Goal: Task Accomplishment & Management: Manage account settings

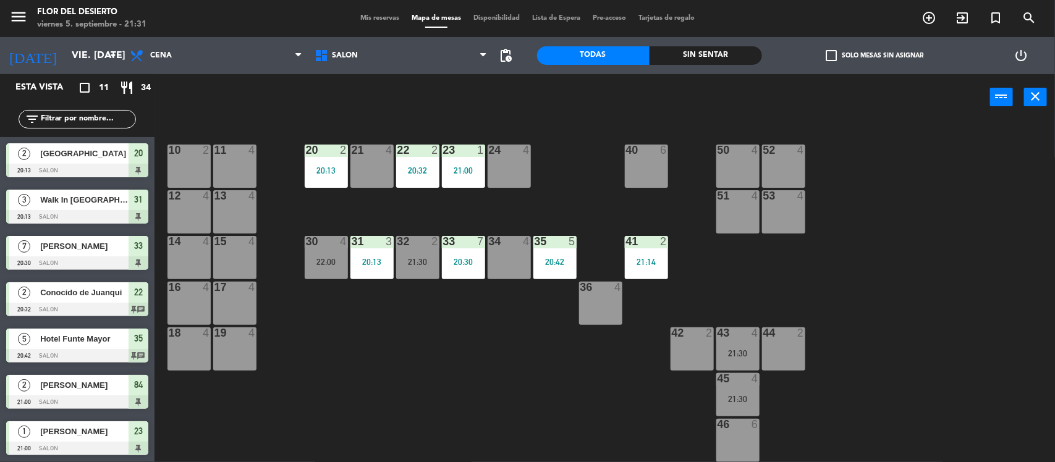
drag, startPoint x: 467, startPoint y: 365, endPoint x: 495, endPoint y: 360, distance: 28.3
click at [465, 365] on div "10 2 11 4 20 2 20:13 21 4 22 2 20:32 23 1 21:00 24 4 40 6 50 4 52 4 12 4 13 4 5…" at bounding box center [610, 293] width 890 height 342
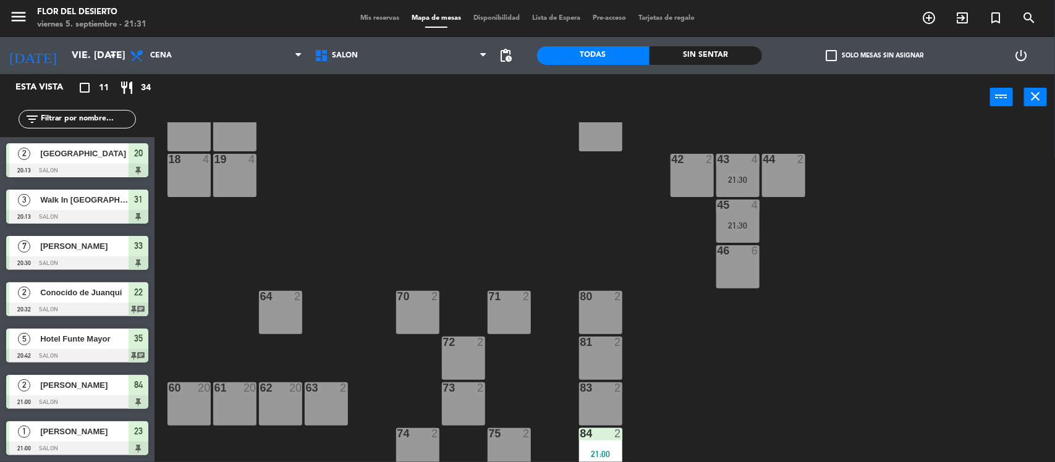
scroll to position [181, 0]
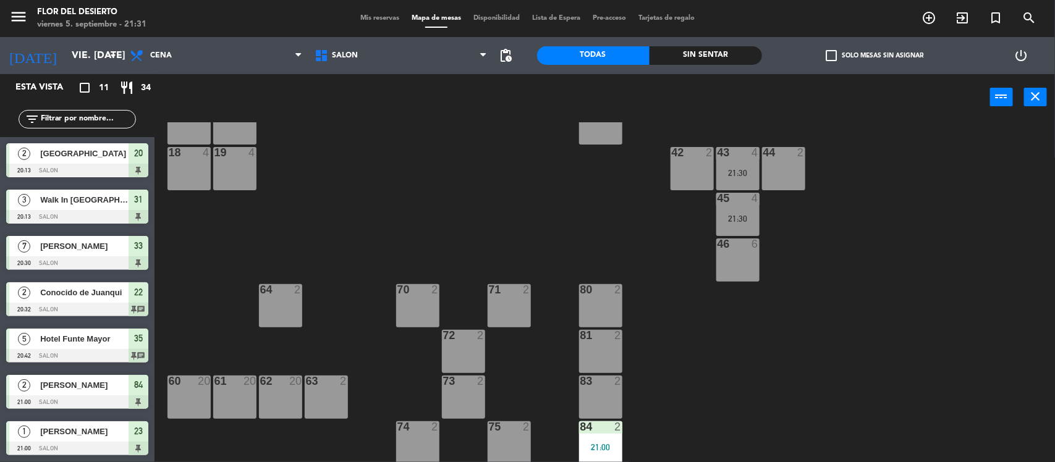
click at [176, 389] on div "60 20" at bounding box center [189, 397] width 43 height 43
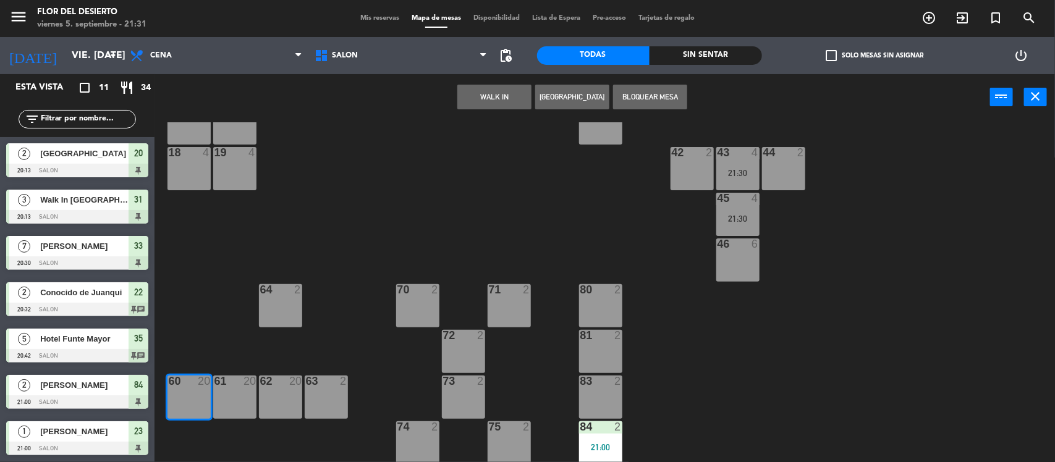
click at [499, 93] on button "WALK IN" at bounding box center [494, 97] width 74 height 25
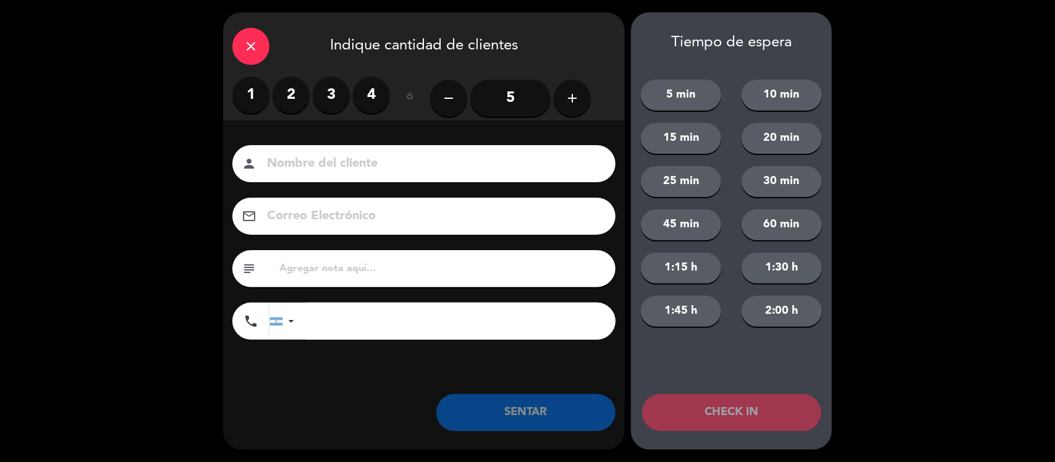
click at [505, 99] on input "5" at bounding box center [510, 98] width 80 height 37
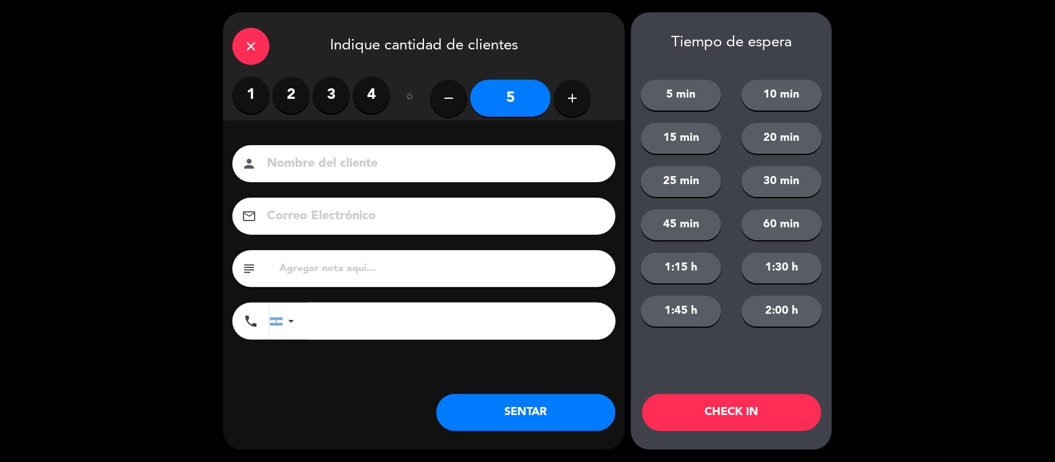
click at [415, 174] on input at bounding box center [433, 164] width 334 height 22
type input "g"
type input "h"
type input "[GEOGRAPHIC_DATA]"
click at [303, 266] on input "text" at bounding box center [442, 268] width 328 height 17
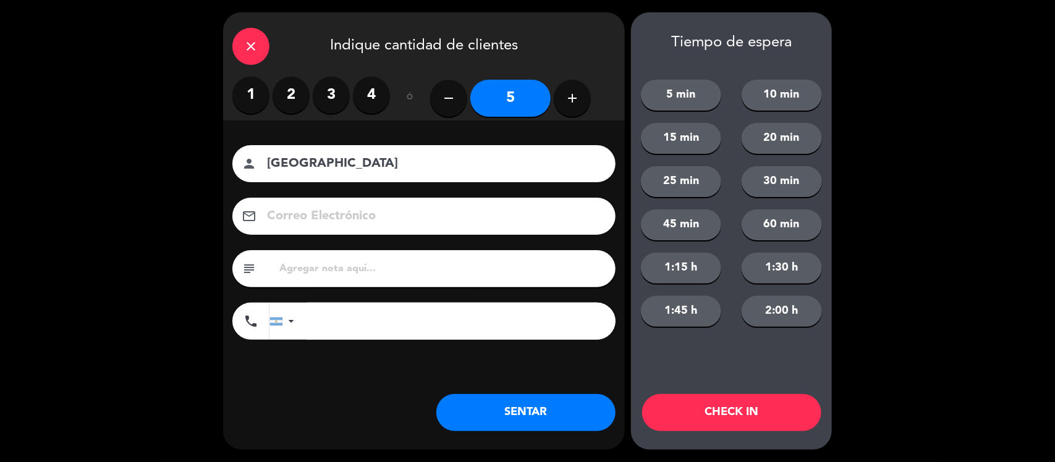
type input "e"
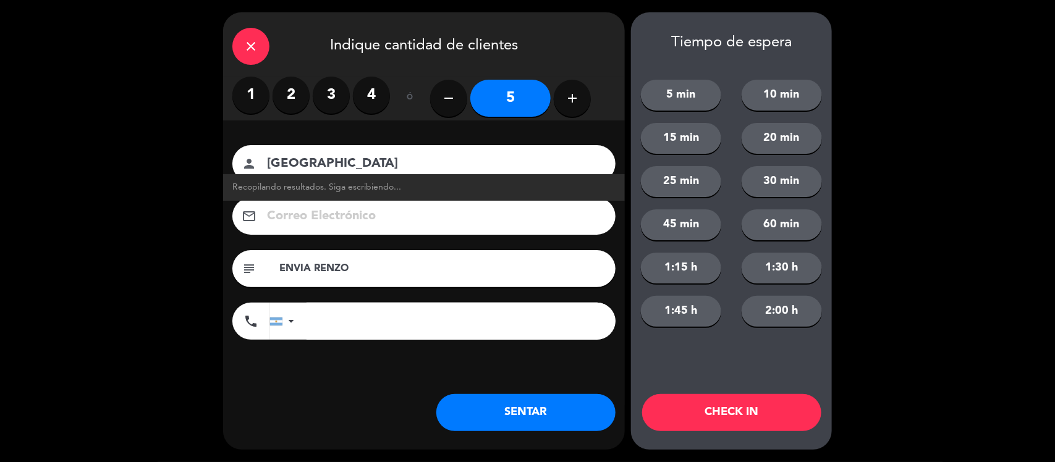
type input "ENVIA RENZO"
click at [592, 402] on button "SENTAR" at bounding box center [525, 412] width 179 height 37
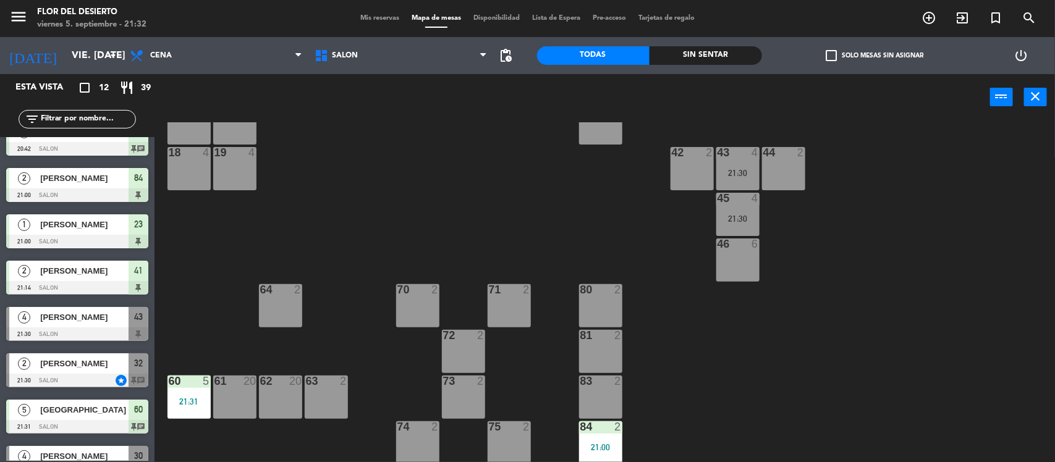
scroll to position [232, 0]
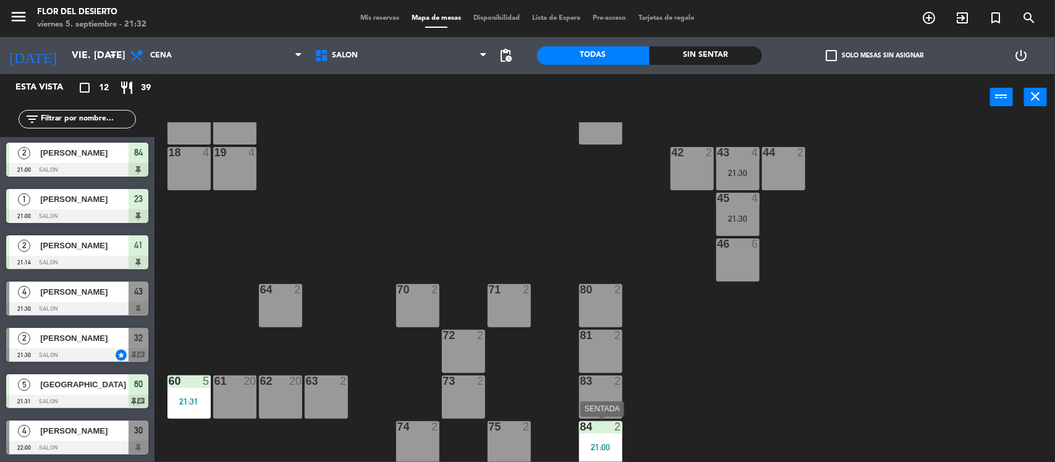
click at [606, 443] on div "21:00" at bounding box center [600, 447] width 43 height 9
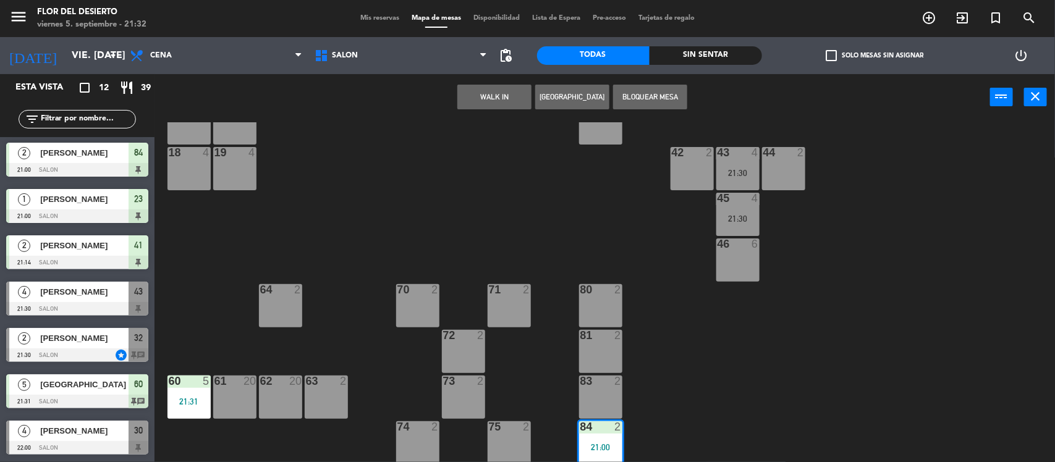
scroll to position [224, 0]
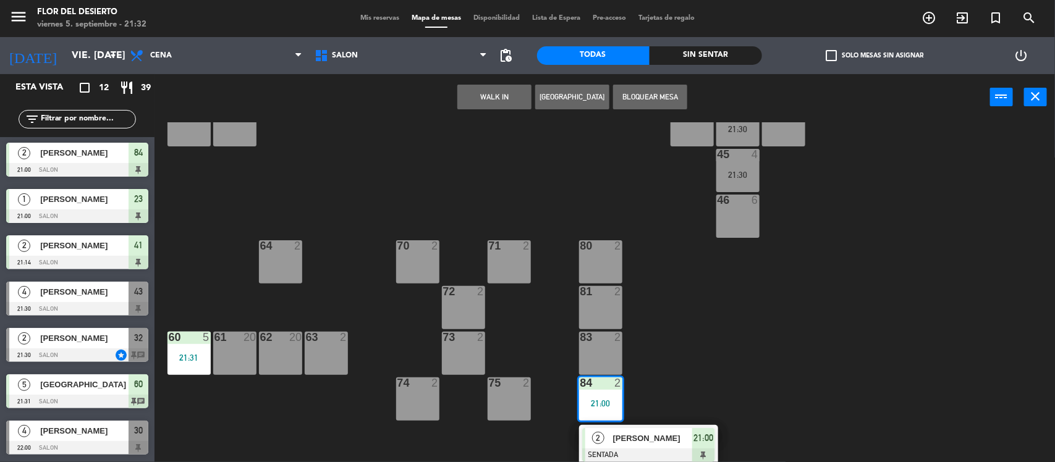
click at [660, 341] on div "10 2 11 4 20 2 20:13 21 4 22 2 20:32 23 1 21:00 24 4 40 6 50 4 52 4 12 4 13 4 5…" at bounding box center [610, 293] width 890 height 342
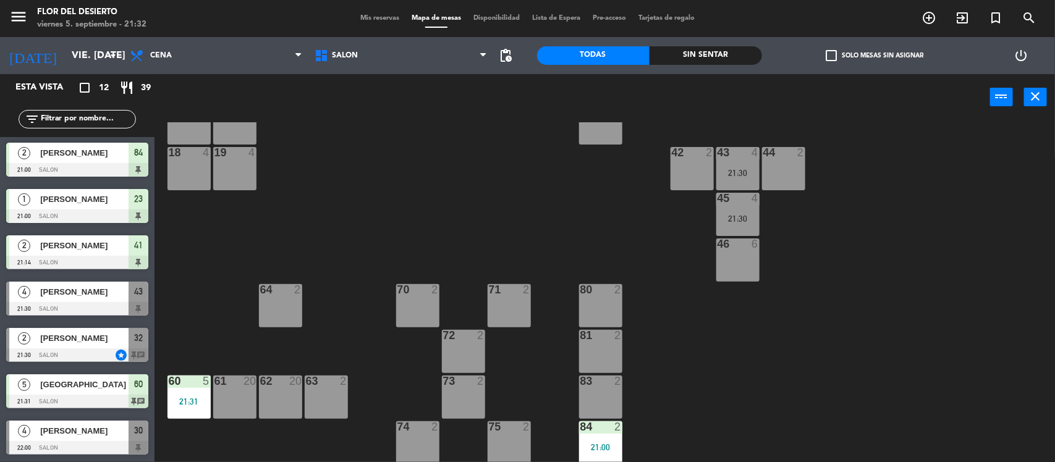
click at [585, 446] on div "21:00" at bounding box center [600, 447] width 43 height 9
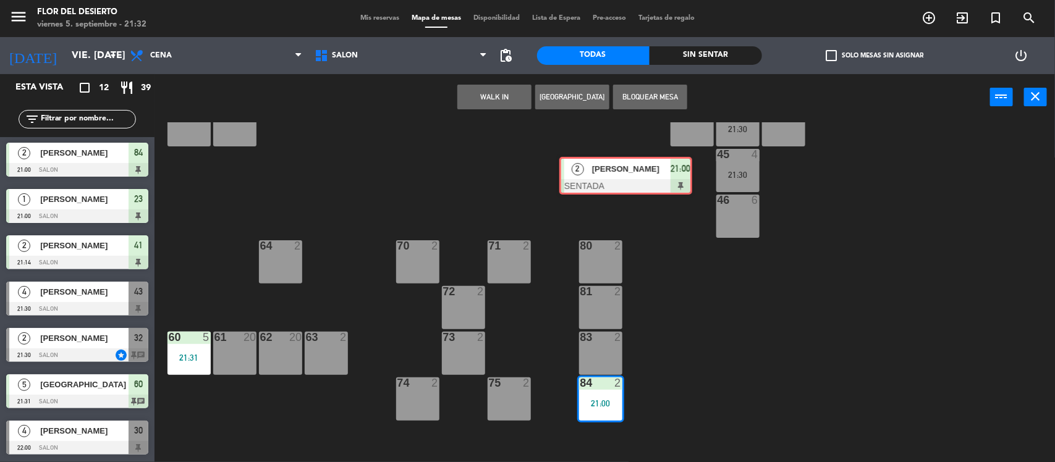
drag, startPoint x: 629, startPoint y: 439, endPoint x: 606, endPoint y: 168, distance: 271.7
click at [606, 168] on div "10 2 11 4 20 2 20:13 21 4 22 2 20:32 23 1 21:00 24 4 40 6 50 4 52 4 12 4 13 4 5…" at bounding box center [610, 293] width 890 height 342
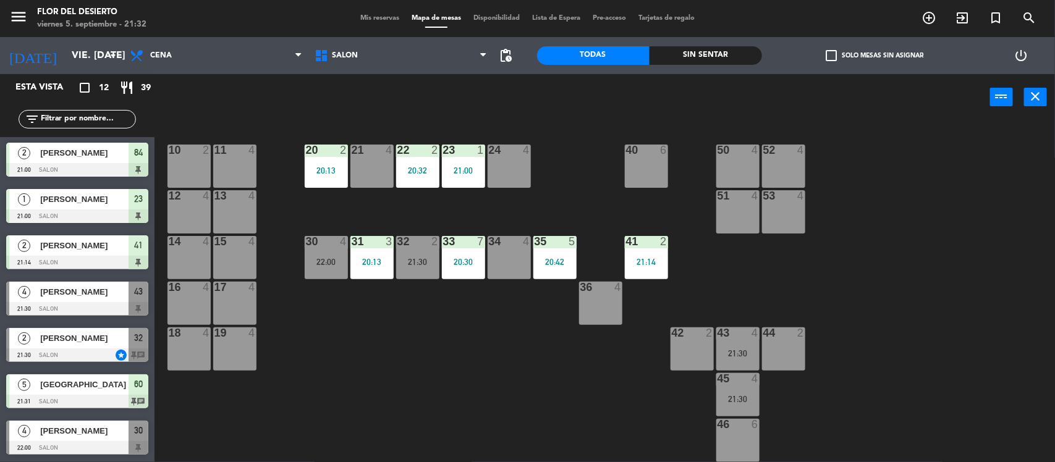
scroll to position [77, 0]
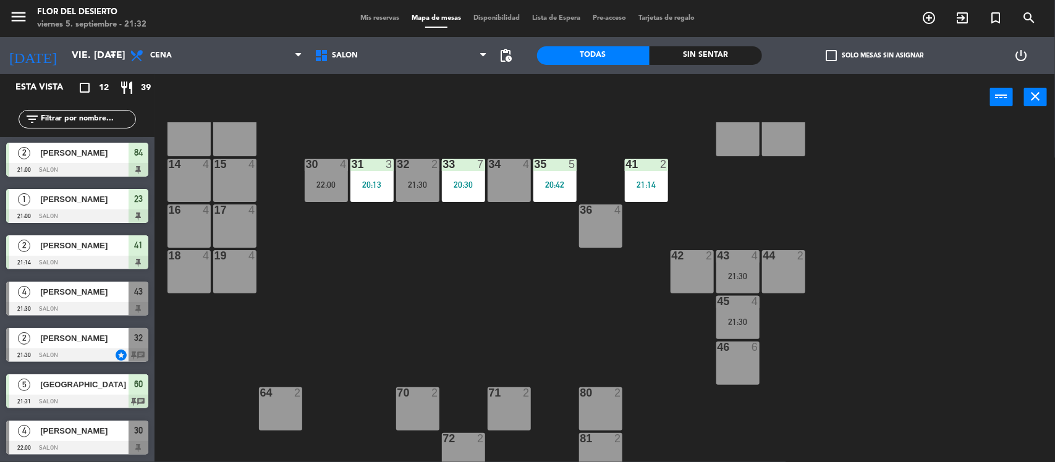
click at [640, 187] on div "21:14" at bounding box center [646, 185] width 43 height 9
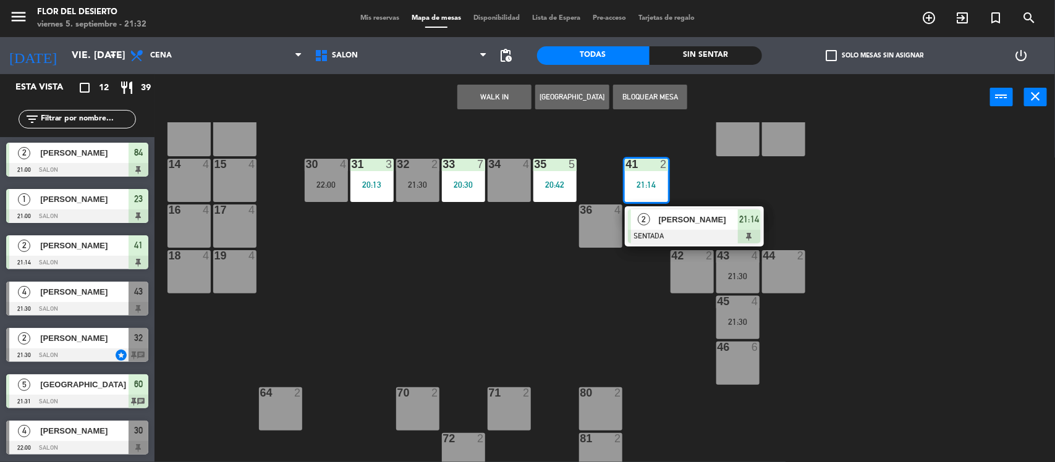
click at [564, 295] on div "10 2 11 4 20 2 20:13 21 4 22 2 20:32 23 1 21:00 24 4 40 6 50 4 52 4 12 4 13 4 5…" at bounding box center [610, 293] width 890 height 342
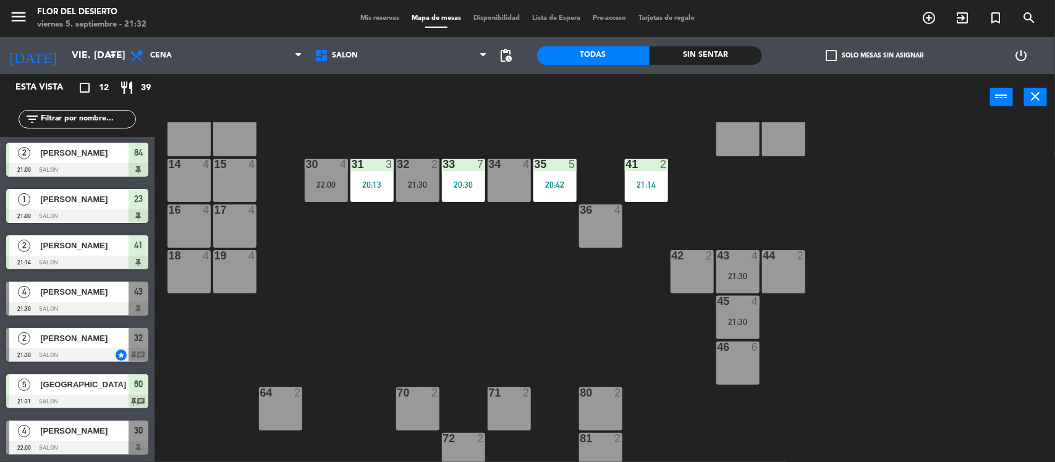
scroll to position [0, 0]
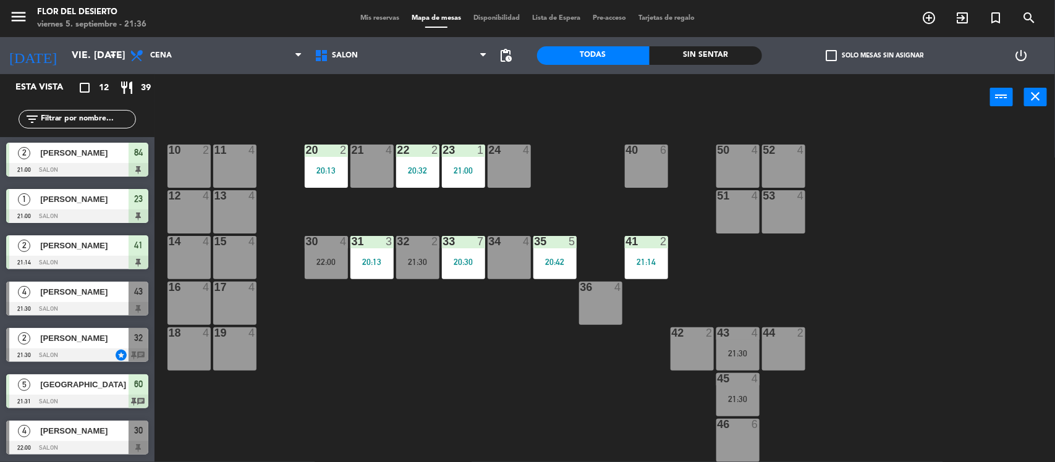
click at [372, 351] on div "10 2 11 4 20 2 20:13 21 4 22 2 20:32 23 1 21:00 24 4 40 6 50 4 52 4 12 4 13 4 5…" at bounding box center [610, 293] width 890 height 342
click at [313, 273] on div "30 4 22:00" at bounding box center [326, 257] width 43 height 43
click at [648, 381] on div "10 2 11 4 20 2 20:13 21 4 22 2 20:32 23 1 21:00 24 4 40 6 50 4 52 4 12 4 13 4 5…" at bounding box center [610, 293] width 890 height 342
click at [720, 351] on div "21:30" at bounding box center [737, 353] width 43 height 9
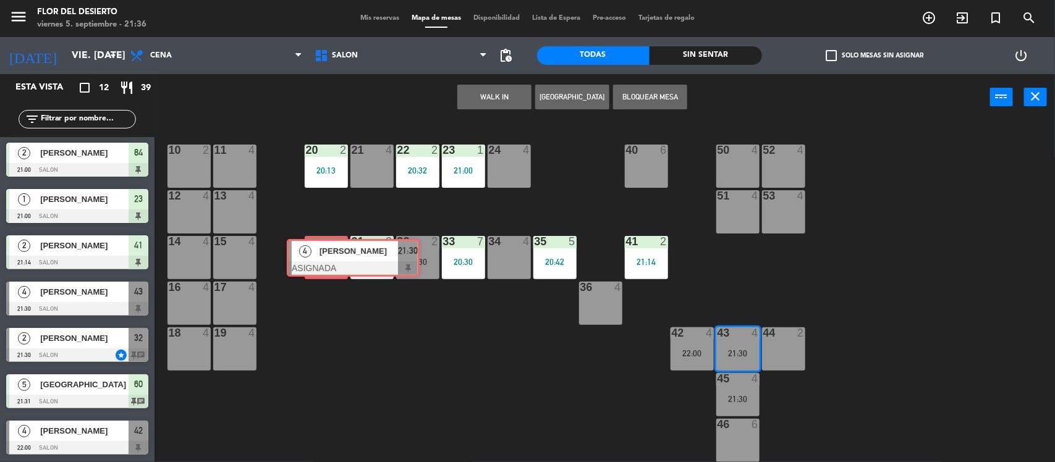
drag, startPoint x: 751, startPoint y: 394, endPoint x: 318, endPoint y: 255, distance: 454.5
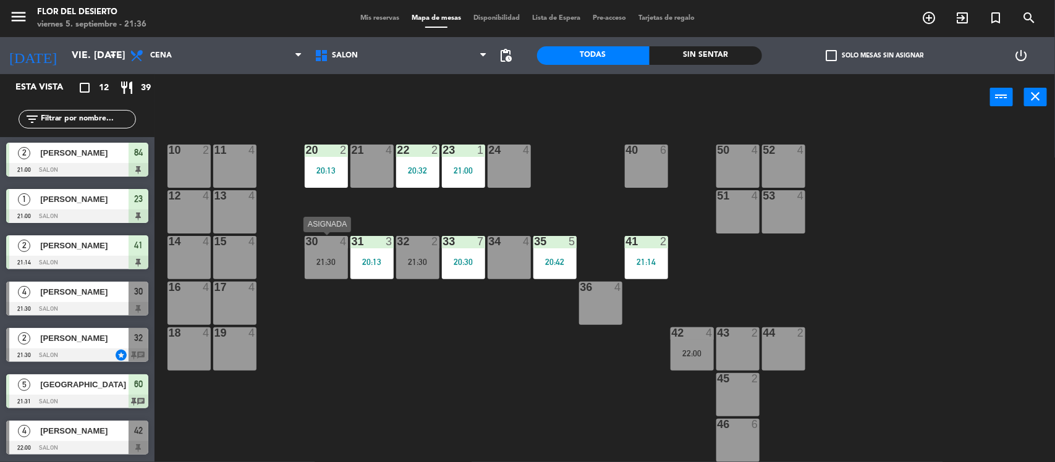
click at [318, 263] on div "21:30" at bounding box center [326, 262] width 43 height 9
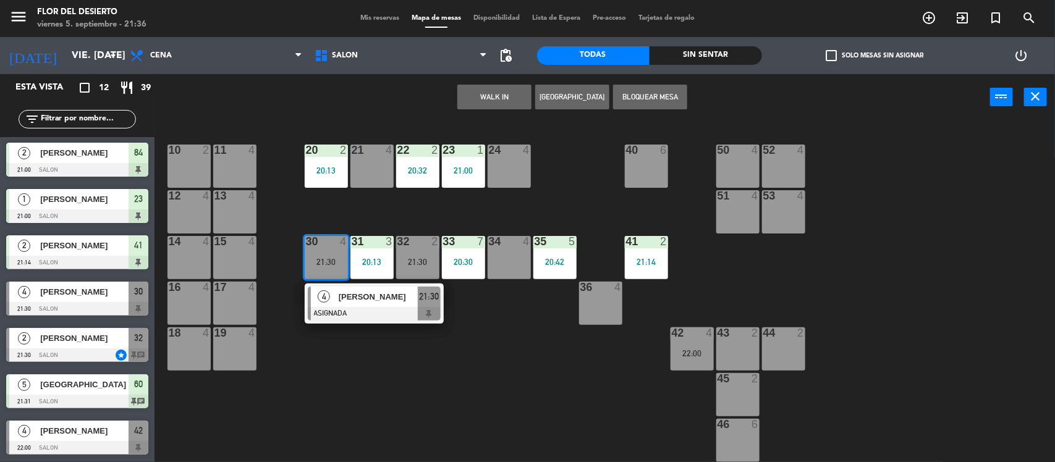
click at [377, 302] on span "[PERSON_NAME]" at bounding box center [378, 297] width 79 height 13
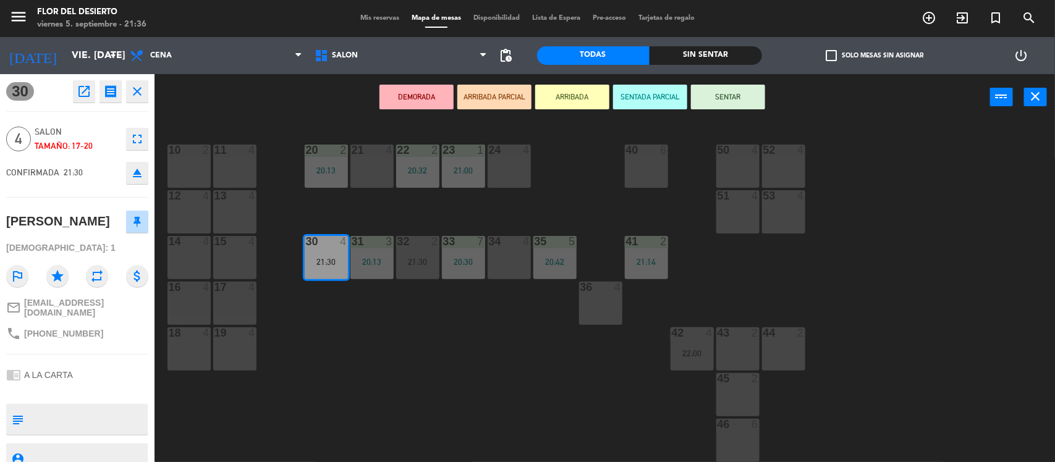
click at [712, 94] on button "SENTAR" at bounding box center [728, 97] width 74 height 25
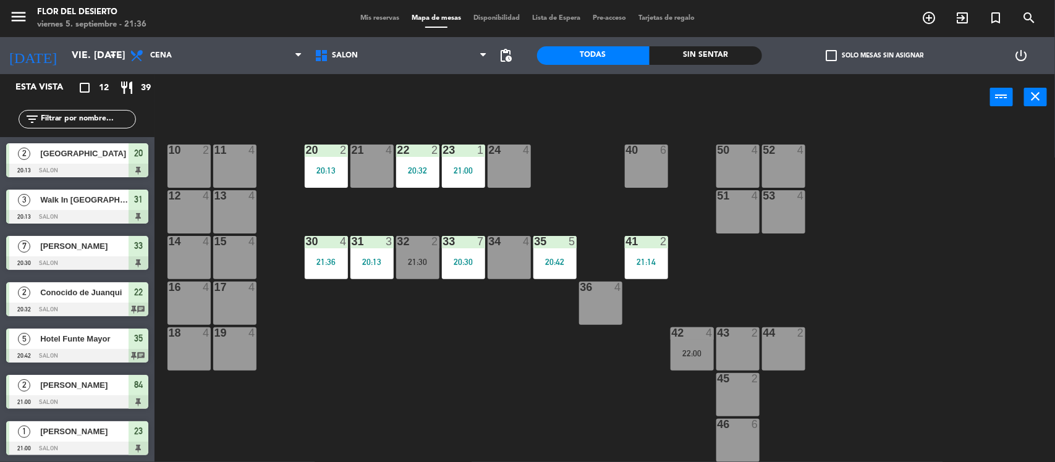
scroll to position [14, 0]
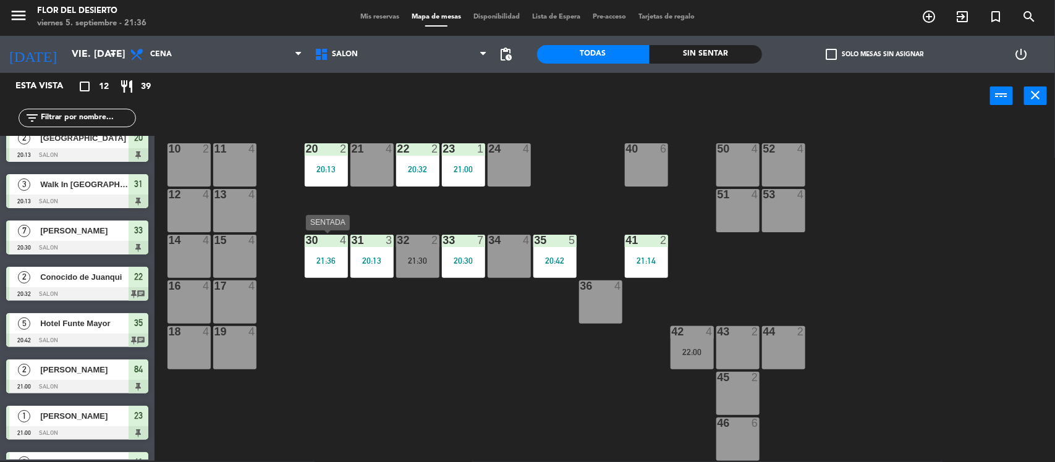
click at [326, 264] on div "21:36" at bounding box center [326, 261] width 43 height 9
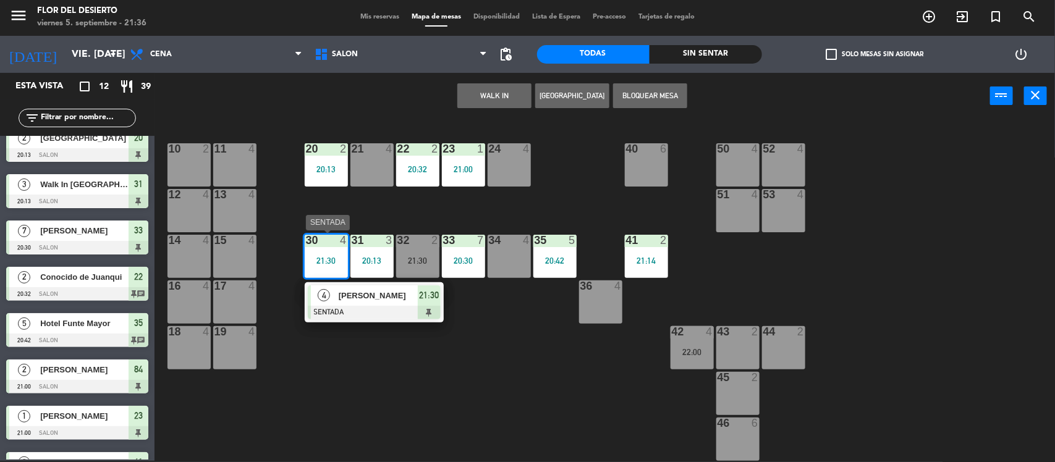
click at [362, 300] on span "[PERSON_NAME]" at bounding box center [378, 295] width 79 height 13
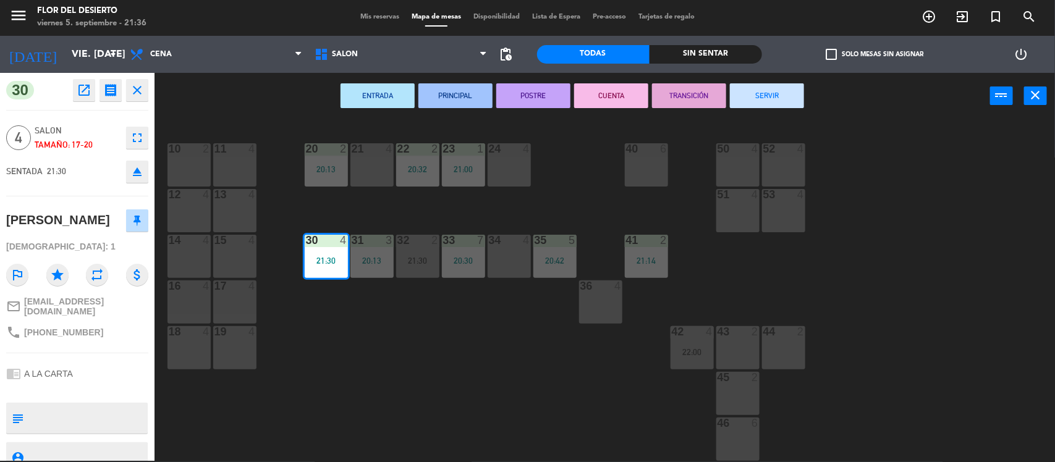
scroll to position [13, 0]
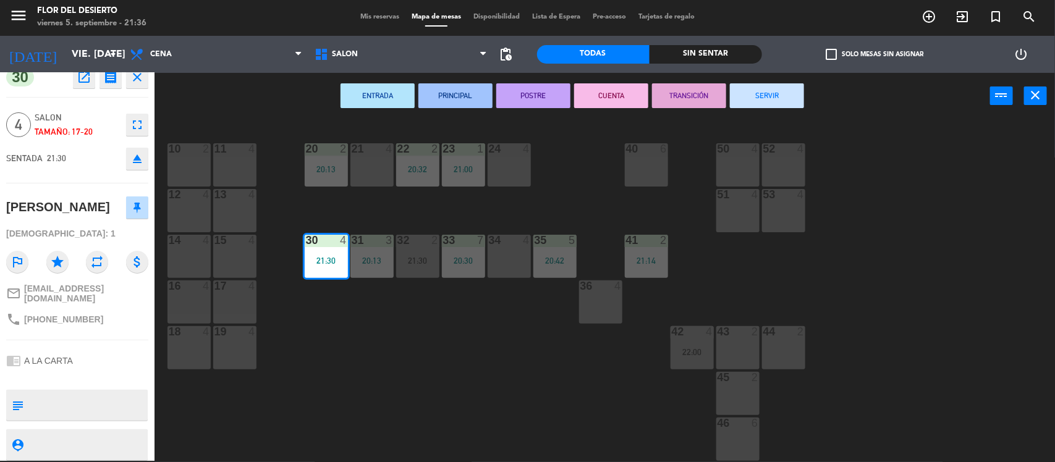
drag, startPoint x: 107, startPoint y: 208, endPoint x: 3, endPoint y: 207, distance: 103.9
click at [3, 207] on div "30 open_in_new receipt 9:30 PM vie., [DATE] 4 personas gift [PERSON_NAME] 30 EX…" at bounding box center [77, 267] width 155 height 388
copy div "[PERSON_NAME]"
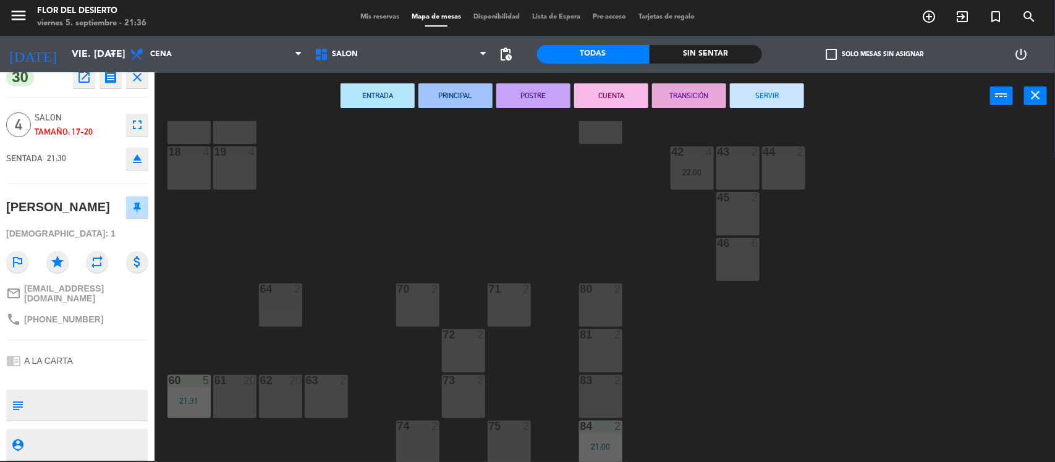
scroll to position [181, 0]
click at [357, 227] on div "10 2 11 4 20 2 20:13 21 4 22 2 20:32 23 1 21:00 24 4 40 6 50 4 52 4 12 4 13 4 5…" at bounding box center [610, 292] width 890 height 342
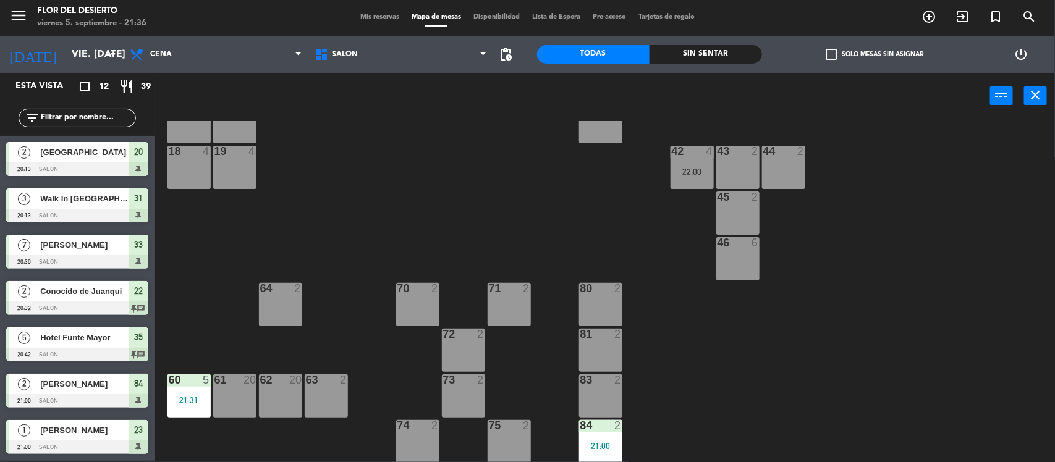
scroll to position [14, 0]
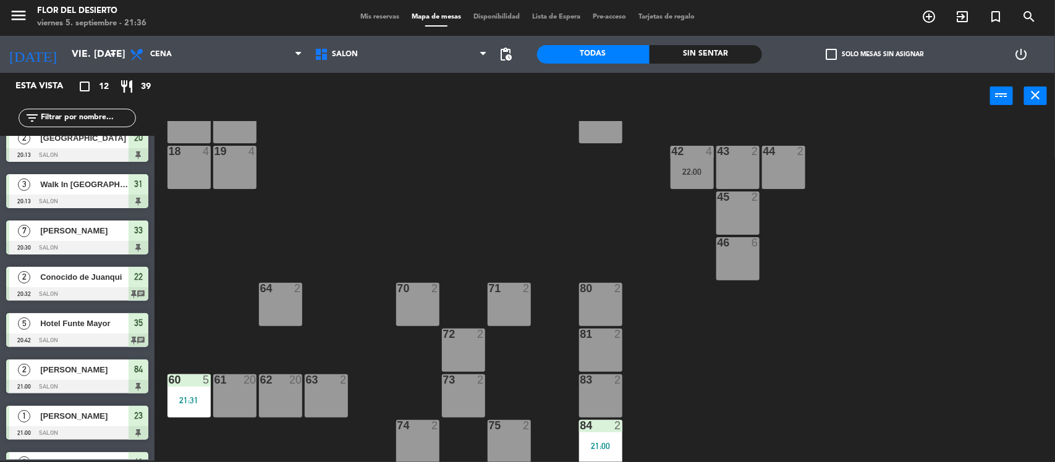
click at [373, 12] on div "Mis reservas Mapa de mesas Disponibilidad Lista de Espera Pre-acceso Tarjetas d…" at bounding box center [527, 17] width 347 height 11
click at [373, 14] on span "Mis reservas" at bounding box center [379, 17] width 51 height 7
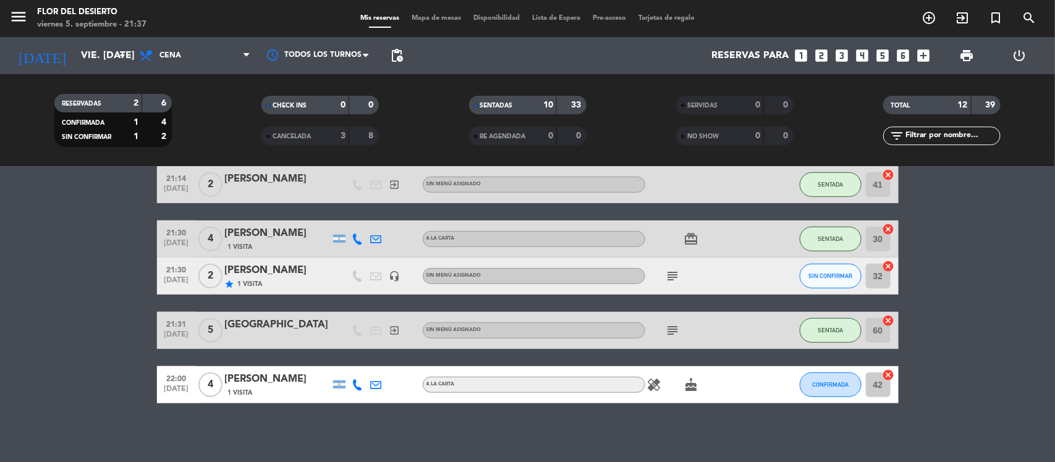
scroll to position [406, 0]
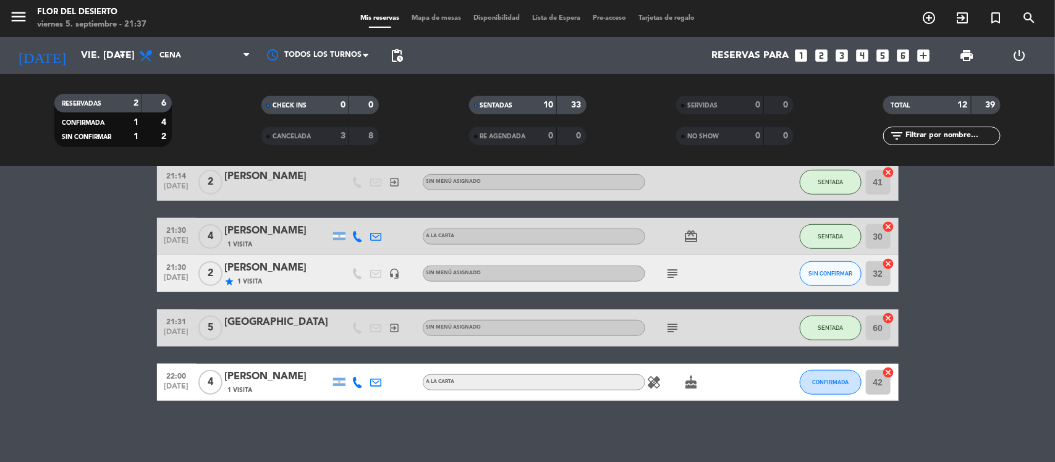
click at [671, 270] on icon "subject" at bounding box center [673, 273] width 15 height 15
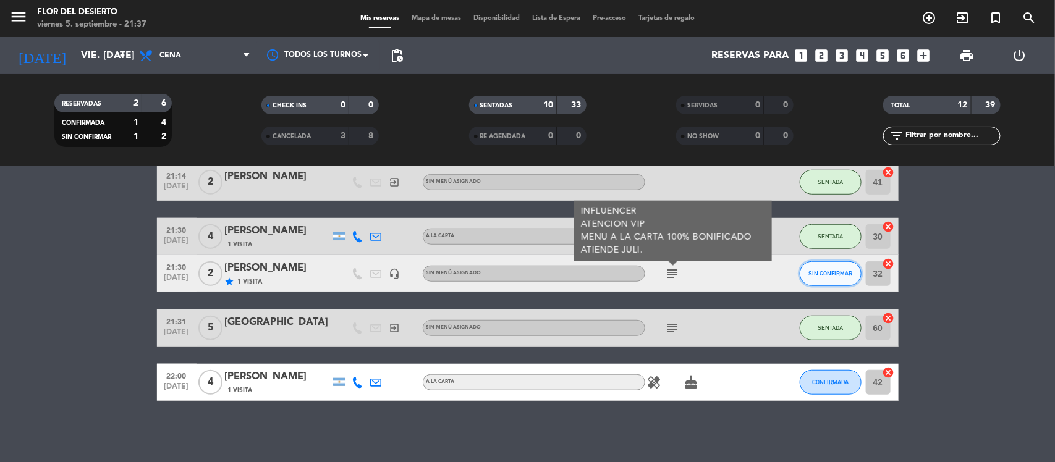
click at [833, 274] on span "SIN CONFIRMAR" at bounding box center [831, 273] width 44 height 7
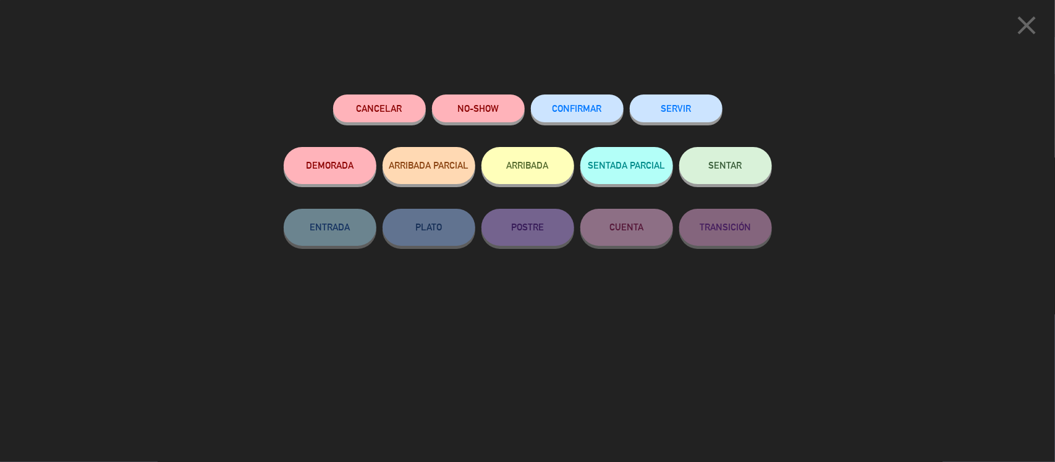
click at [724, 169] on span "SENTAR" at bounding box center [725, 165] width 33 height 11
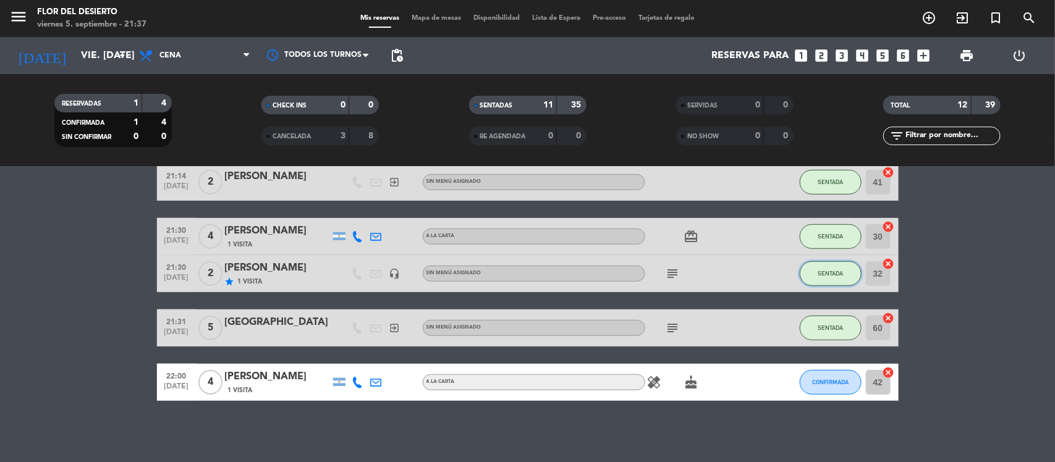
click at [820, 271] on span "SENTADA" at bounding box center [830, 273] width 25 height 7
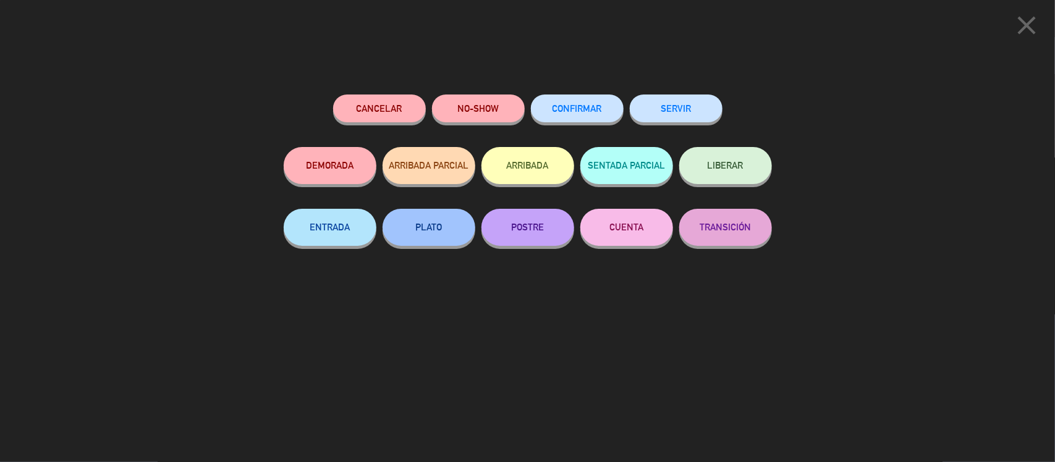
click at [645, 338] on div "Cancelar NO-SHOW CONFIRMAR SERVIR DEMORADA ARRIBADA PARCIAL ARRIBADA SENTADA PA…" at bounding box center [528, 274] width 506 height 376
click at [1034, 32] on icon "close" at bounding box center [1026, 25] width 31 height 31
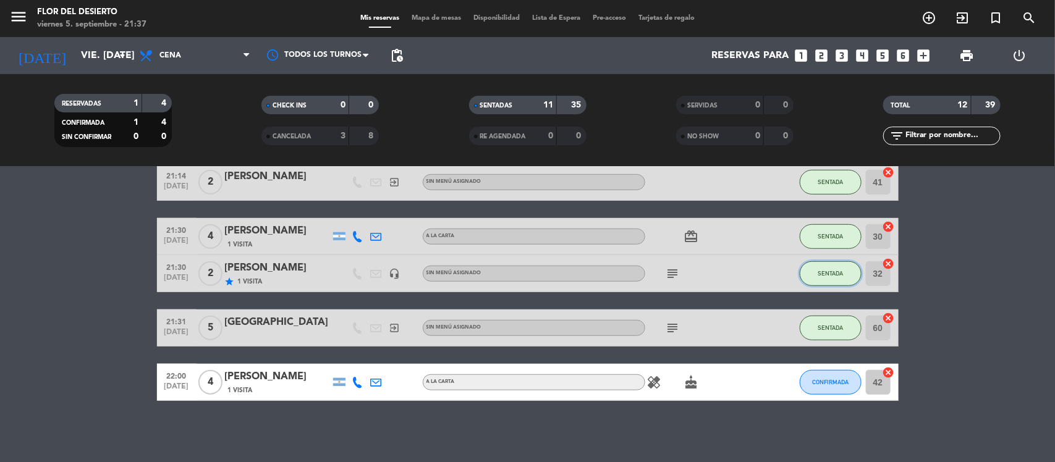
click at [841, 268] on button "SENTADA" at bounding box center [831, 273] width 62 height 25
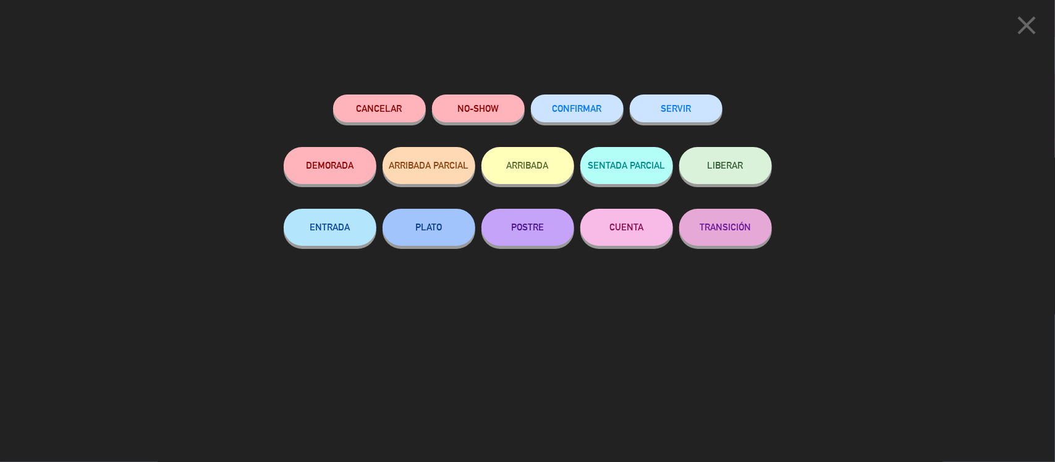
click at [723, 227] on button "TRANSICIÓN" at bounding box center [725, 227] width 93 height 37
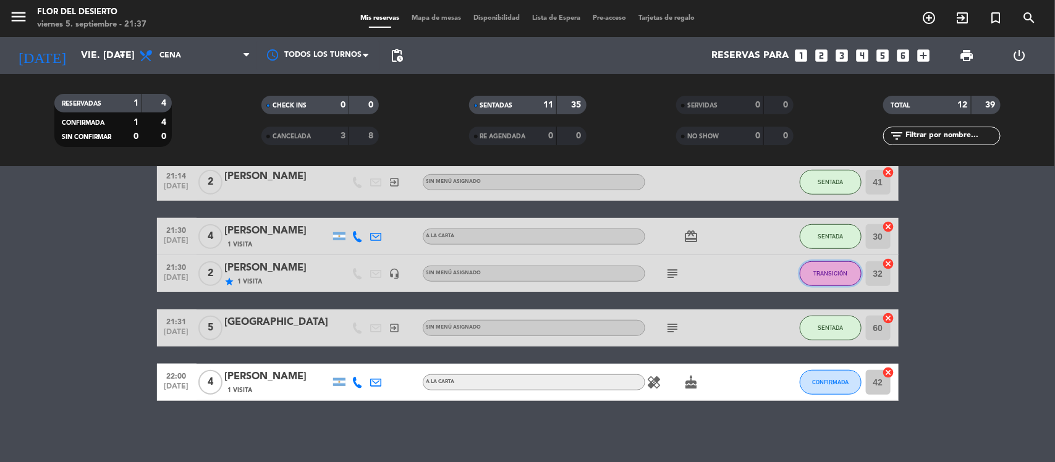
click at [835, 275] on span "TRANSICIÓN" at bounding box center [830, 273] width 34 height 7
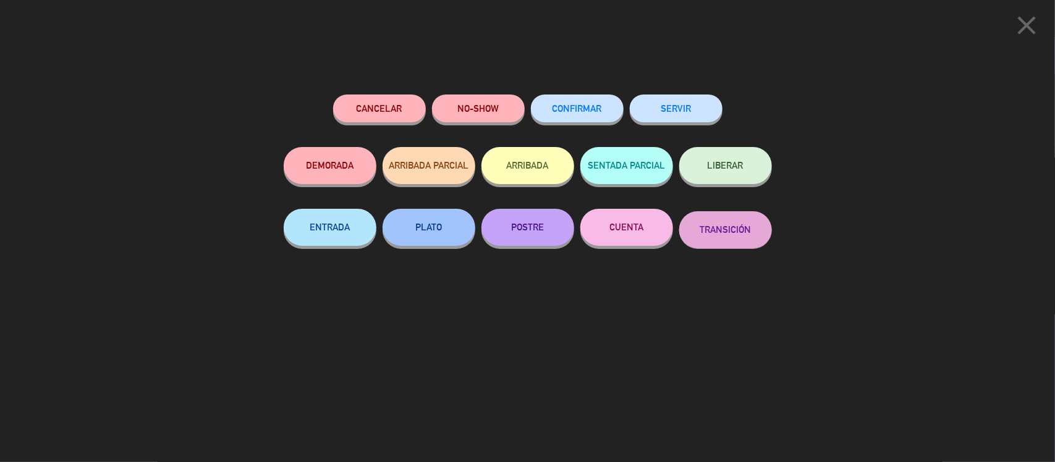
click at [338, 170] on button "DEMORADA" at bounding box center [330, 165] width 93 height 37
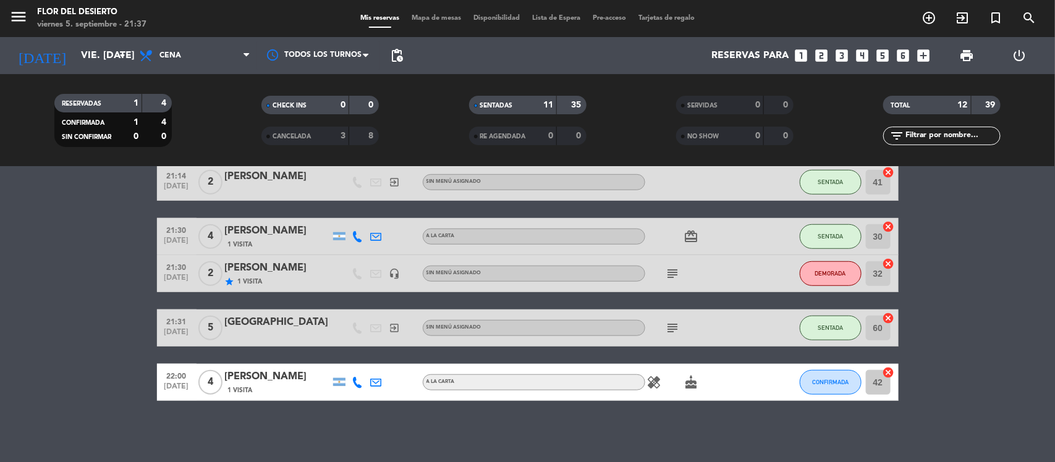
click at [694, 385] on icon "cake" at bounding box center [691, 382] width 15 height 15
click at [649, 384] on icon "healing" at bounding box center [654, 382] width 15 height 15
click at [419, 19] on span "Mapa de mesas" at bounding box center [437, 18] width 62 height 7
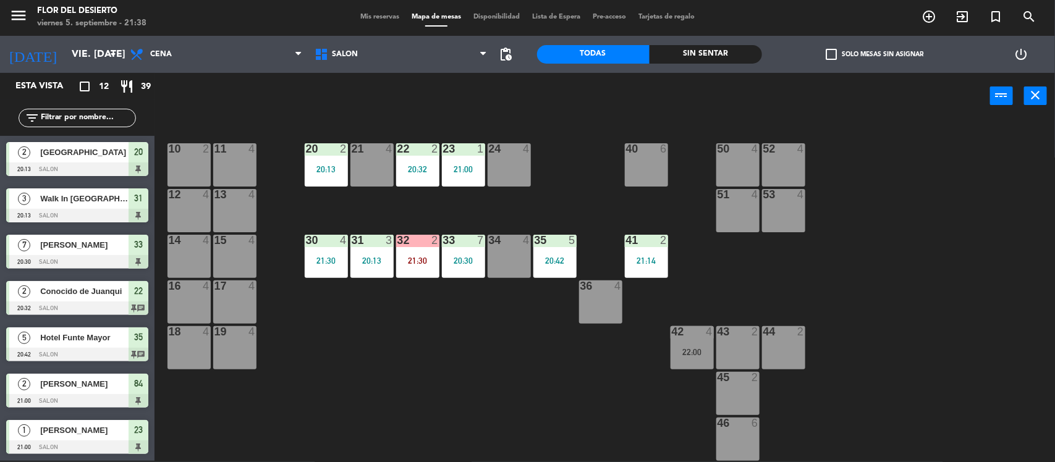
click at [372, 14] on span "Mis reservas" at bounding box center [379, 17] width 51 height 7
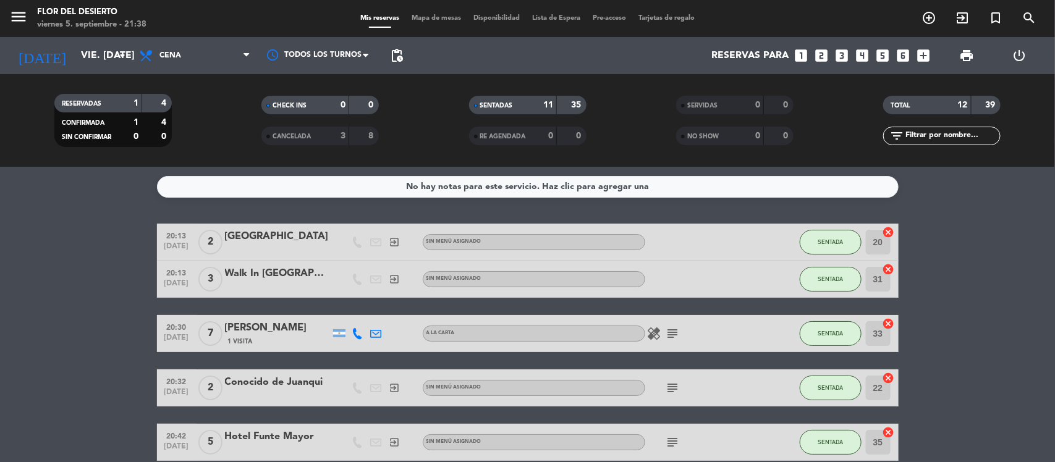
click at [431, 15] on span "Mapa de mesas" at bounding box center [437, 18] width 62 height 7
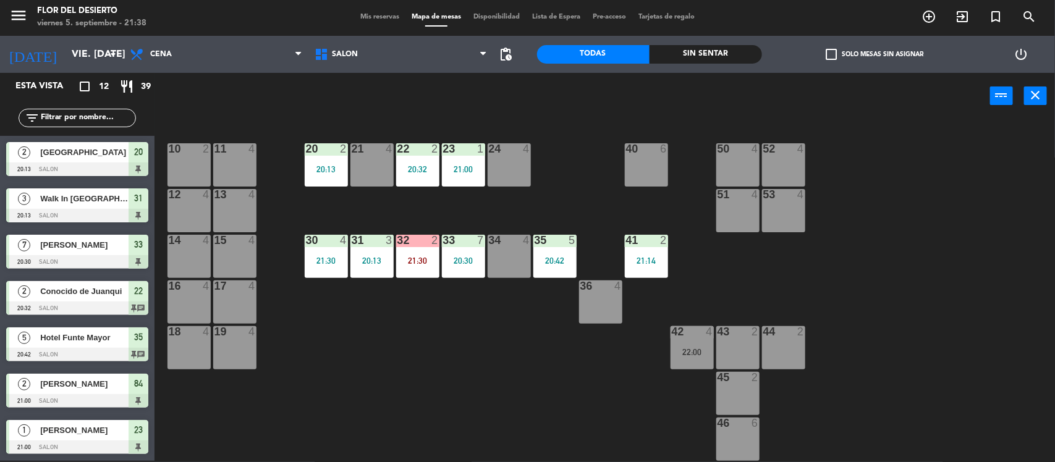
scroll to position [181, 0]
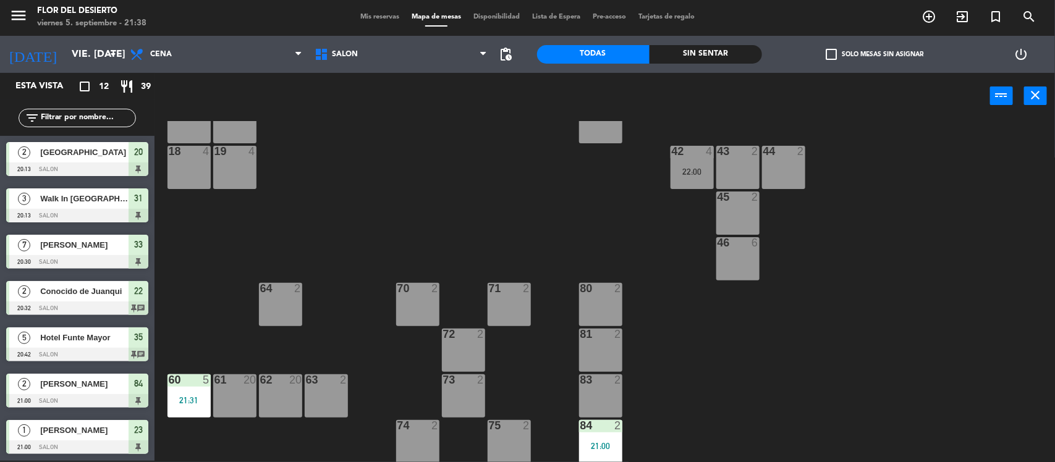
click at [397, 312] on div "70 2" at bounding box center [417, 304] width 43 height 43
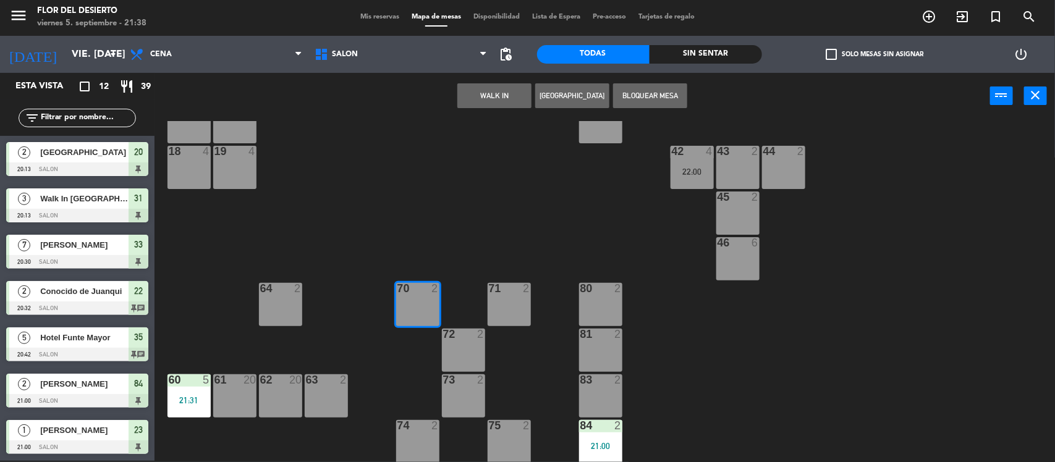
click at [486, 90] on button "WALK IN" at bounding box center [494, 95] width 74 height 25
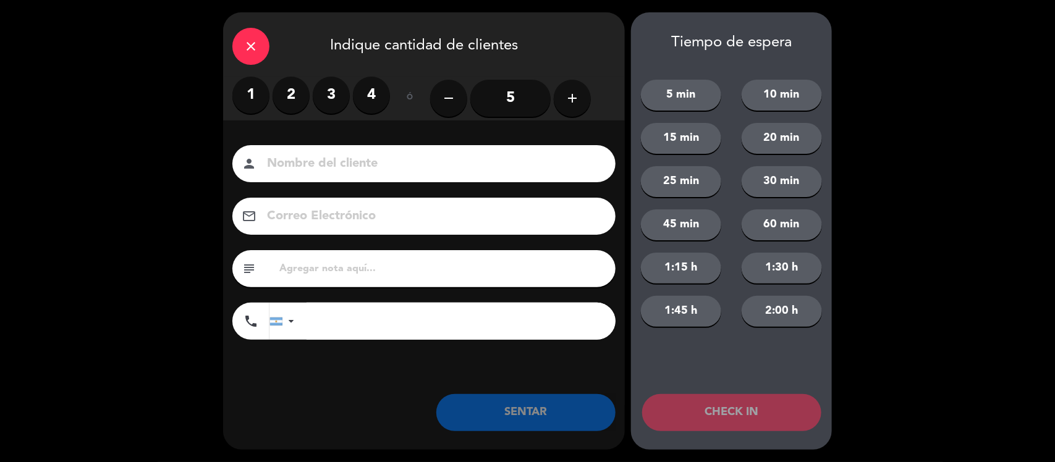
click at [383, 102] on label "4" at bounding box center [371, 95] width 37 height 37
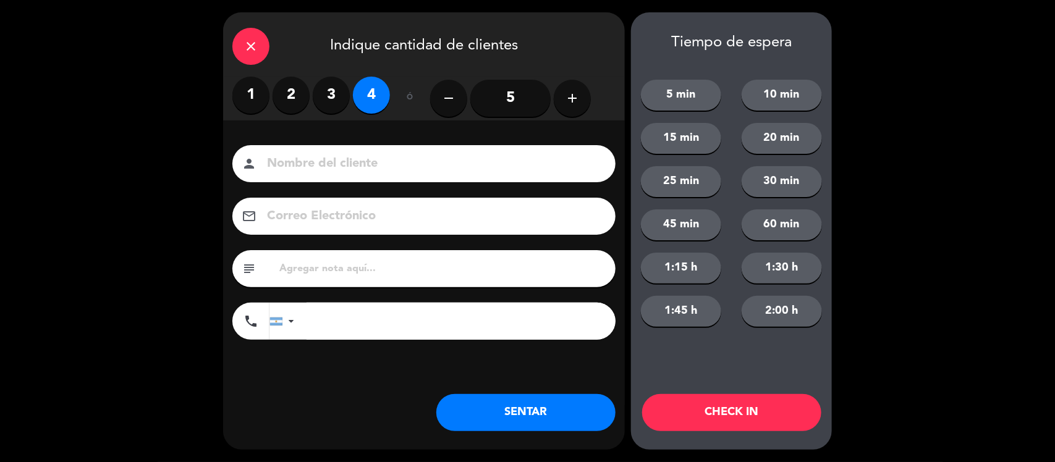
click at [371, 162] on input at bounding box center [433, 164] width 334 height 22
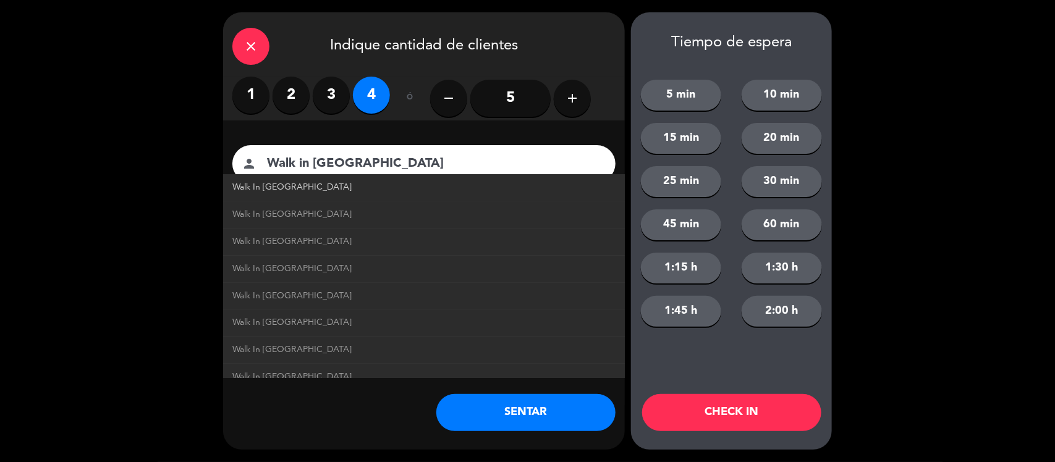
type input "Walk in [GEOGRAPHIC_DATA]"
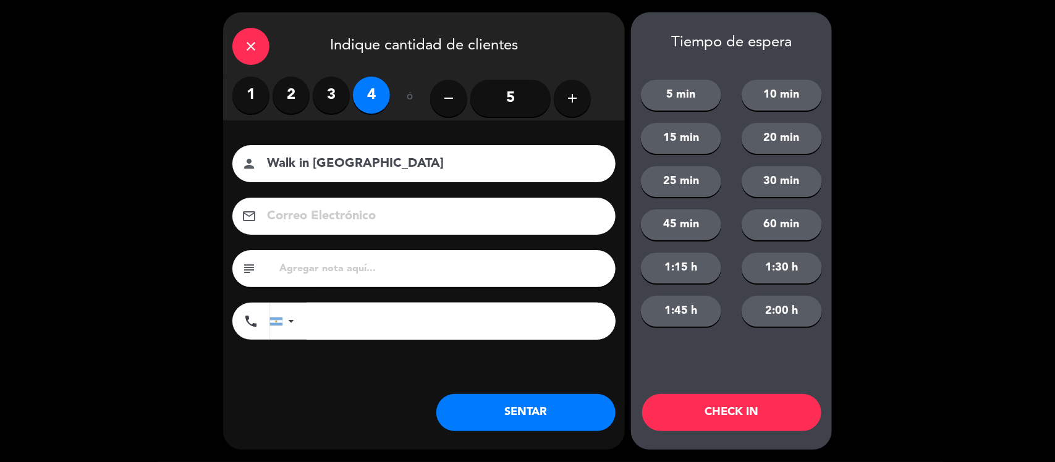
click at [529, 399] on button "SENTAR" at bounding box center [525, 412] width 179 height 37
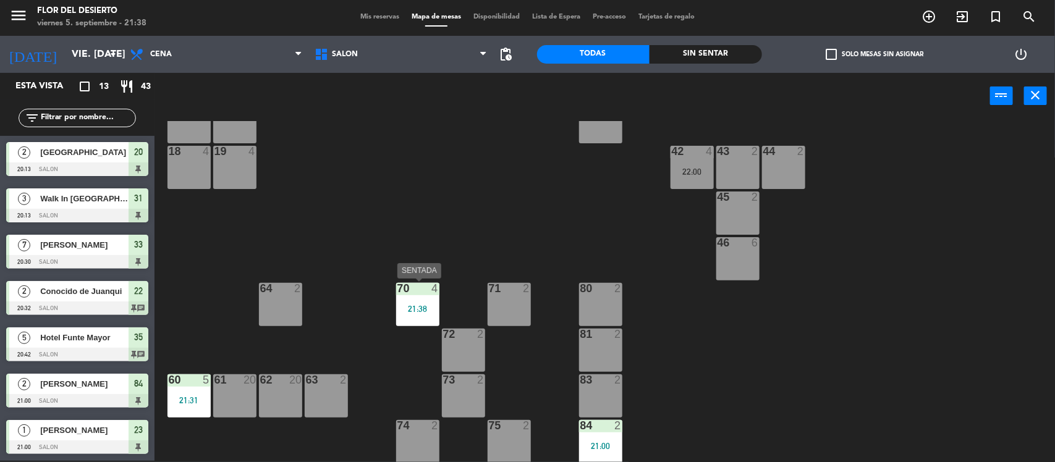
click at [412, 318] on div "70 4 21:38" at bounding box center [417, 304] width 43 height 43
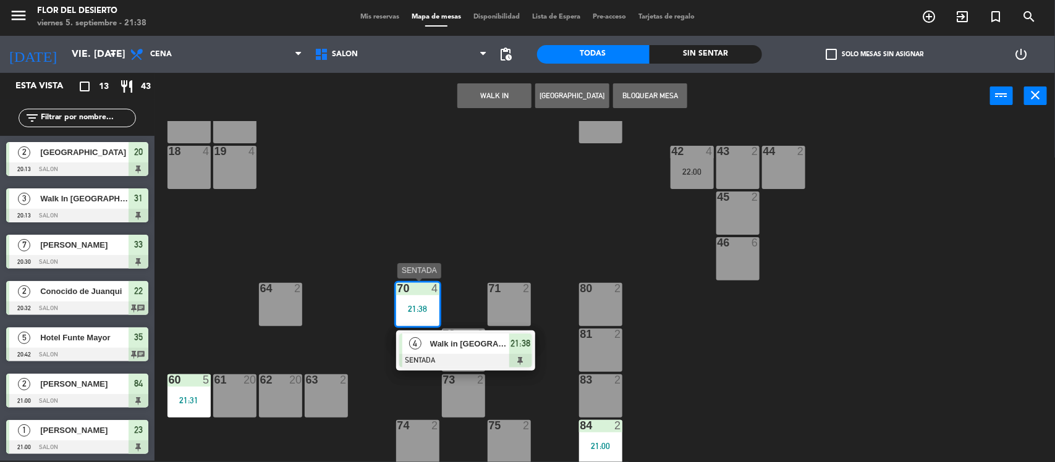
click at [433, 345] on div "4 Walk in [GEOGRAPHIC_DATA] SENTADA 21:38" at bounding box center [466, 351] width 158 height 40
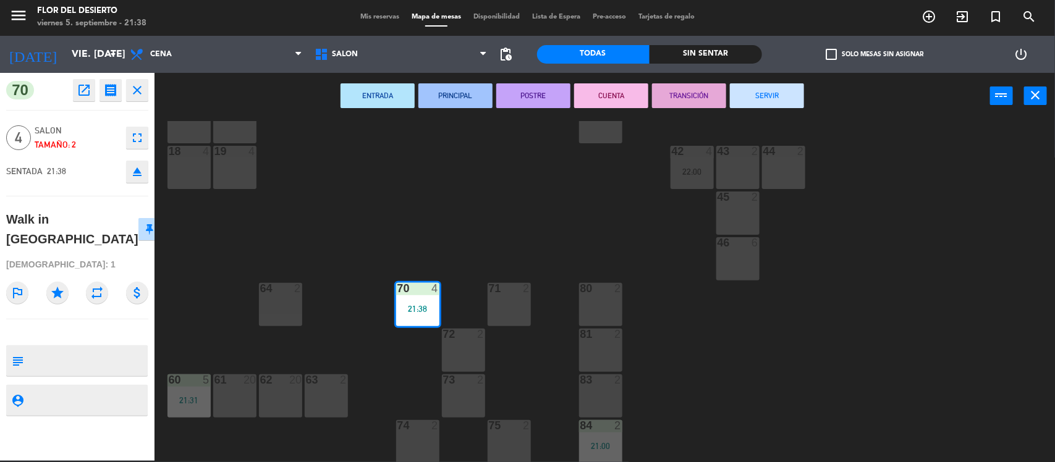
click at [760, 91] on button "SERVIR" at bounding box center [767, 95] width 74 height 25
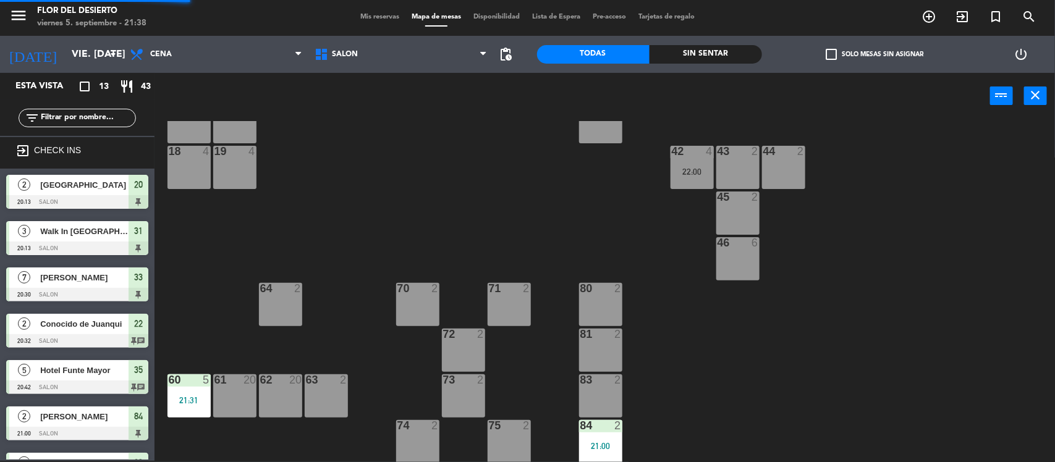
scroll to position [134, 0]
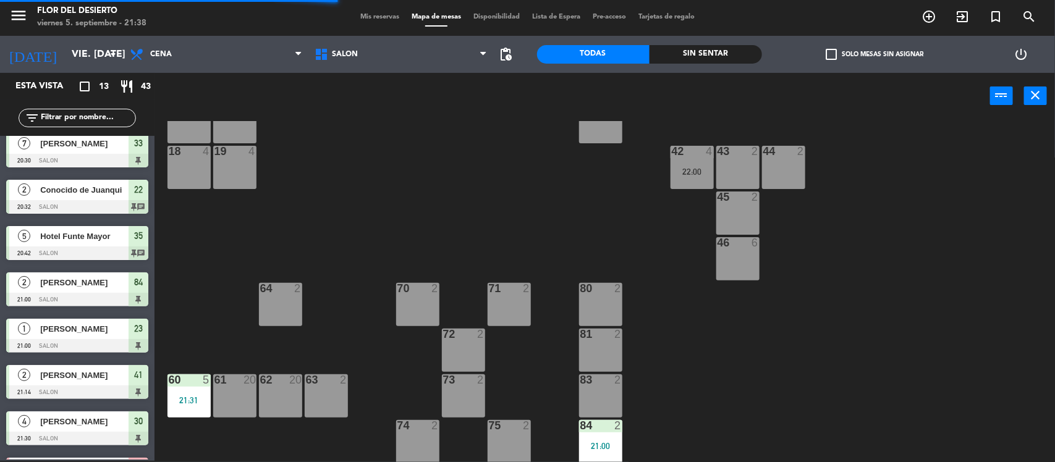
click at [372, 22] on div "Mis reservas Mapa de mesas Disponibilidad Lista de Espera Pre-acceso Tarjetas d…" at bounding box center [527, 17] width 347 height 11
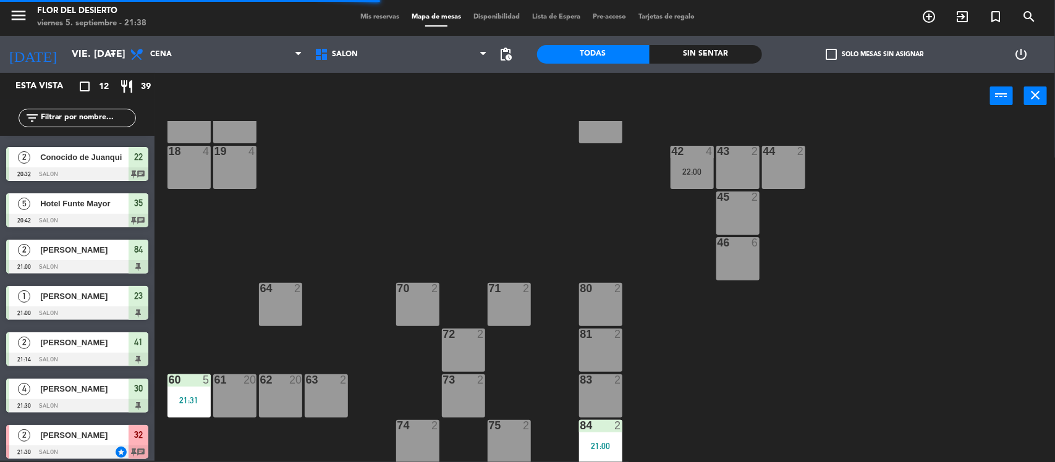
click at [372, 20] on div "Mis reservas Mapa de mesas Disponibilidad Lista de Espera Pre-acceso Tarjetas d…" at bounding box center [527, 17] width 347 height 11
click at [373, 19] on span "Mis reservas" at bounding box center [379, 17] width 51 height 7
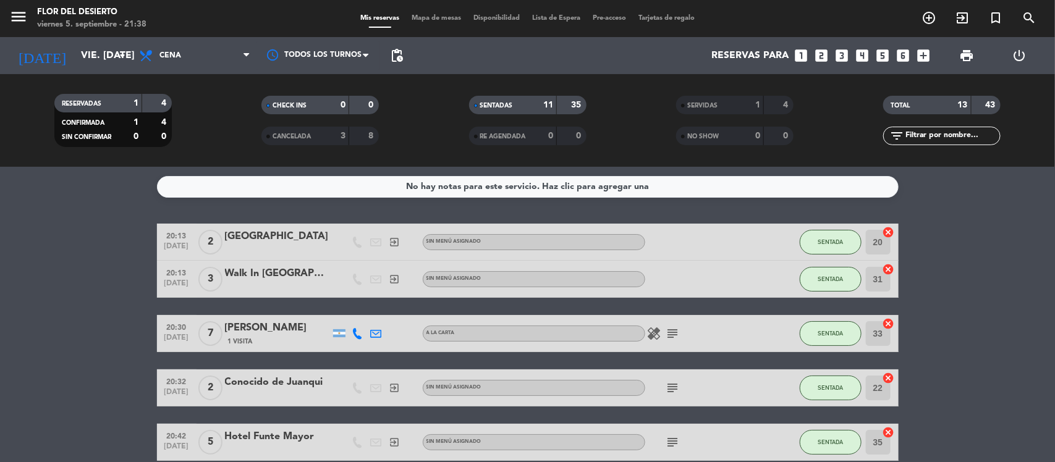
click at [415, 20] on span "Mapa de mesas" at bounding box center [437, 18] width 62 height 7
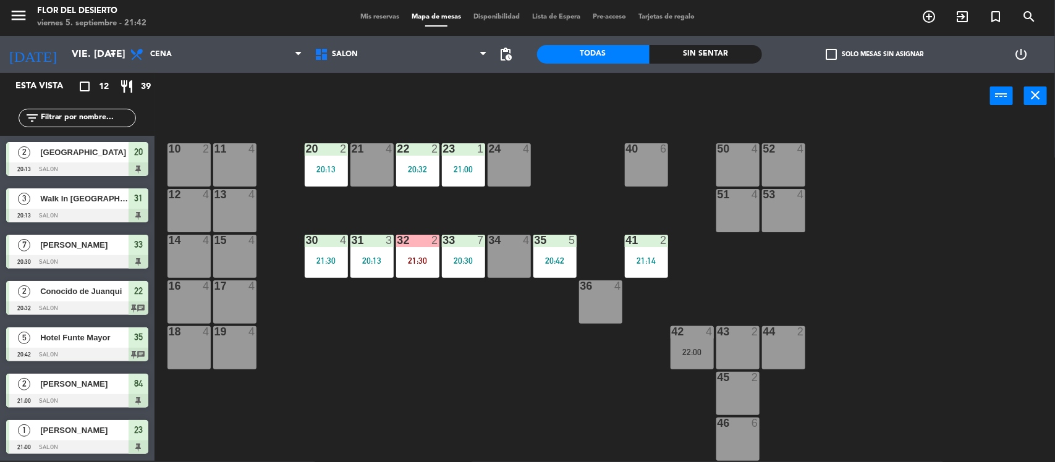
click at [284, 184] on div "10 2 11 4 20 2 20:13 21 4 22 2 20:32 23 1 21:00 24 4 40 6 50 4 52 4 12 4 13 4 5…" at bounding box center [610, 292] width 890 height 342
click at [319, 258] on div "21:30" at bounding box center [326, 261] width 43 height 9
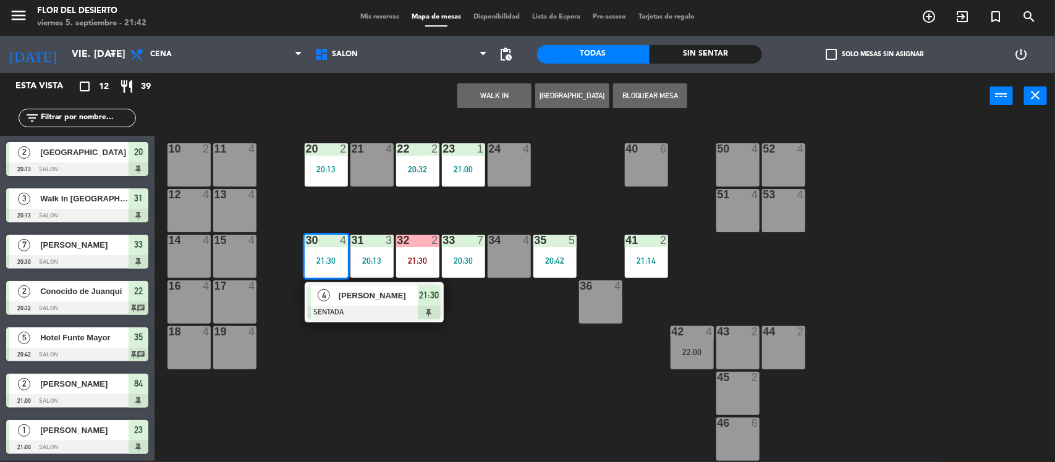
drag, startPoint x: 310, startPoint y: 333, endPoint x: 326, endPoint y: 319, distance: 20.6
click at [315, 328] on div "10 2 11 4 20 2 20:13 21 4 22 2 20:32 23 1 21:00 24 4 40 6 50 4 52 4 12 4 13 4 5…" at bounding box center [610, 292] width 890 height 342
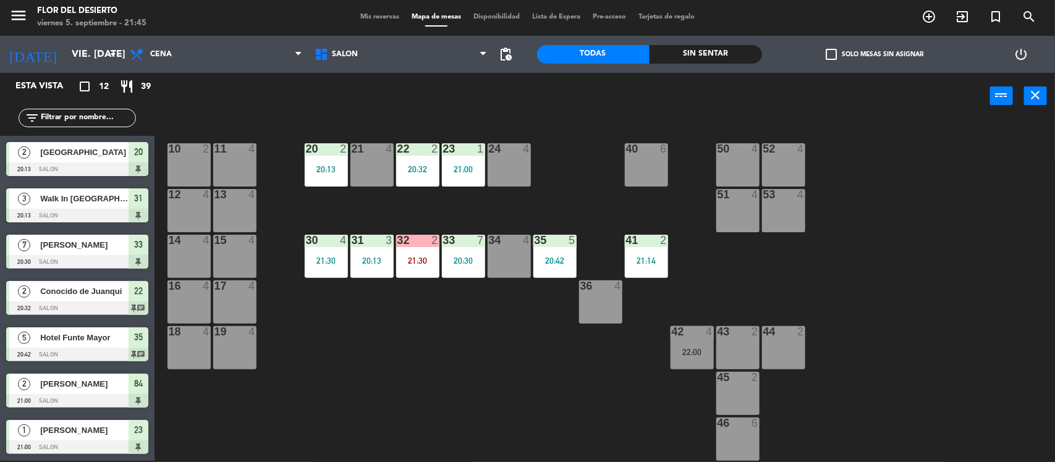
click at [416, 378] on div "10 2 11 4 20 2 20:13 21 4 22 2 20:32 23 1 21:00 24 4 40 6 50 4 52 4 12 4 13 4 5…" at bounding box center [610, 292] width 890 height 342
click at [629, 170] on div "40 6" at bounding box center [646, 164] width 43 height 43
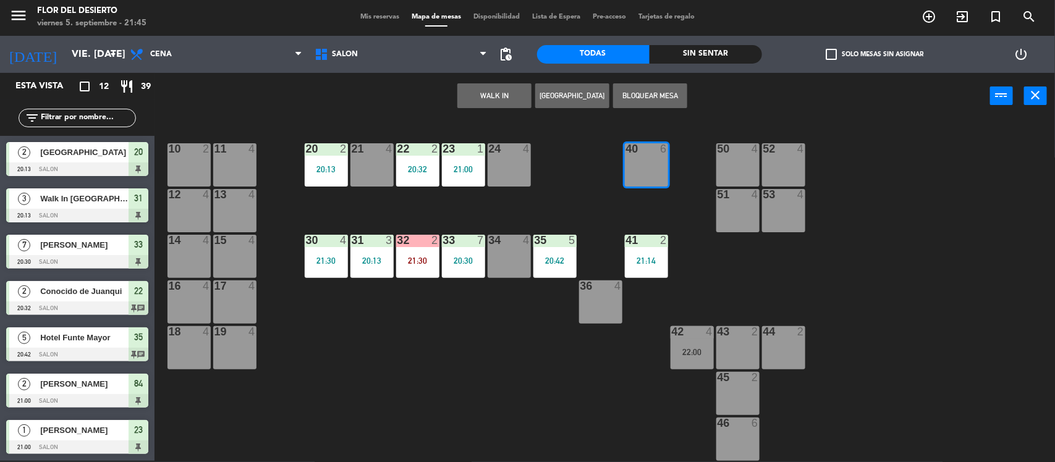
click at [511, 94] on button "WALK IN" at bounding box center [494, 95] width 74 height 25
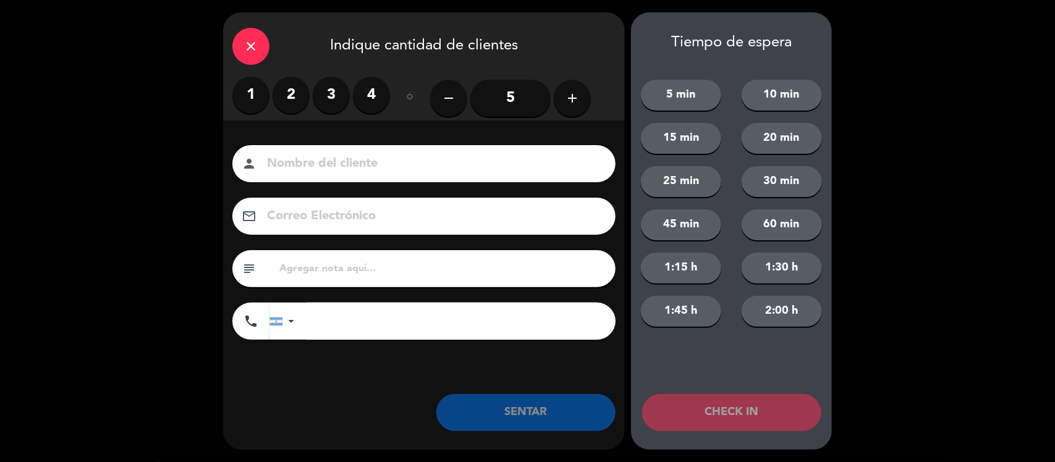
drag, startPoint x: 284, startPoint y: 97, endPoint x: 326, endPoint y: 158, distance: 73.4
click at [285, 98] on label "2" at bounding box center [291, 95] width 37 height 37
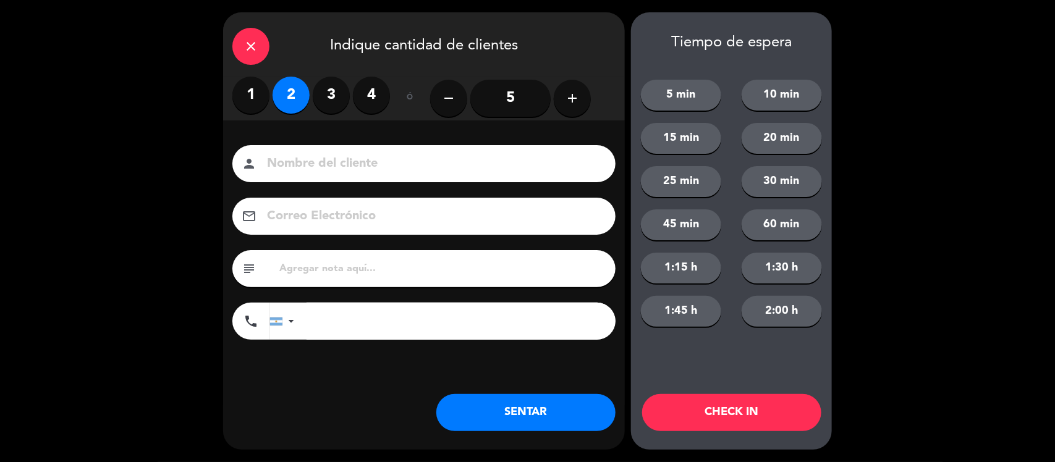
click at [329, 163] on input at bounding box center [433, 164] width 334 height 22
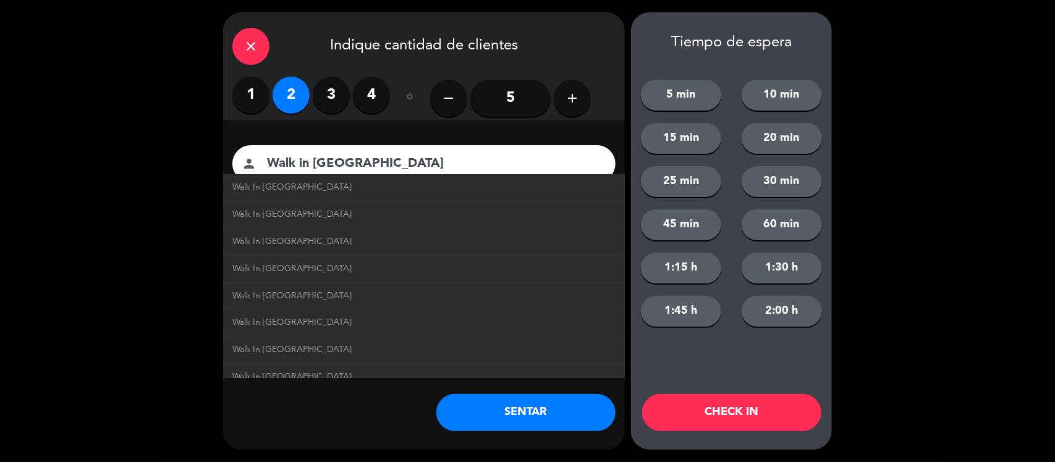
type input "Walk in [GEOGRAPHIC_DATA]"
click at [559, 407] on button "SENTAR" at bounding box center [525, 412] width 179 height 37
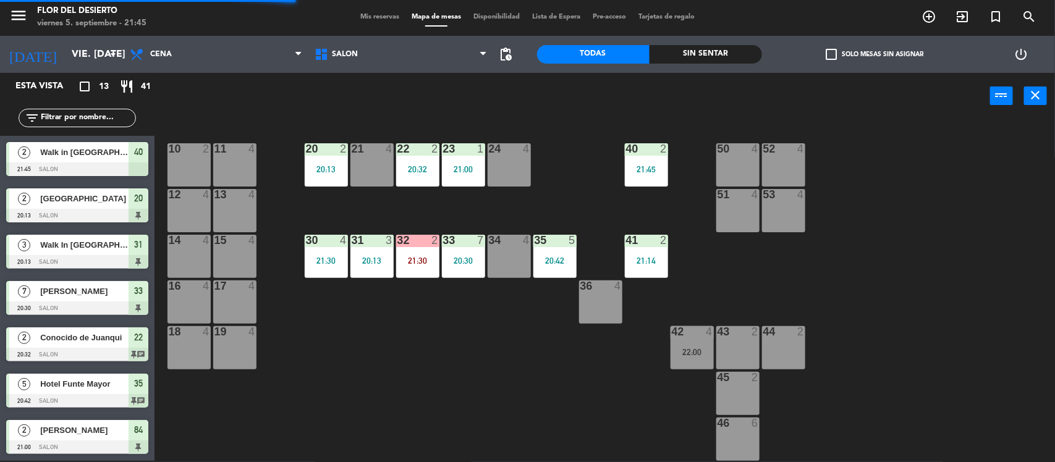
click at [375, 177] on div "21 4" at bounding box center [371, 164] width 43 height 43
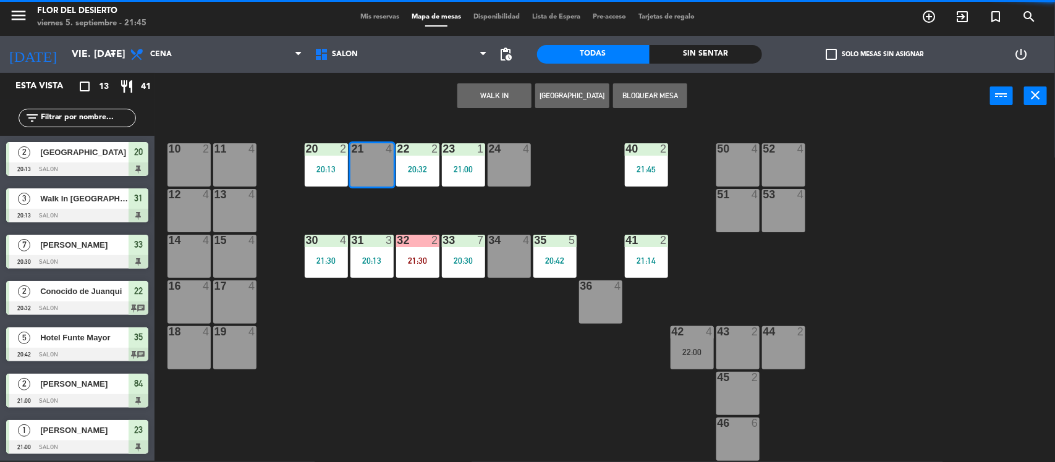
click at [483, 85] on button "WALK IN" at bounding box center [494, 95] width 74 height 25
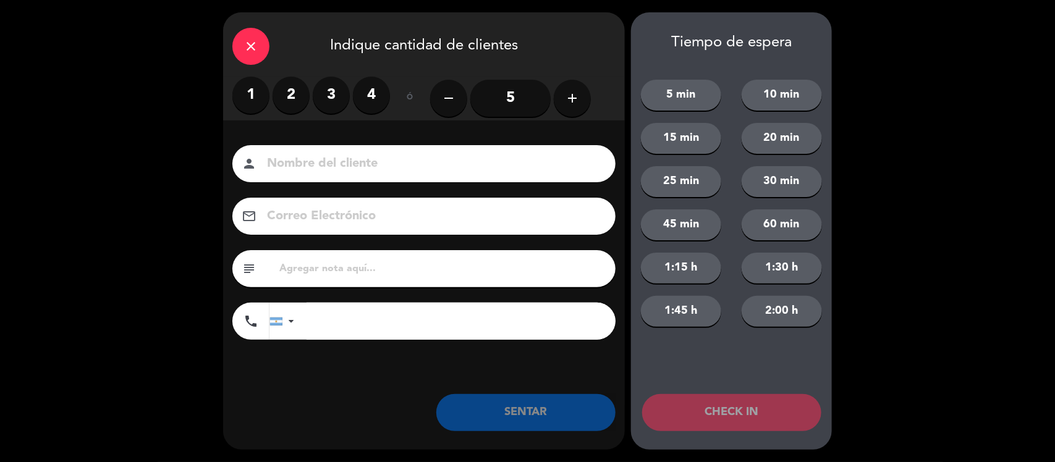
click at [294, 100] on label "2" at bounding box center [291, 95] width 37 height 37
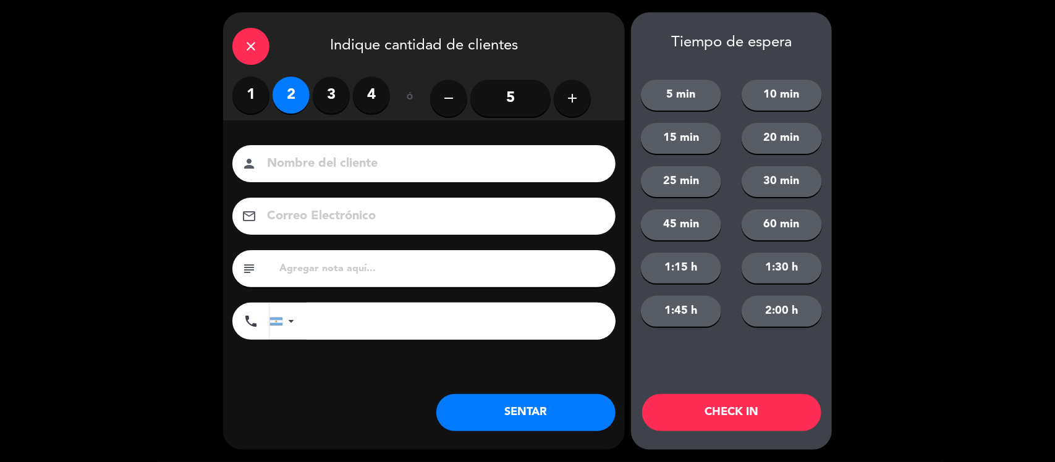
click at [323, 155] on input at bounding box center [433, 164] width 334 height 22
type input "Walk in [GEOGRAPHIC_DATA]"
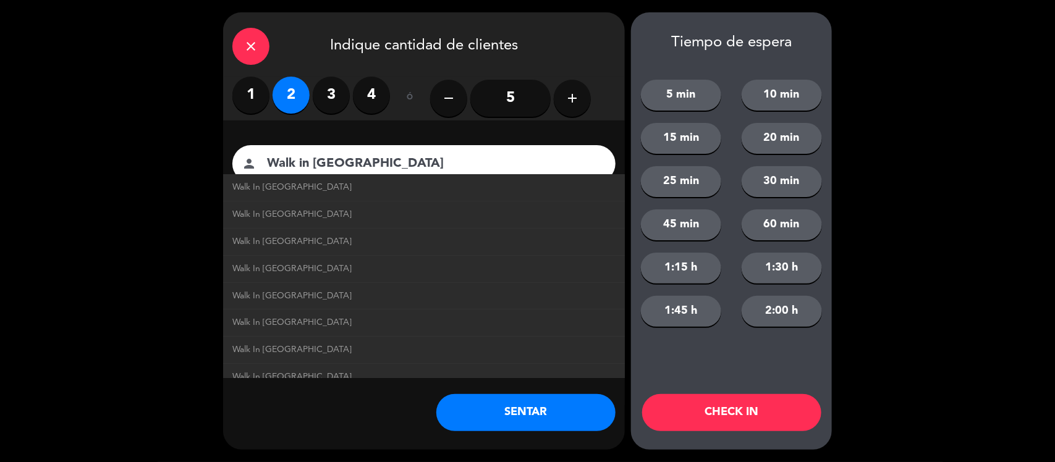
click at [520, 425] on button "SENTAR" at bounding box center [525, 412] width 179 height 37
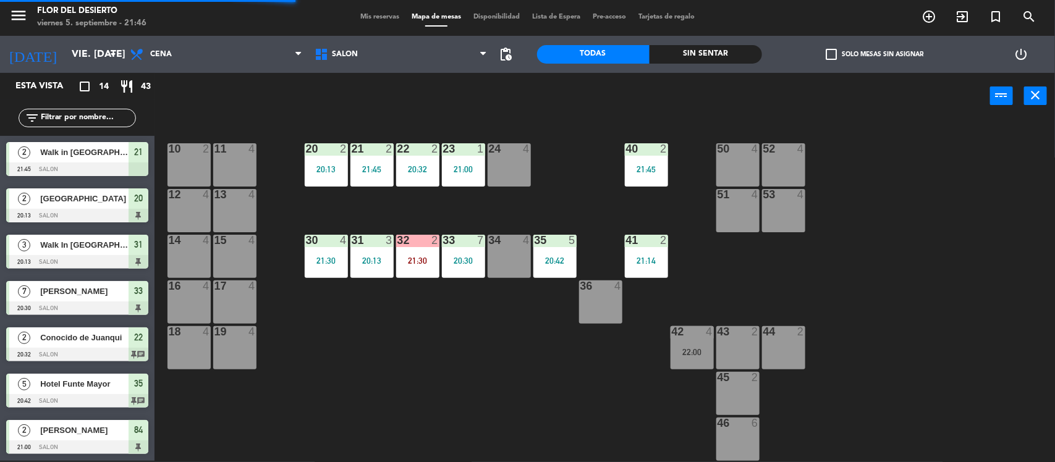
click at [370, 6] on div "menu [PERSON_NAME] DEL DESIERTO viernes 5. septiembre - 21:46 Mis reservas Mapa…" at bounding box center [527, 17] width 1055 height 37
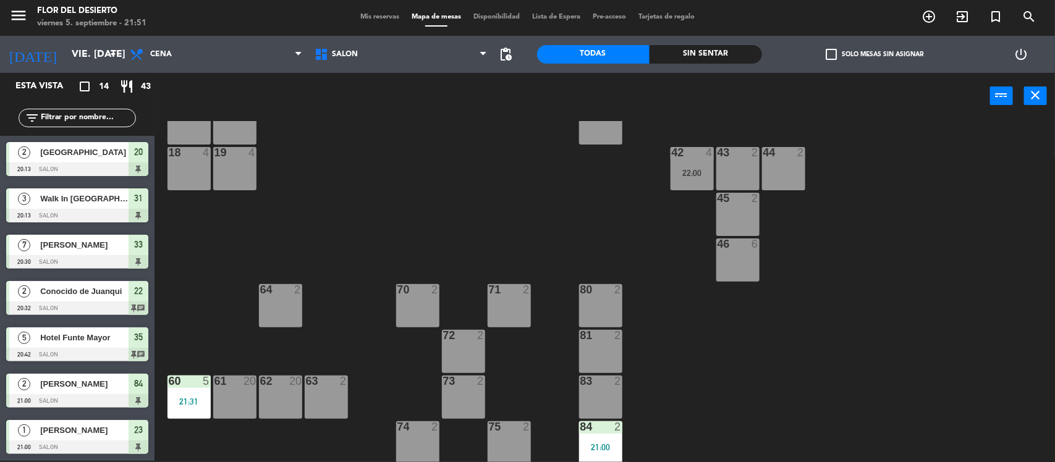
scroll to position [181, 0]
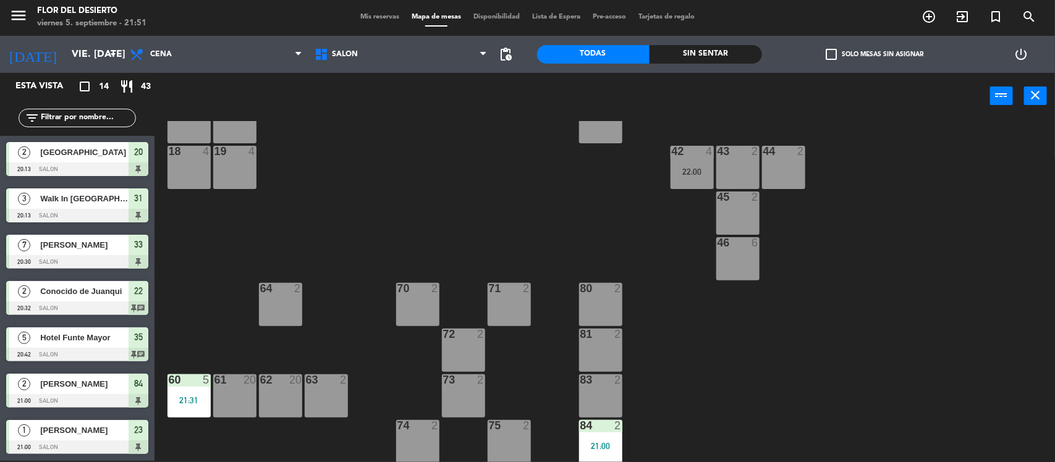
click at [421, 307] on div "70 2" at bounding box center [417, 304] width 43 height 43
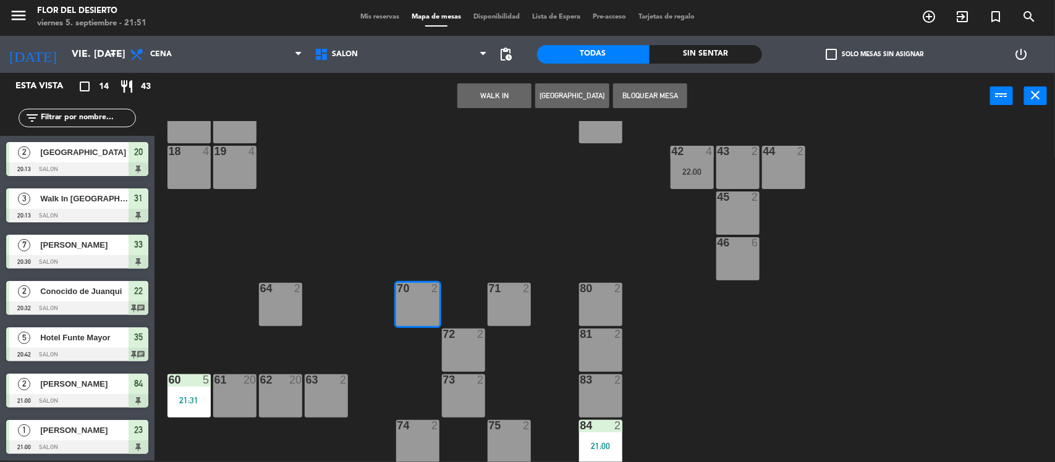
click at [489, 91] on button "WALK IN" at bounding box center [494, 95] width 74 height 25
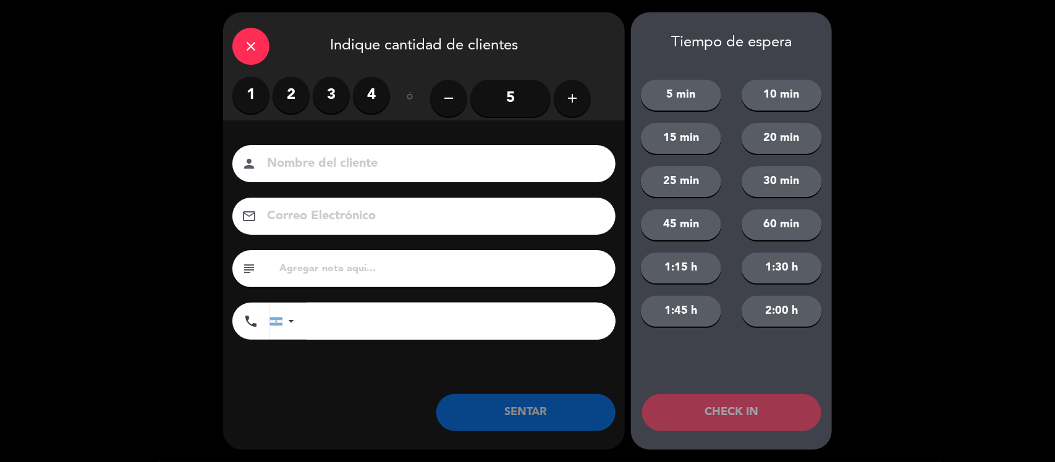
click at [300, 97] on label "2" at bounding box center [291, 95] width 37 height 37
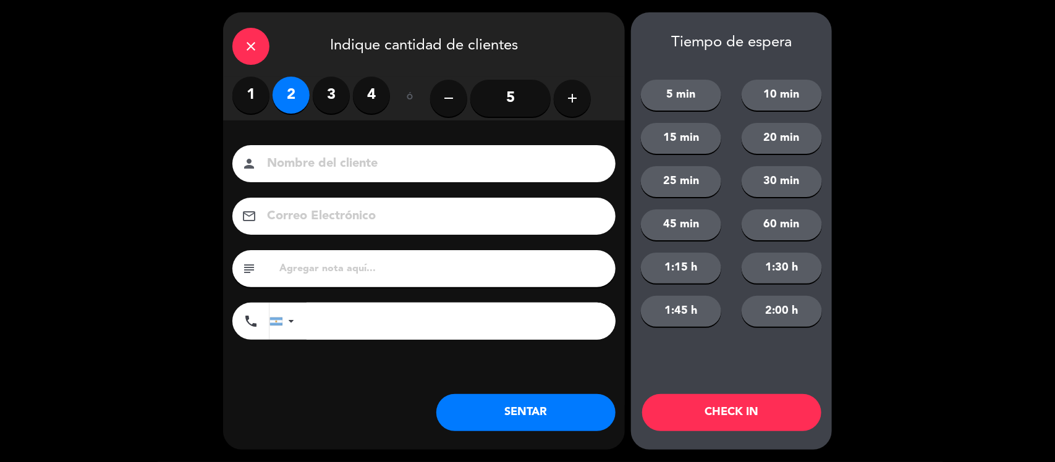
click at [325, 159] on input at bounding box center [433, 164] width 334 height 22
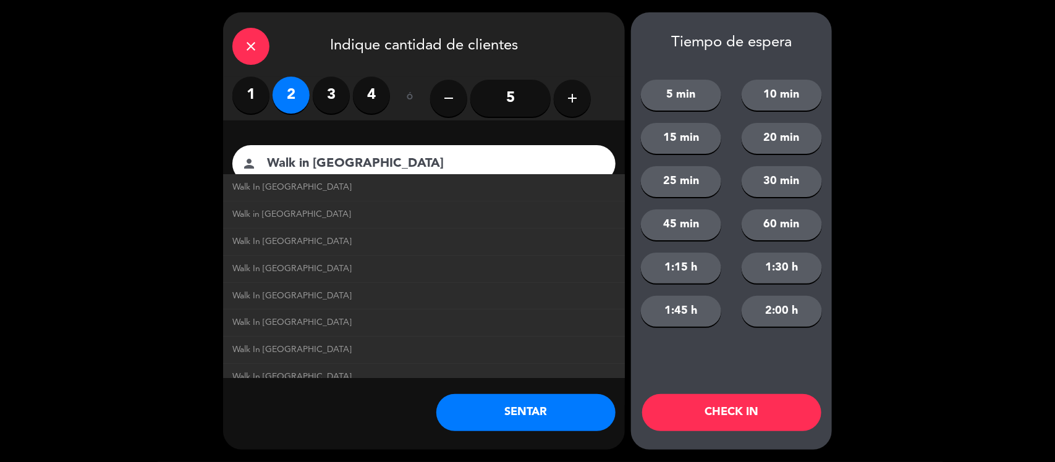
type input "Walk in [GEOGRAPHIC_DATA]"
click at [518, 409] on button "SENTAR" at bounding box center [525, 412] width 179 height 37
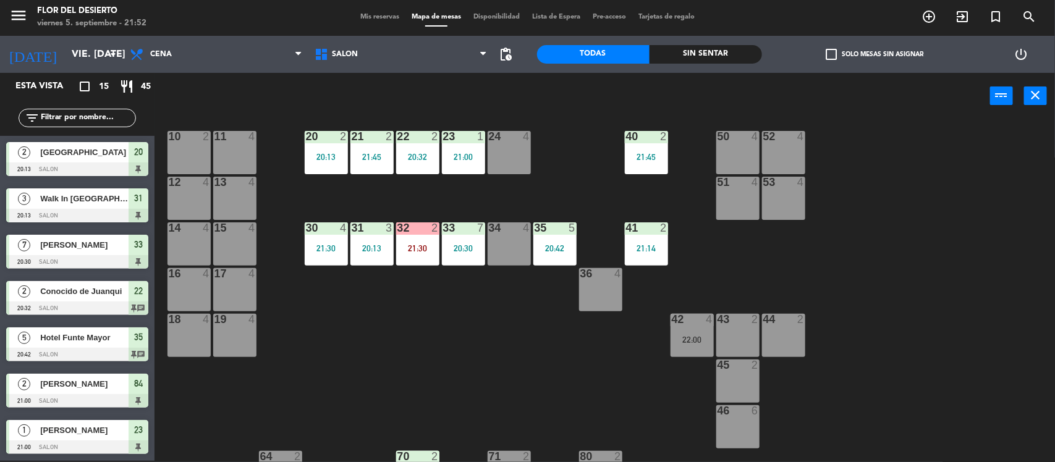
scroll to position [0, 0]
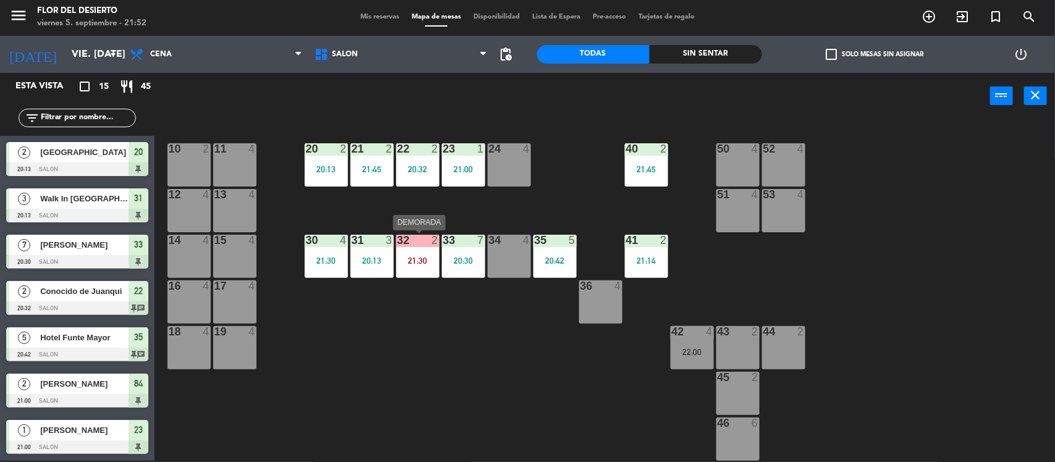
click at [423, 263] on div "21:30" at bounding box center [417, 261] width 43 height 9
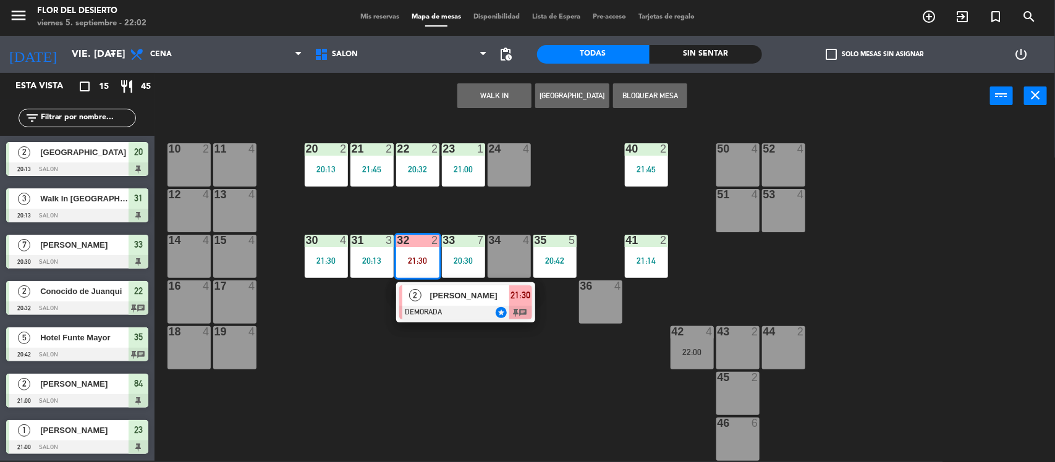
click at [583, 166] on div "10 2 11 4 20 2 20:13 21 2 21:45 22 2 20:32 23 1 21:00 24 4 40 2 21:45 50 4 52 4…" at bounding box center [610, 292] width 890 height 342
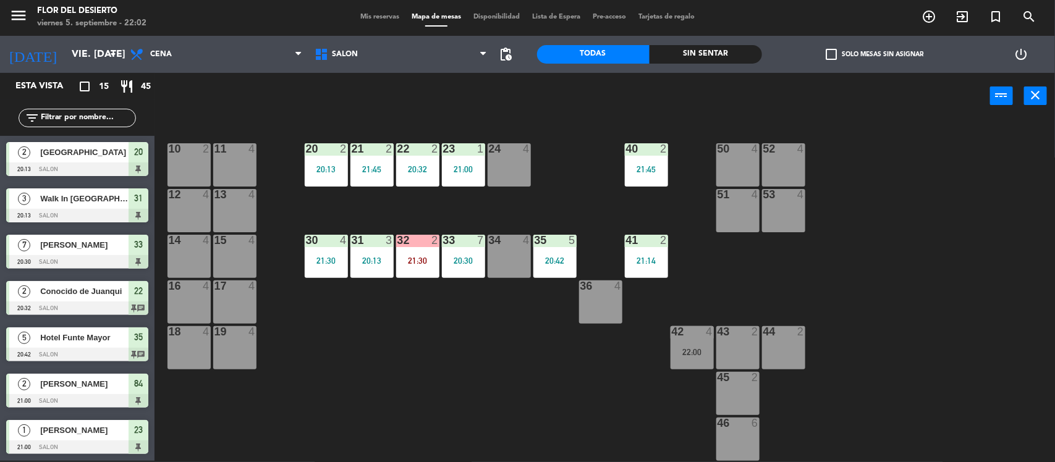
click at [677, 339] on div "42 4 22:00" at bounding box center [692, 347] width 43 height 43
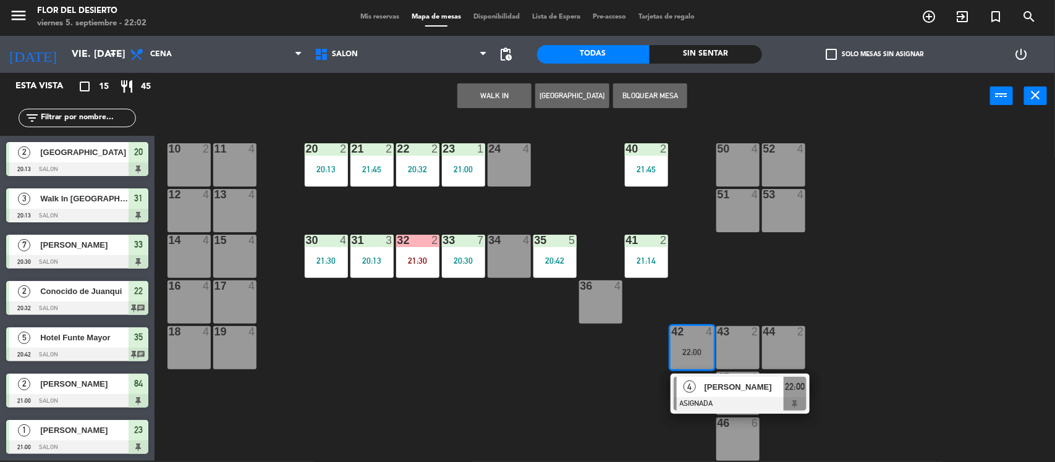
click at [743, 391] on span "[PERSON_NAME]" at bounding box center [744, 387] width 79 height 13
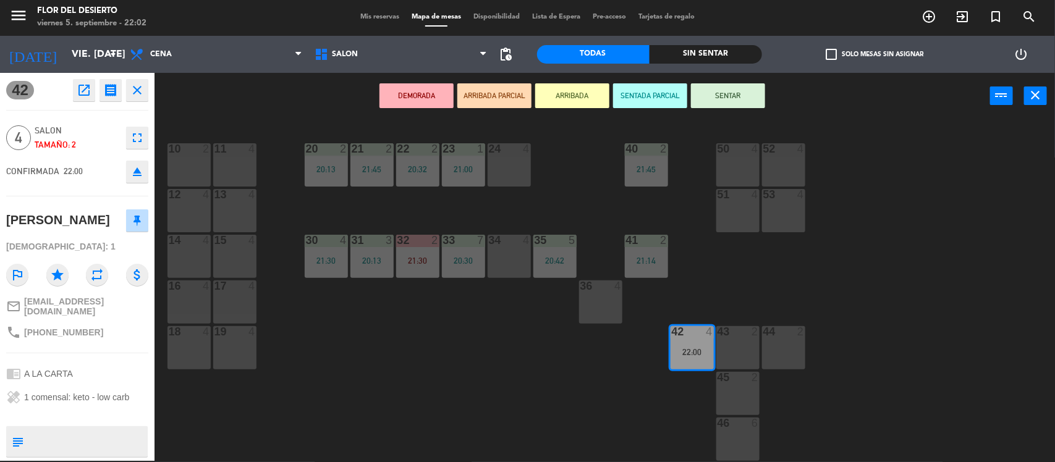
click at [718, 91] on button "SENTAR" at bounding box center [728, 95] width 74 height 25
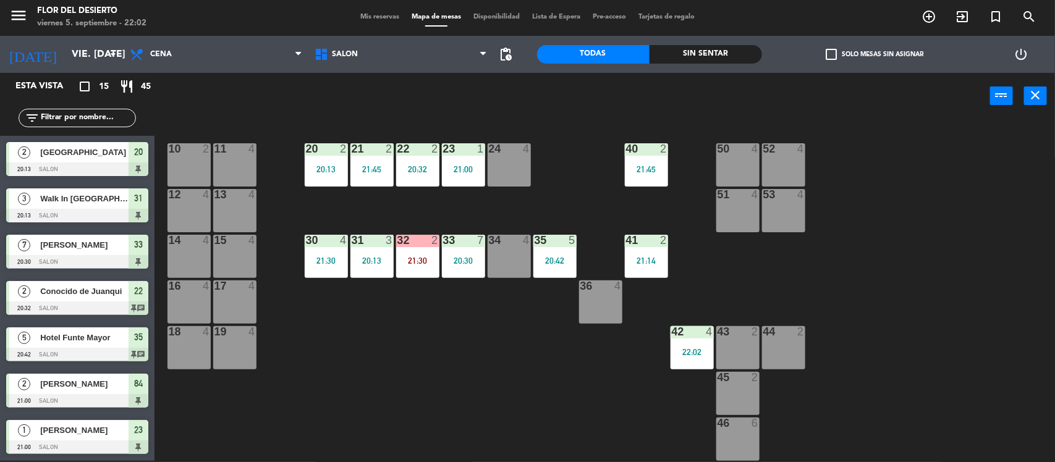
scroll to position [202, 0]
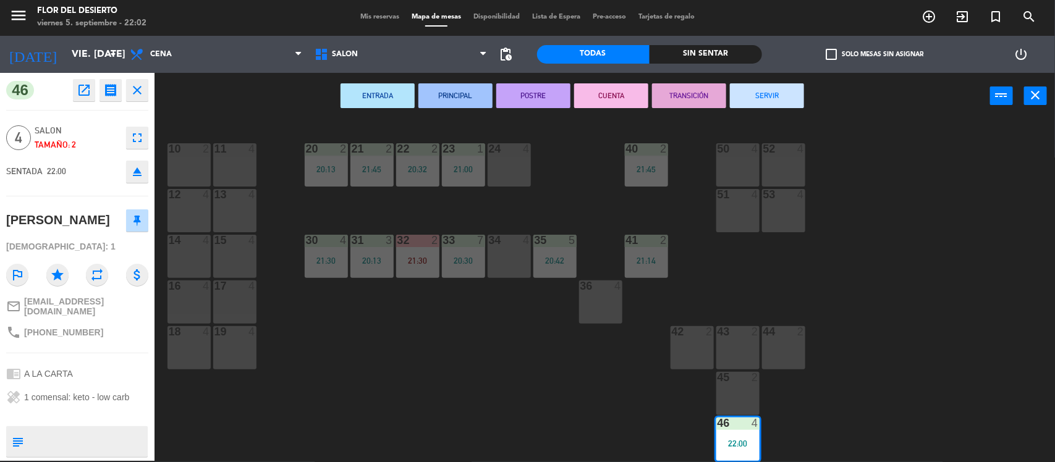
click at [746, 389] on div "45 2" at bounding box center [737, 393] width 43 height 43
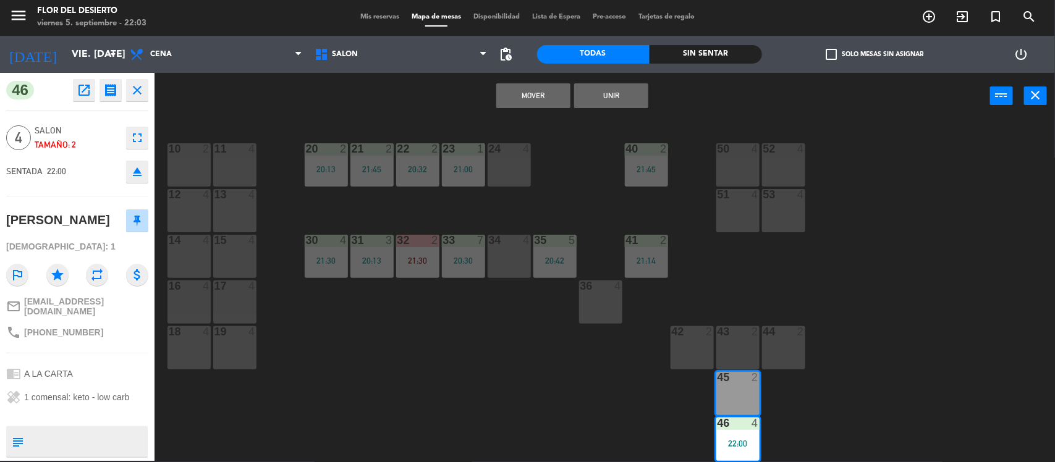
click at [799, 399] on div "10 2 11 4 20 2 20:13 21 2 21:45 22 2 20:32 23 1 21:00 24 4 40 2 21:45 50 4 52 4…" at bounding box center [610, 292] width 890 height 342
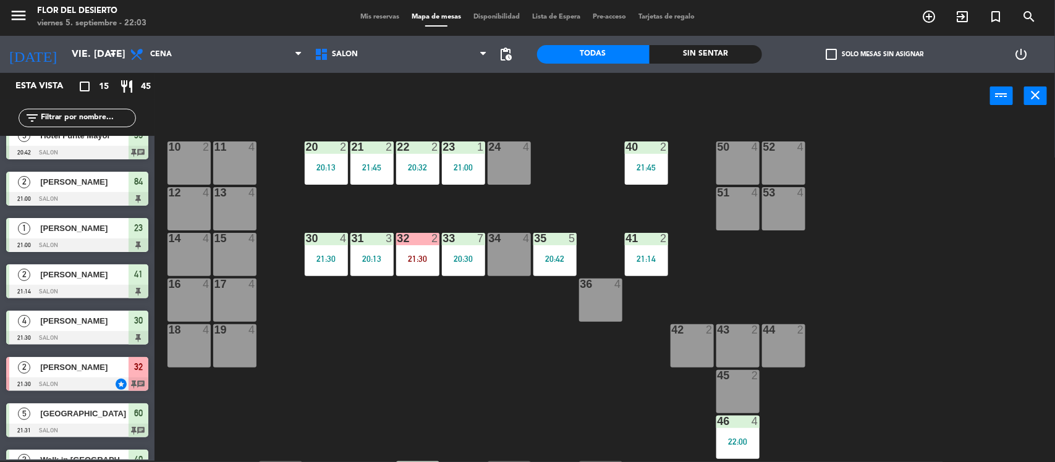
click at [734, 427] on div "46 4" at bounding box center [737, 422] width 43 height 12
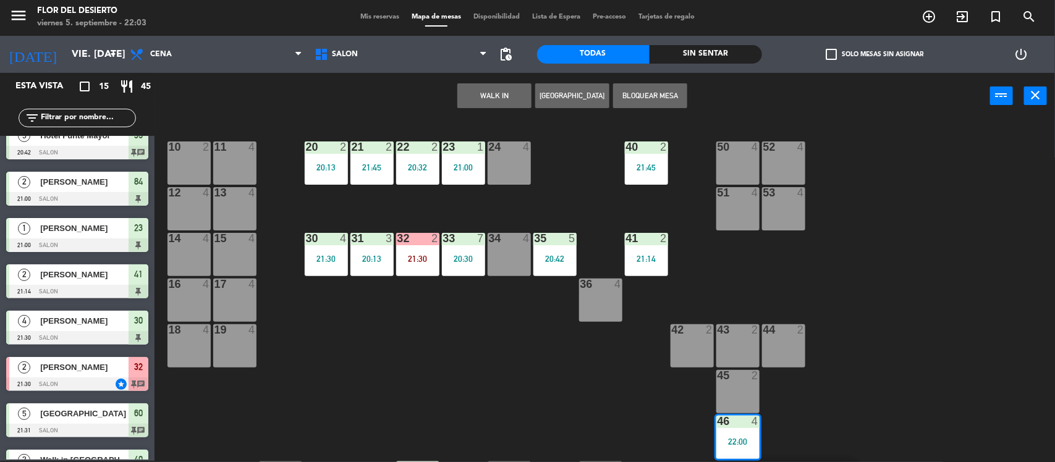
click at [739, 391] on div "45 2" at bounding box center [737, 391] width 43 height 43
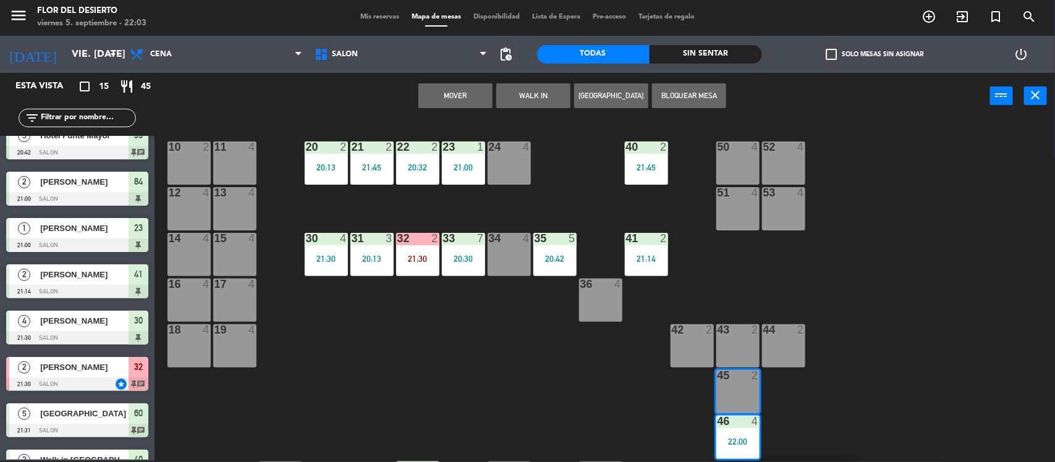
click at [878, 294] on div "10 2 11 4 20 2 20:13 21 2 21:45 22 2 20:32 23 1 21:00 24 4 40 2 21:45 50 4 52 4…" at bounding box center [610, 292] width 890 height 342
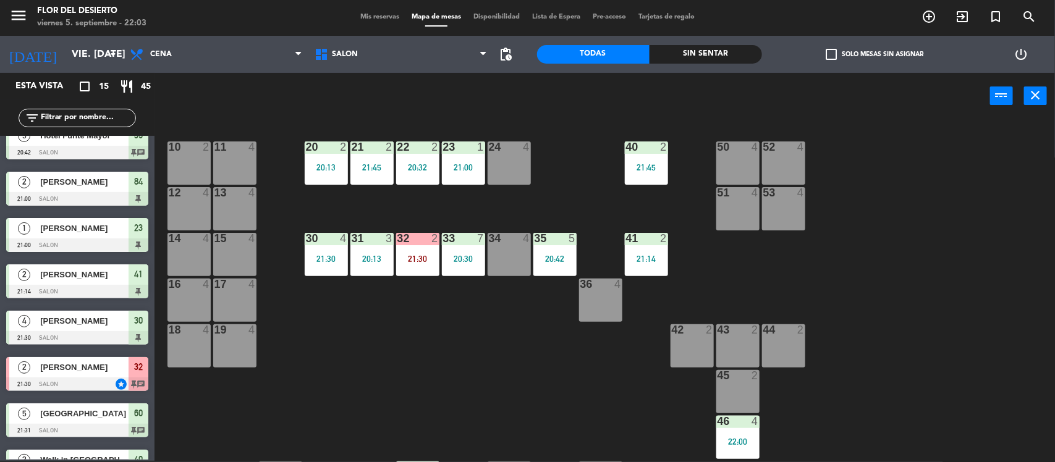
click at [687, 342] on div "42 2" at bounding box center [692, 346] width 43 height 43
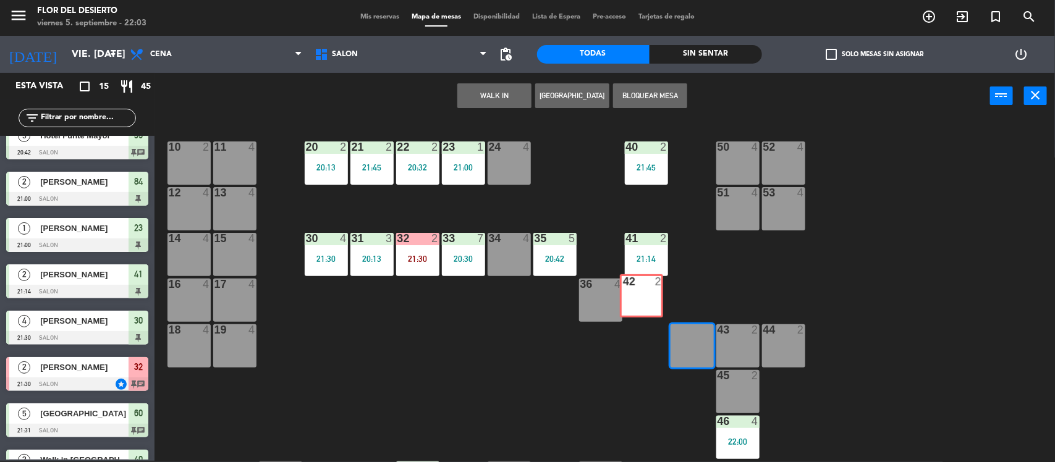
drag, startPoint x: 684, startPoint y: 346, endPoint x: 634, endPoint y: 297, distance: 70.4
click at [634, 297] on div "10 2 11 4 20 2 20:13 21 2 21:45 22 2 20:32 23 1 21:00 24 4 40 2 21:45 50 4 52 4…" at bounding box center [610, 292] width 890 height 342
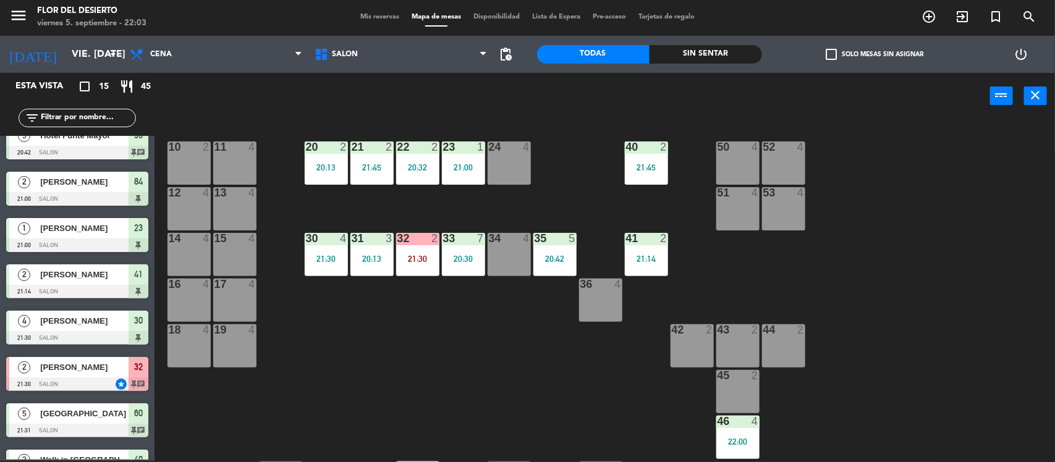
click at [687, 343] on div "42 2" at bounding box center [692, 346] width 43 height 43
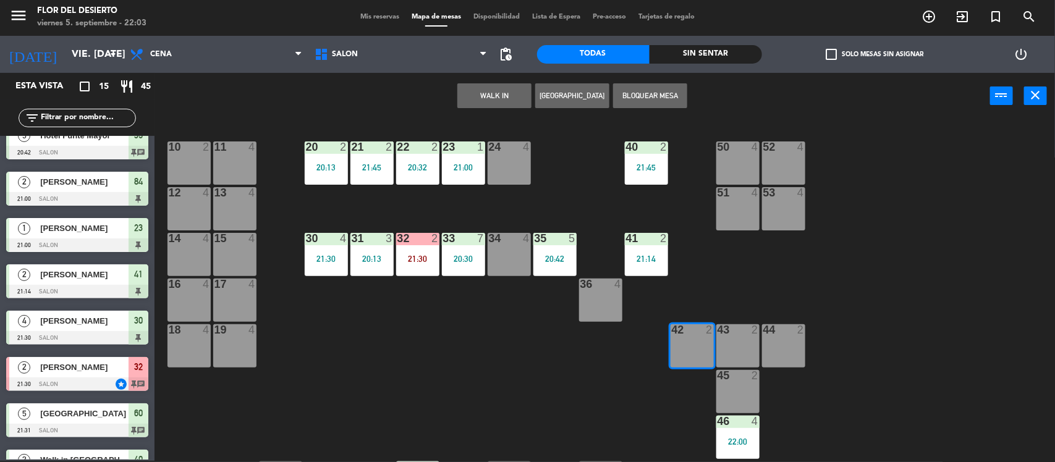
click at [498, 96] on button "WALK IN" at bounding box center [494, 95] width 74 height 25
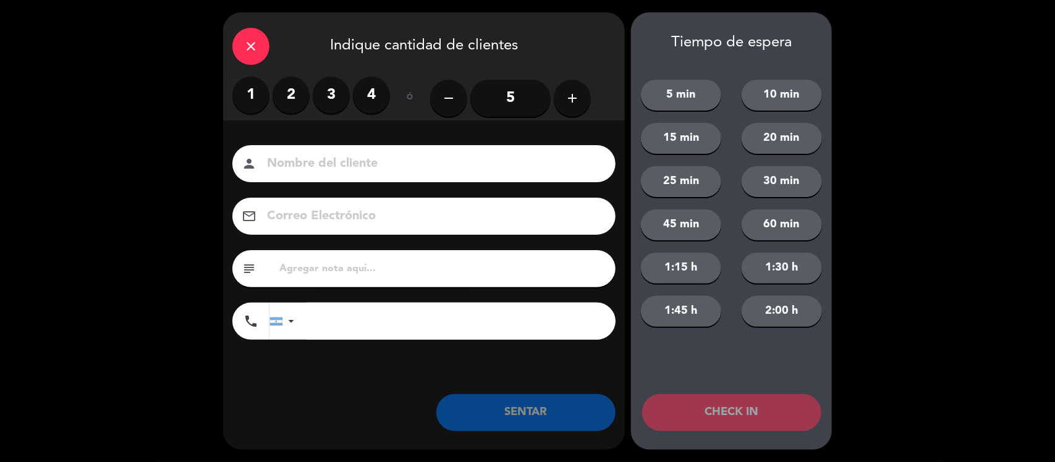
click at [285, 99] on label "2" at bounding box center [291, 95] width 37 height 37
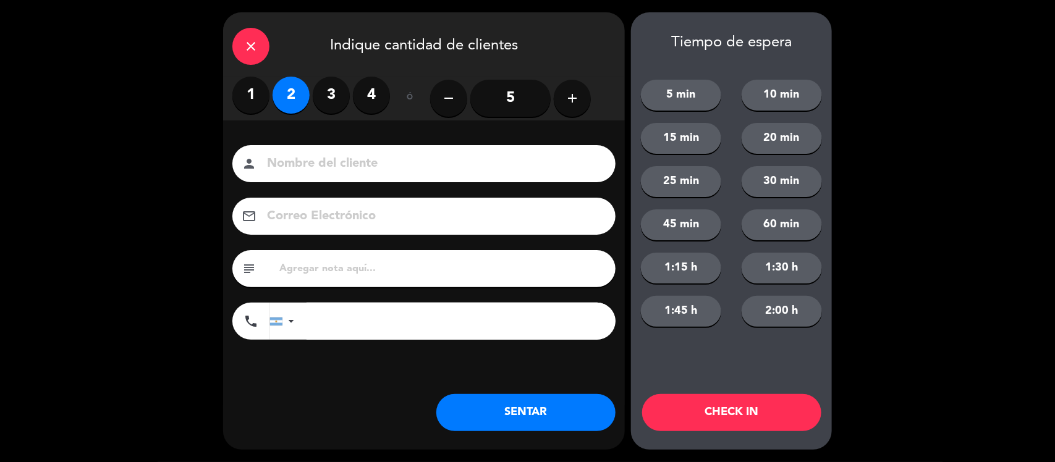
click at [329, 156] on input at bounding box center [433, 164] width 334 height 22
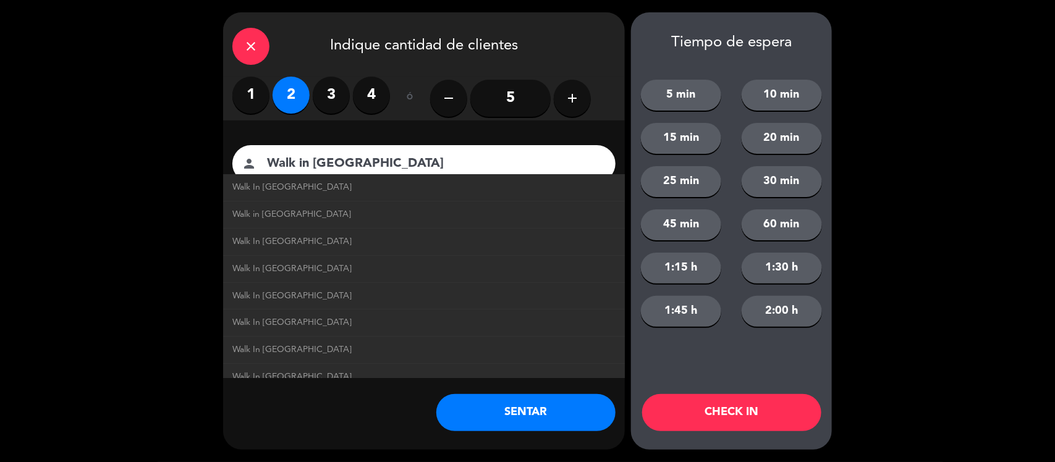
type input "Walk in [GEOGRAPHIC_DATA]"
click at [537, 414] on button "SENTAR" at bounding box center [525, 412] width 179 height 37
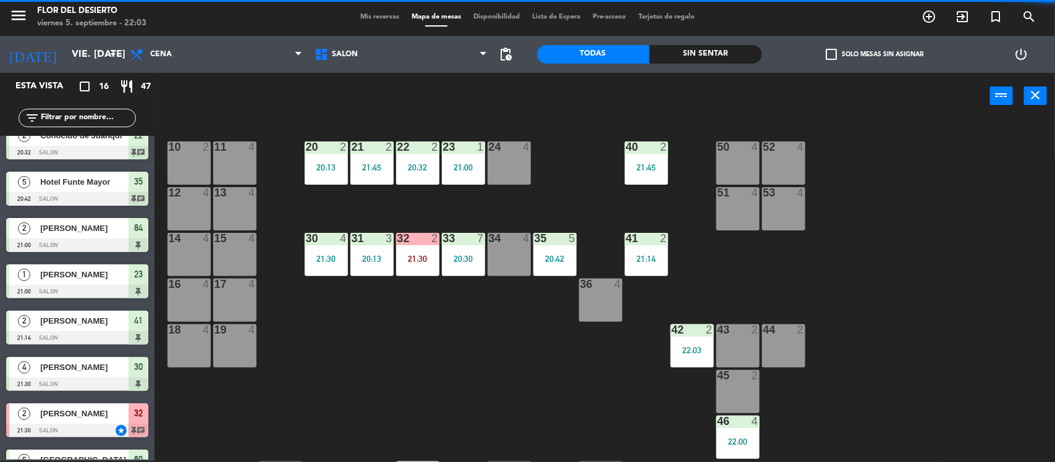
scroll to position [0, 0]
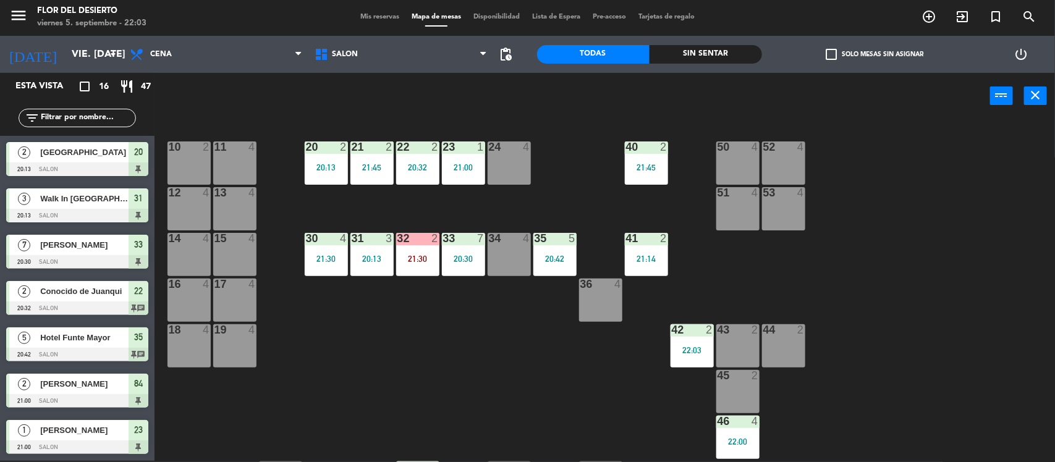
click at [372, 17] on span "Mis reservas" at bounding box center [379, 17] width 51 height 7
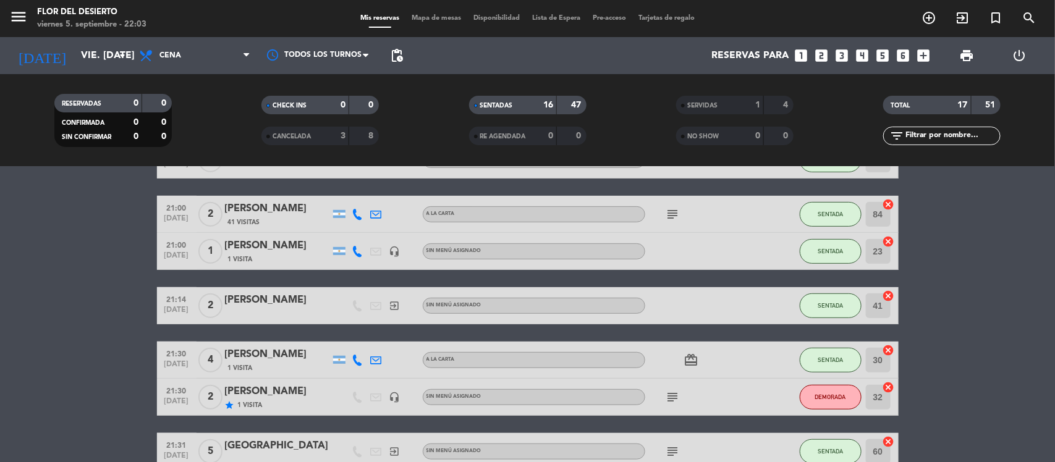
scroll to position [309, 0]
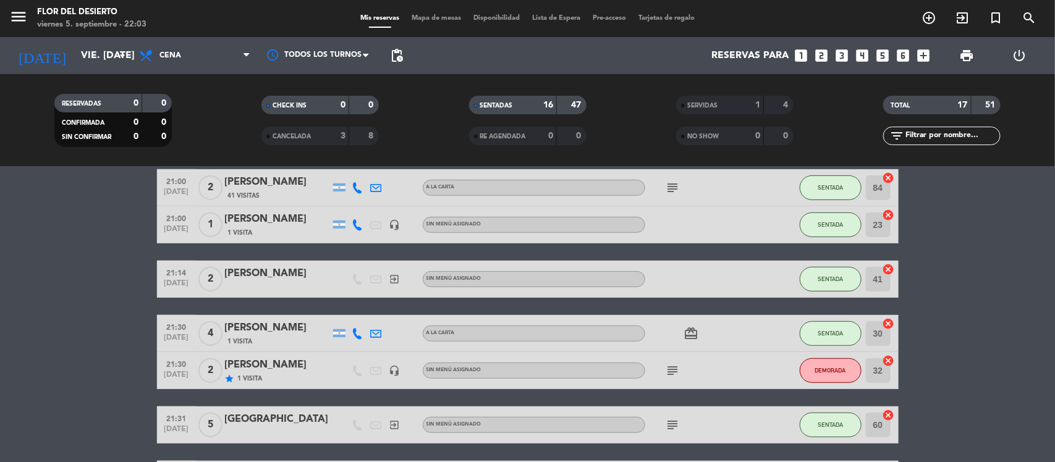
click at [437, 17] on span "Mapa de mesas" at bounding box center [437, 18] width 62 height 7
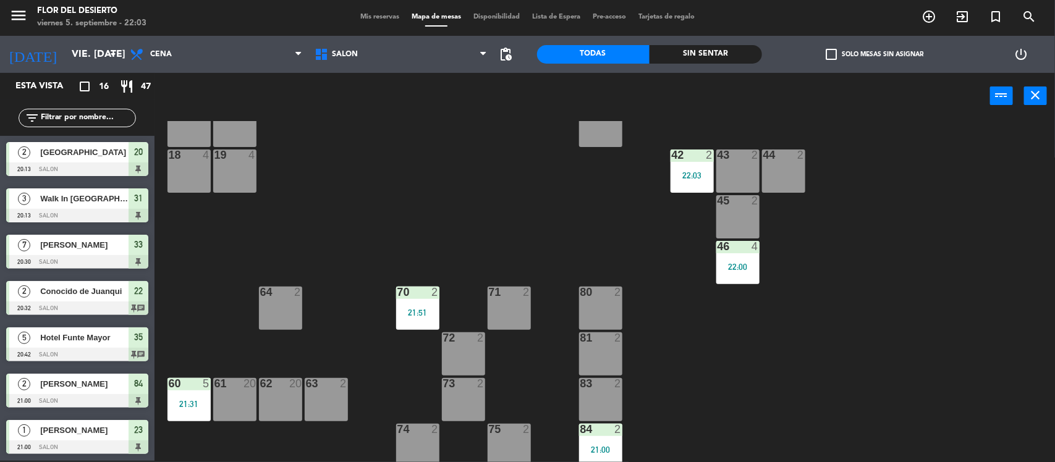
scroll to position [181, 0]
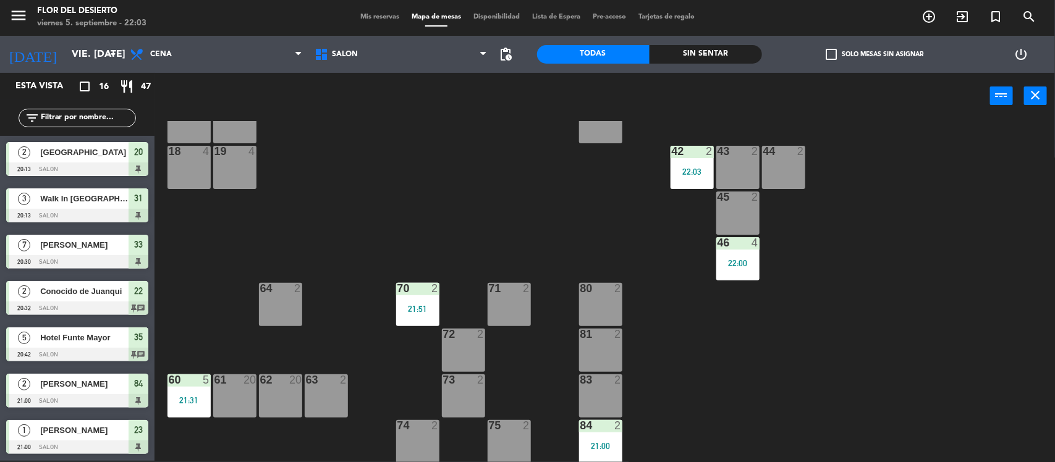
click at [589, 235] on div "10 2 11 4 20 2 20:13 21 2 21:45 22 2 20:32 23 1 21:00 24 4 40 2 21:45 50 4 52 4…" at bounding box center [610, 292] width 890 height 342
click at [413, 300] on div "70 2 21:51" at bounding box center [417, 304] width 43 height 43
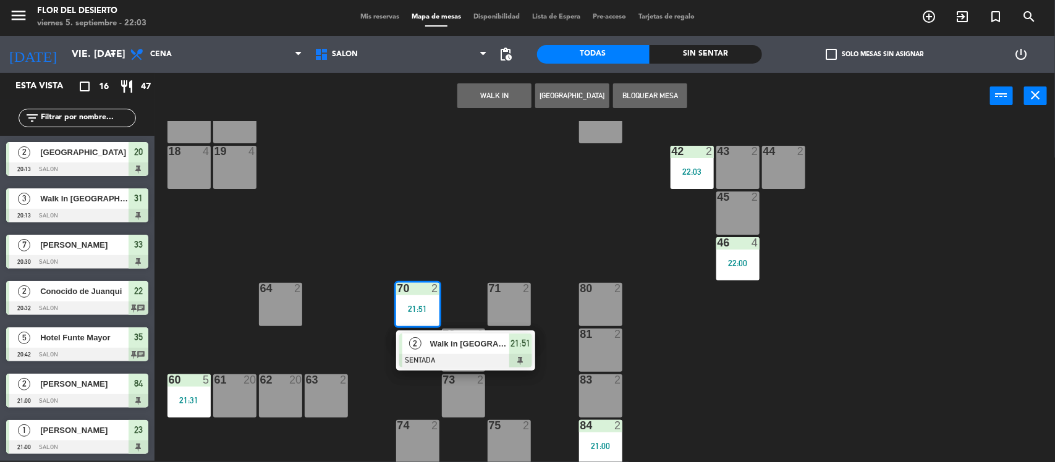
click at [465, 213] on div "10 2 11 4 20 2 20:13 21 2 21:45 22 2 20:32 23 1 21:00 24 4 40 2 21:45 50 4 52 4…" at bounding box center [610, 292] width 890 height 342
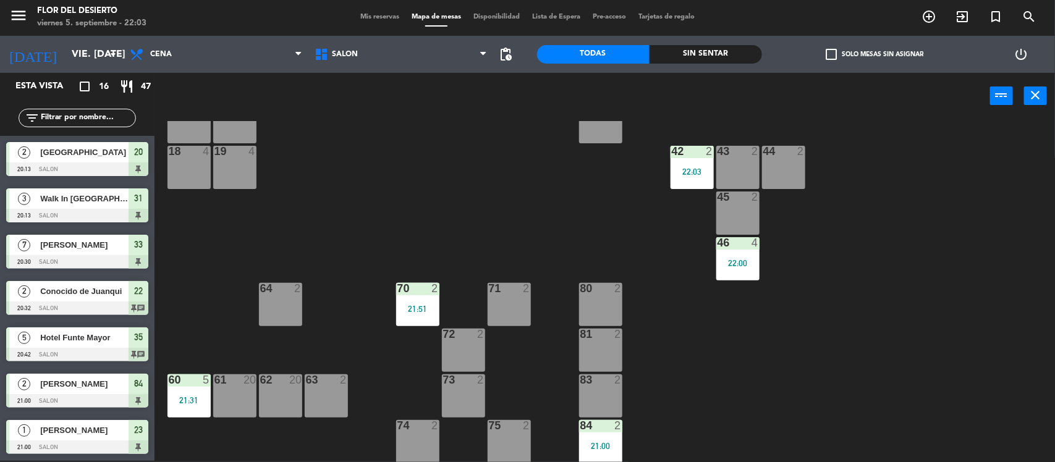
click at [190, 388] on div "60 5 21:31" at bounding box center [189, 396] width 43 height 43
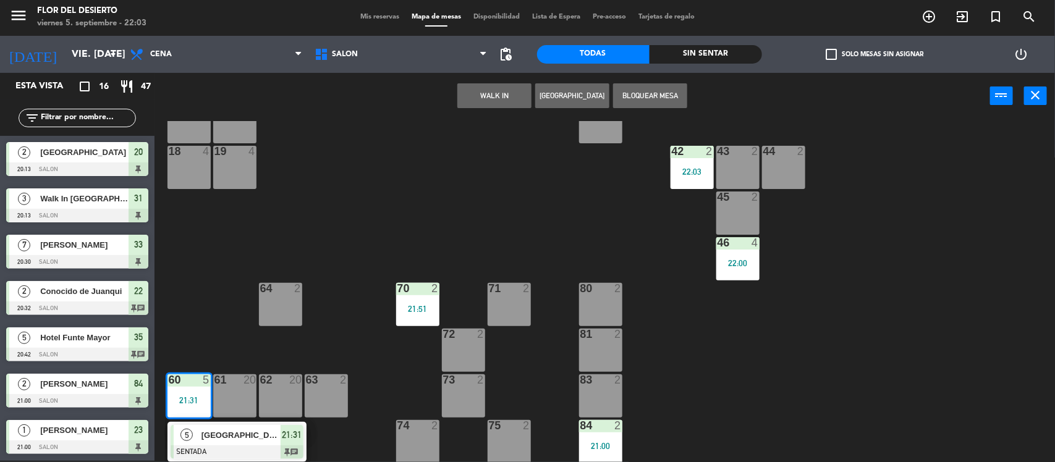
click at [363, 258] on div "10 2 11 4 20 2 20:13 21 2 21:45 22 2 20:32 23 1 21:00 24 4 40 2 21:45 50 4 52 4…" at bounding box center [610, 292] width 890 height 342
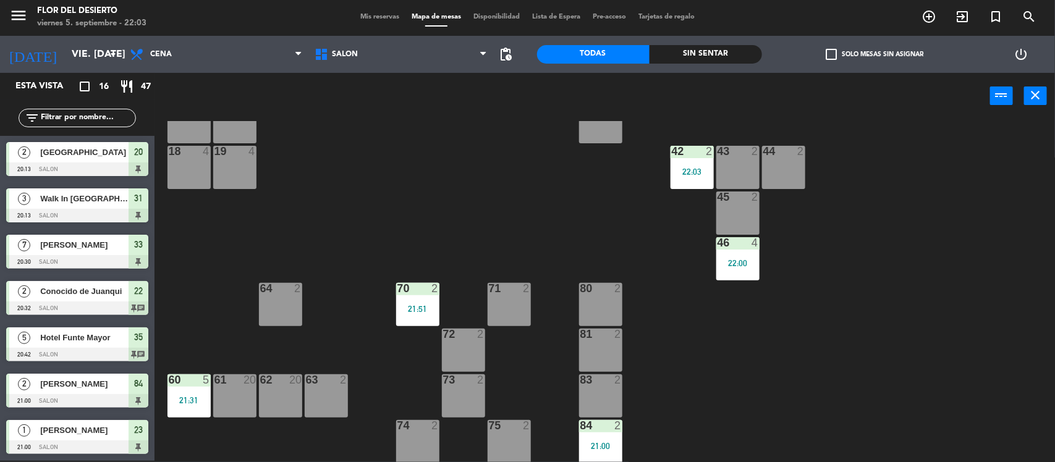
scroll to position [0, 0]
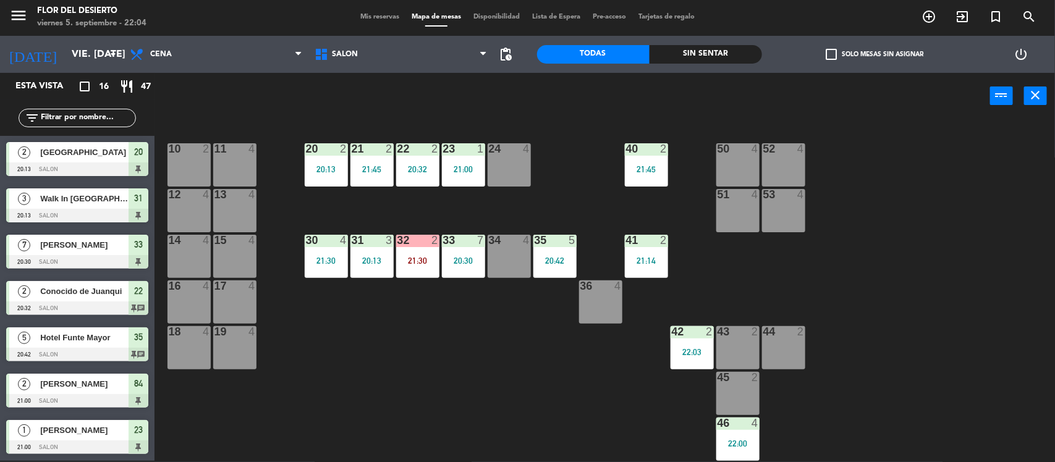
click at [203, 150] on div "2" at bounding box center [206, 148] width 7 height 11
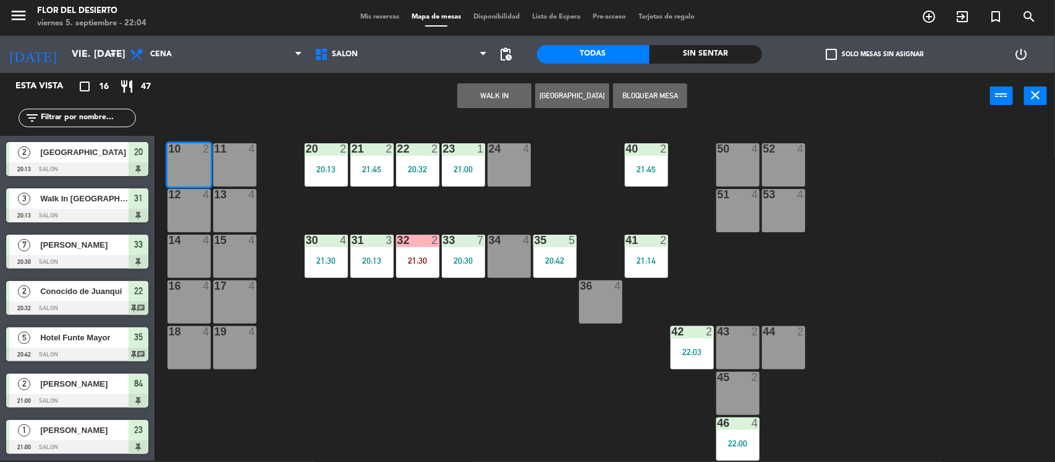
click at [480, 96] on button "WALK IN" at bounding box center [494, 95] width 74 height 25
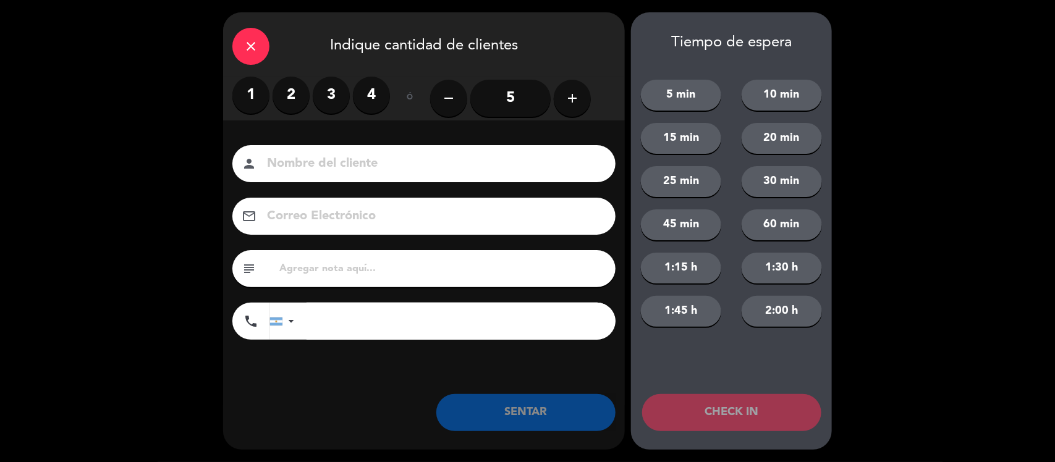
click at [248, 51] on icon "close" at bounding box center [251, 46] width 15 height 15
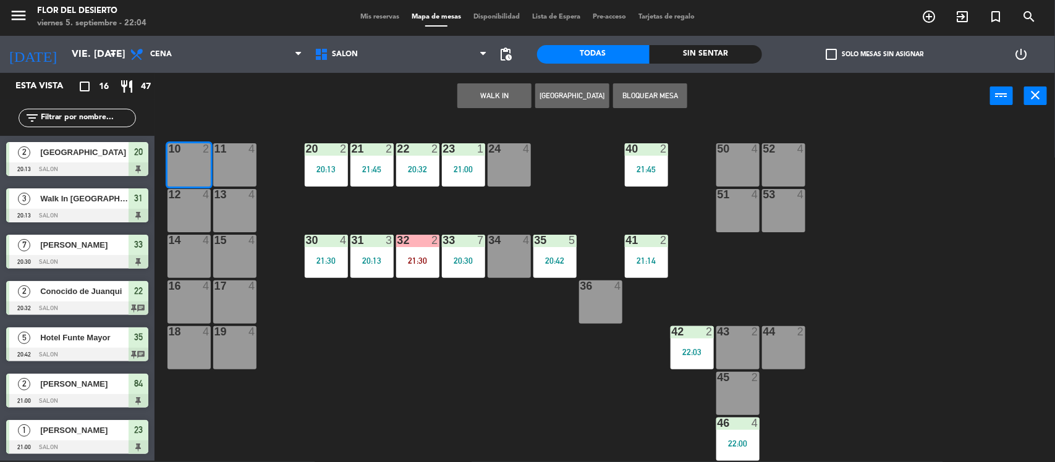
click at [379, 14] on span "Mis reservas" at bounding box center [379, 17] width 51 height 7
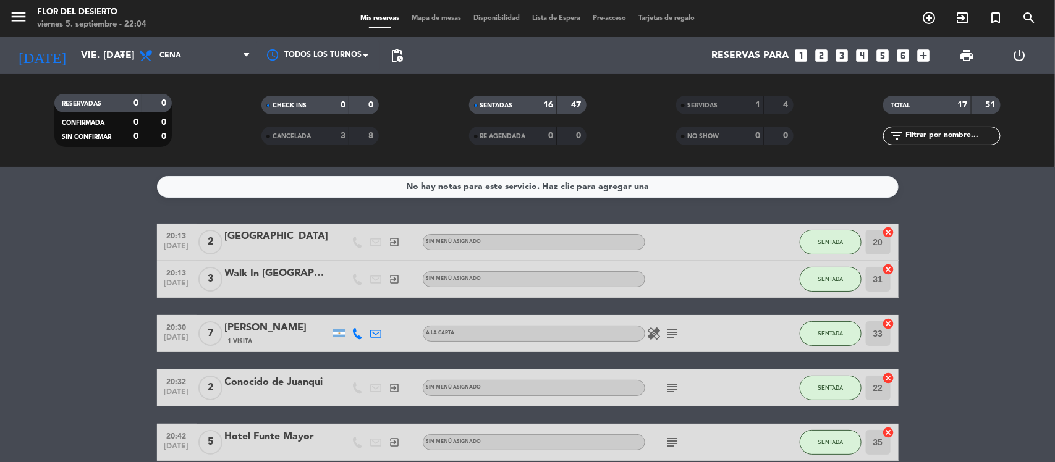
click at [430, 16] on span "Mapa de mesas" at bounding box center [437, 18] width 62 height 7
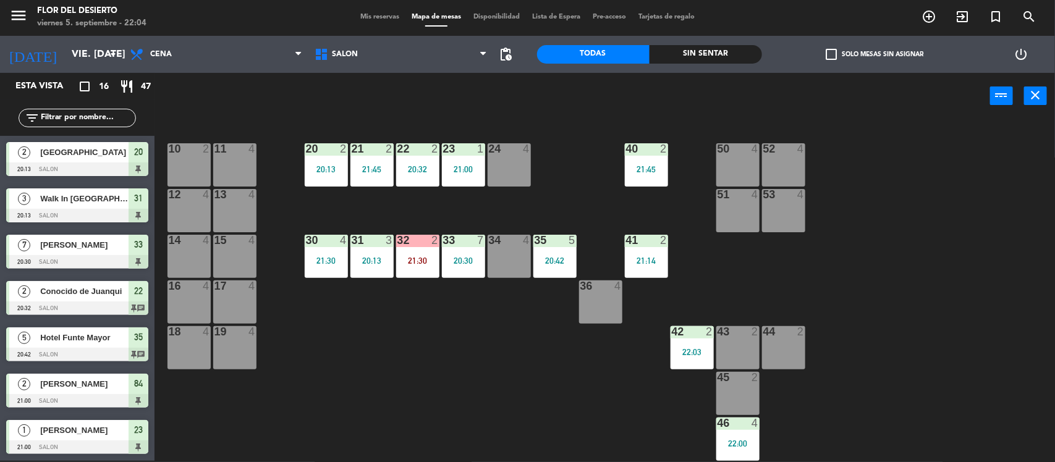
click at [368, 19] on span "Mis reservas" at bounding box center [379, 17] width 51 height 7
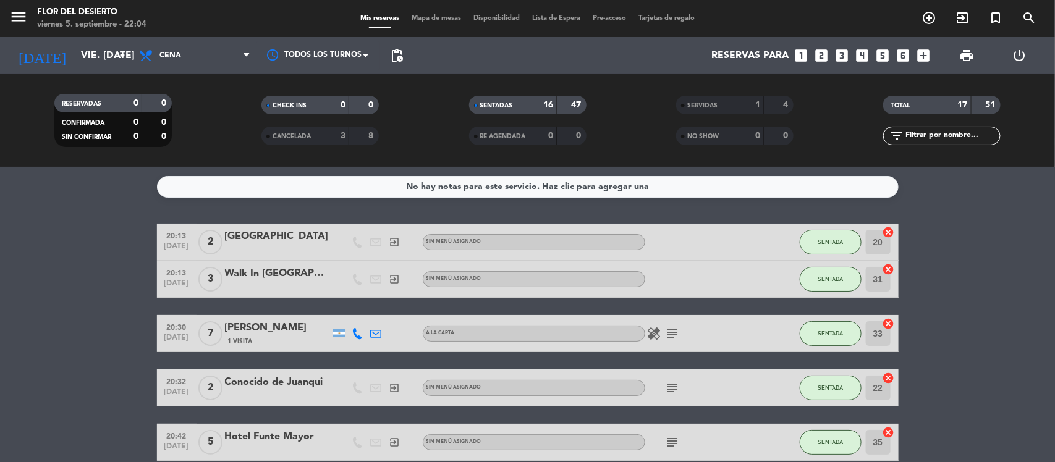
click at [425, 16] on span "Mapa de mesas" at bounding box center [437, 18] width 62 height 7
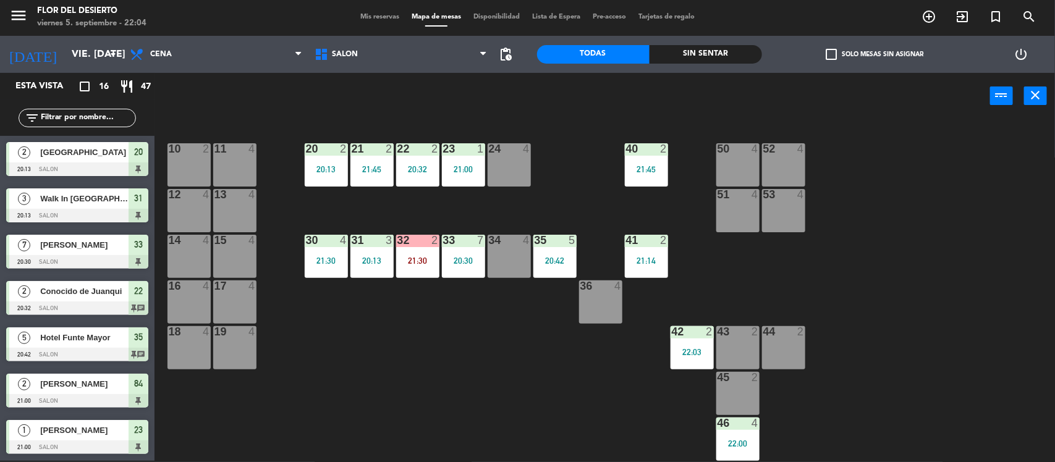
click at [242, 164] on div "11 4" at bounding box center [234, 164] width 43 height 43
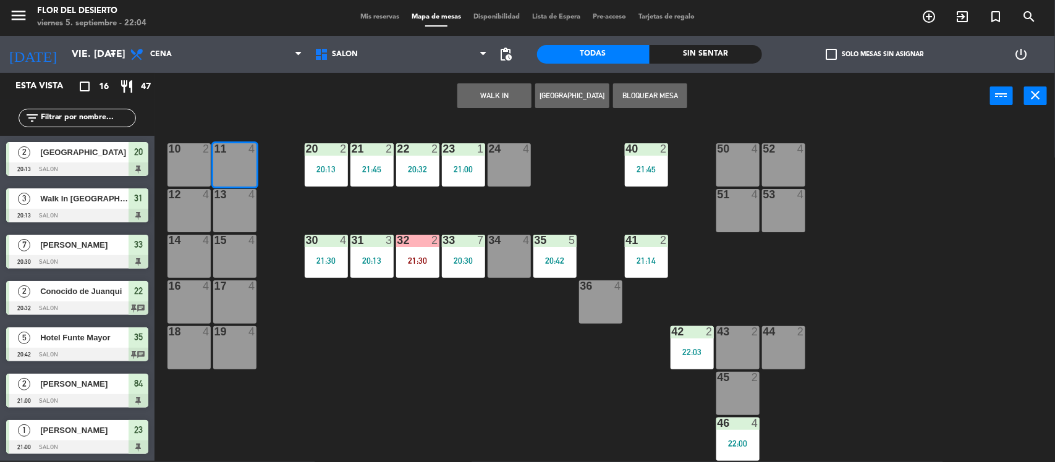
click at [552, 179] on div "10 2 11 4 20 2 20:13 21 2 21:45 22 2 20:32 23 1 21:00 24 4 40 2 21:45 50 4 52 4…" at bounding box center [610, 292] width 890 height 342
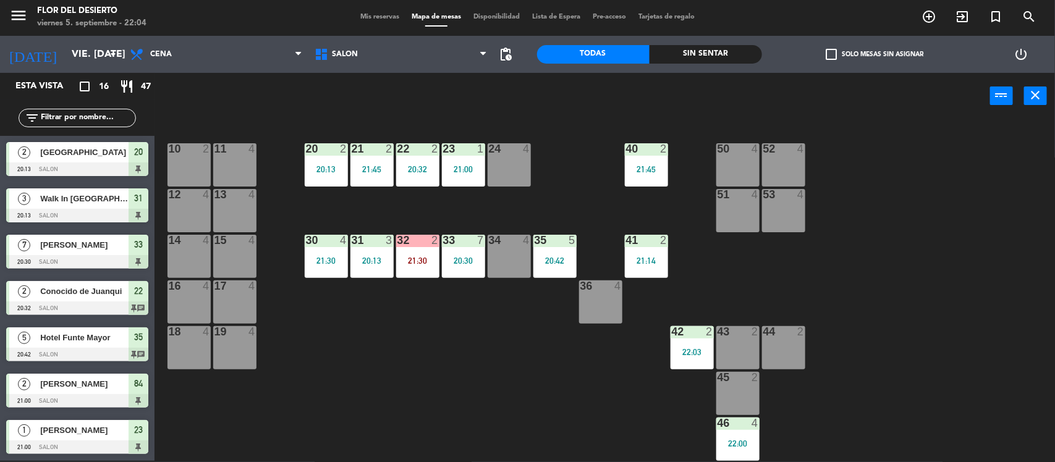
click at [501, 249] on div "34 4" at bounding box center [509, 256] width 43 height 43
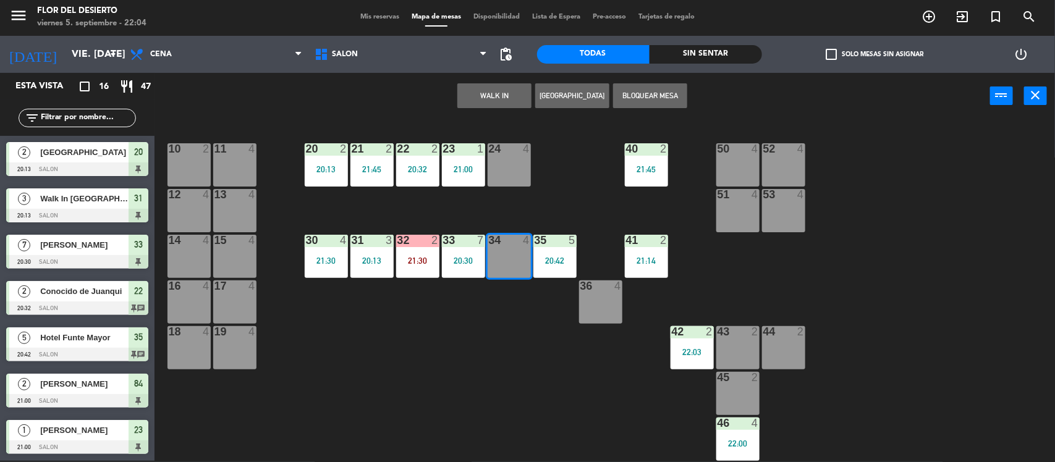
click at [499, 93] on button "WALK IN" at bounding box center [494, 95] width 74 height 25
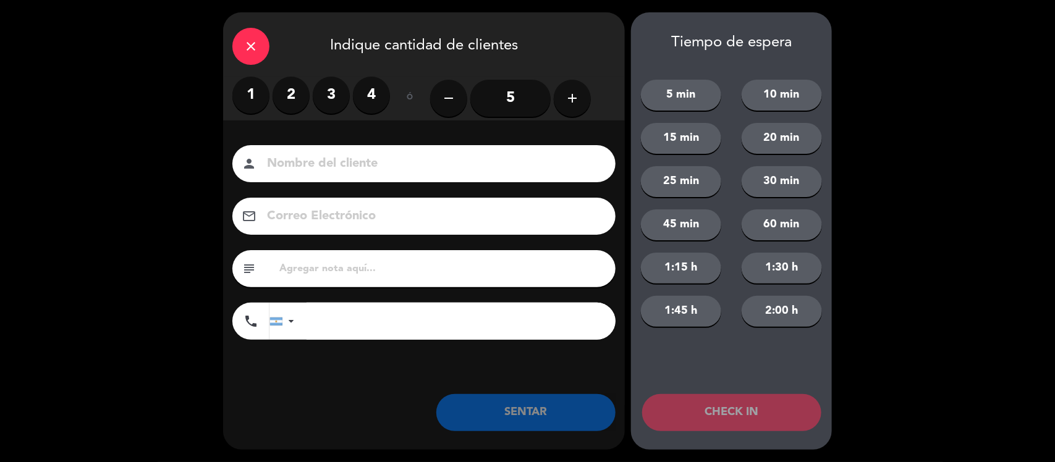
click at [567, 100] on icon "add" at bounding box center [572, 98] width 15 height 15
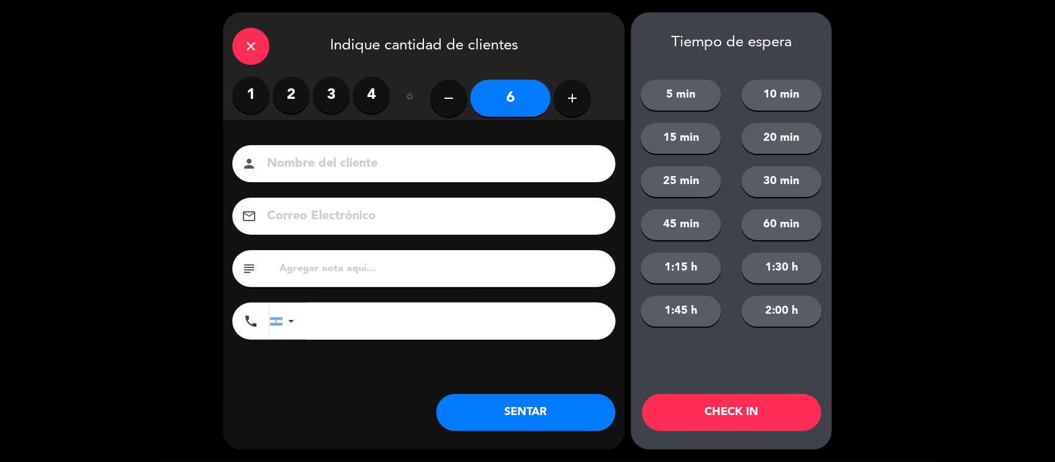
click at [357, 156] on input at bounding box center [433, 164] width 334 height 22
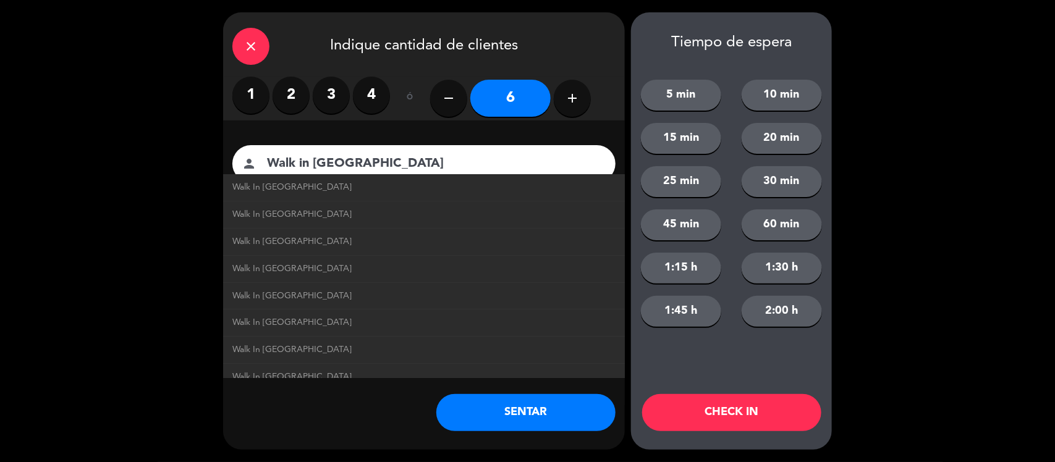
type input "Walk in [GEOGRAPHIC_DATA]"
click at [515, 407] on button "SENTAR" at bounding box center [525, 412] width 179 height 37
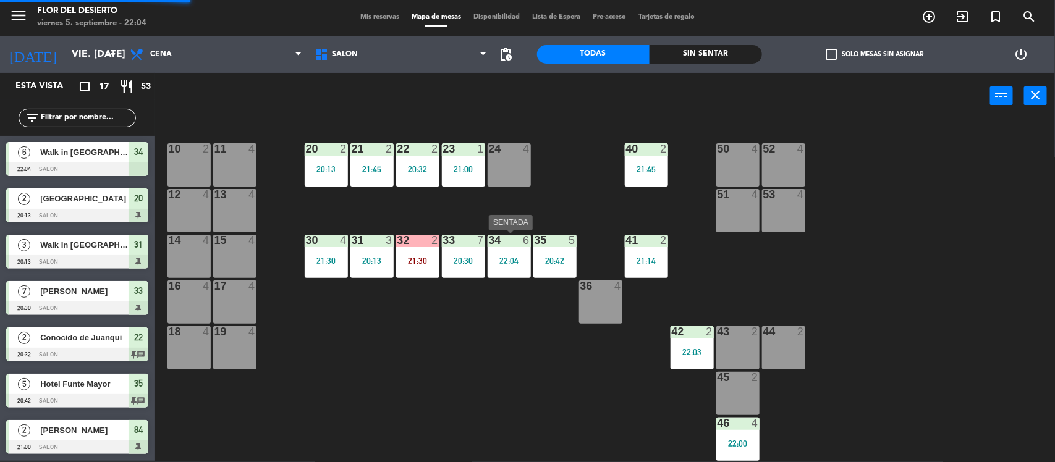
click at [512, 263] on div "22:04" at bounding box center [509, 261] width 43 height 9
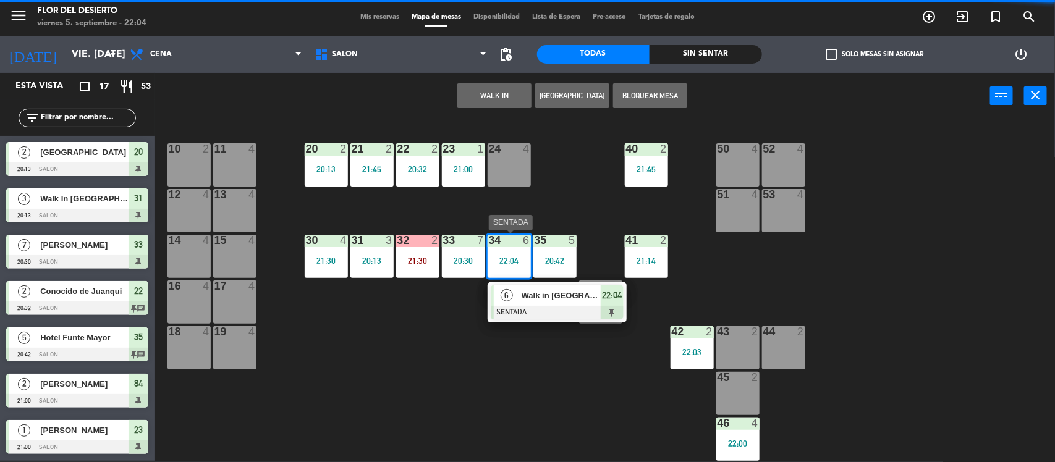
click at [579, 297] on span "Walk in [GEOGRAPHIC_DATA]" at bounding box center [561, 295] width 79 height 13
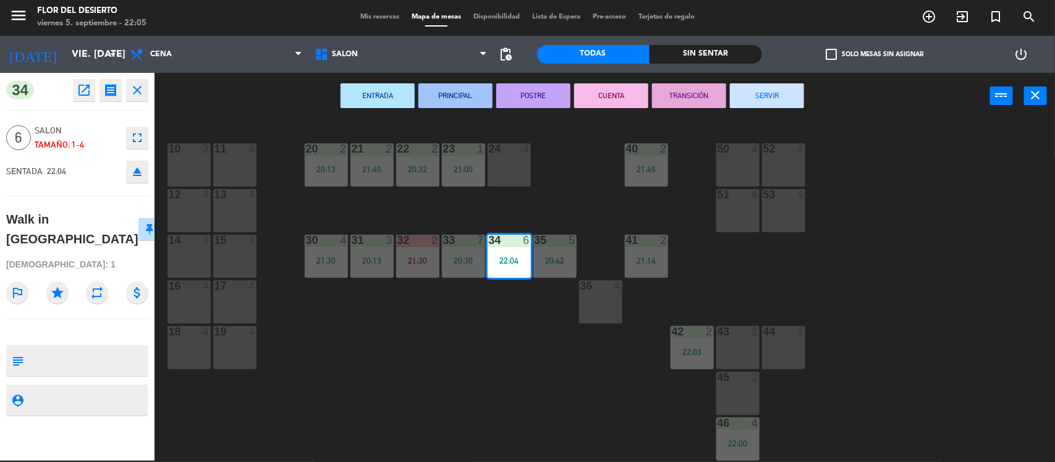
click at [768, 101] on button "SERVIR" at bounding box center [767, 95] width 74 height 25
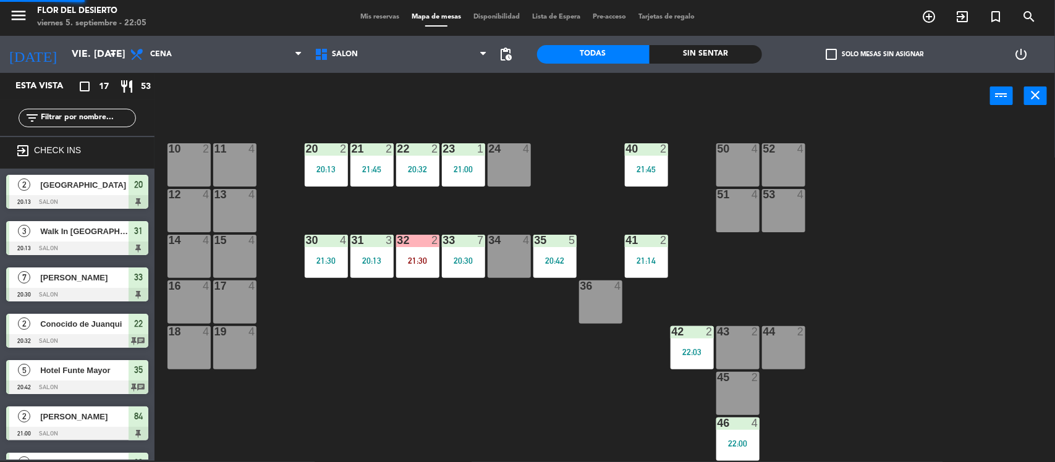
scroll to position [245, 0]
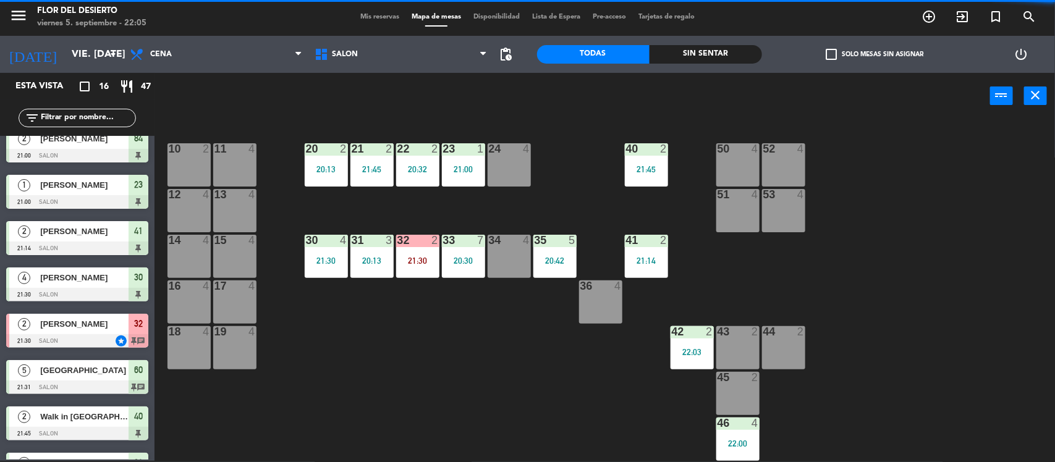
click at [360, 14] on span "Mis reservas" at bounding box center [379, 17] width 51 height 7
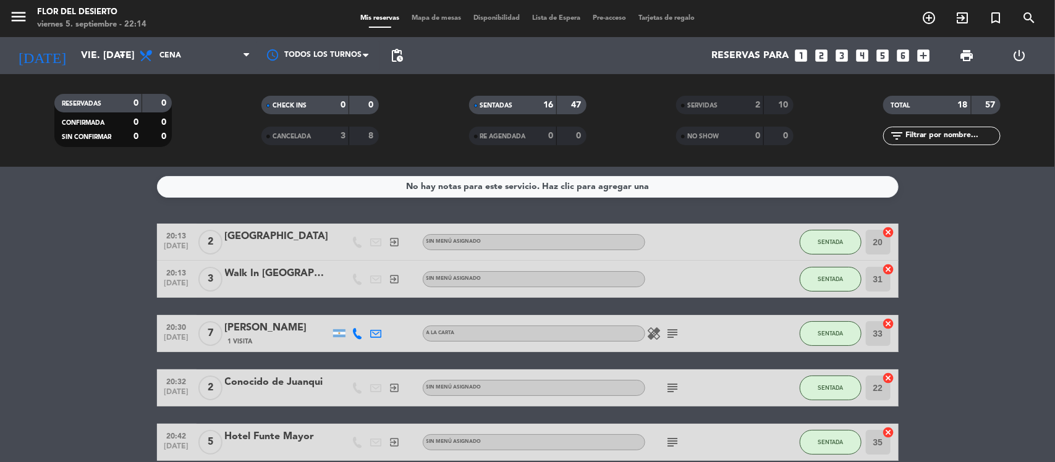
click at [422, 20] on span "Mapa de mesas" at bounding box center [437, 18] width 62 height 7
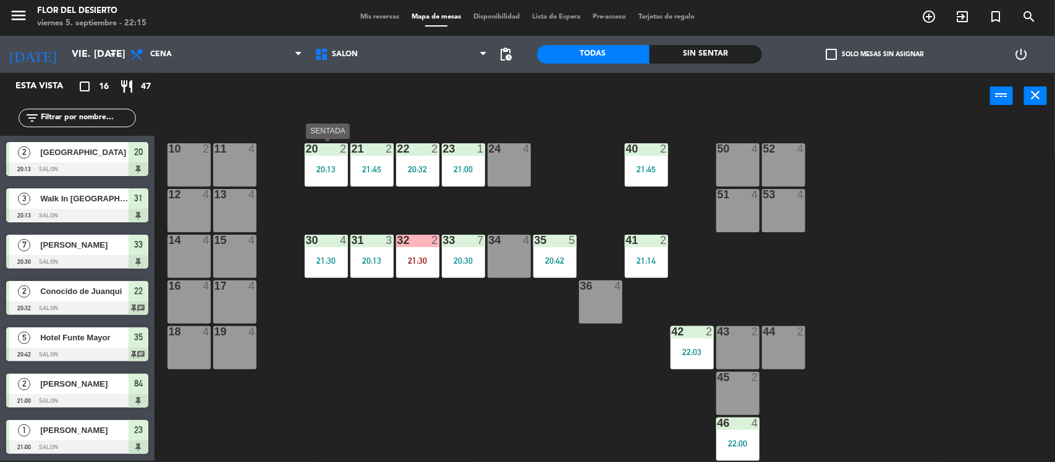
click at [320, 148] on div at bounding box center [326, 148] width 20 height 11
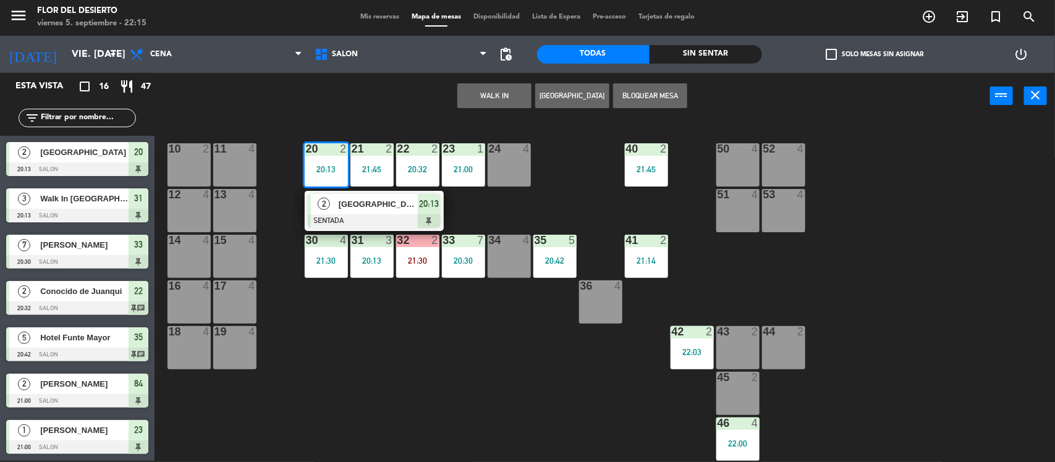
click at [320, 204] on span "2" at bounding box center [324, 204] width 12 height 12
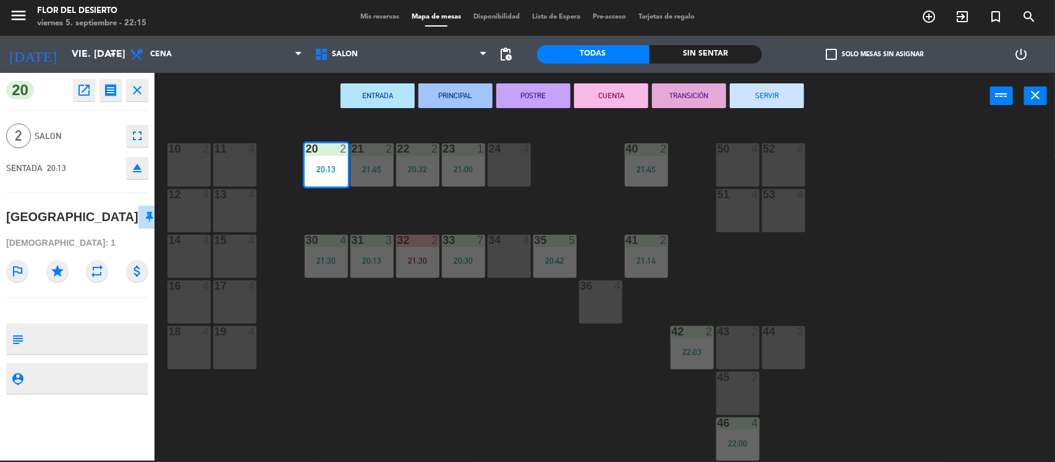
click at [778, 98] on button "SERVIR" at bounding box center [767, 95] width 74 height 25
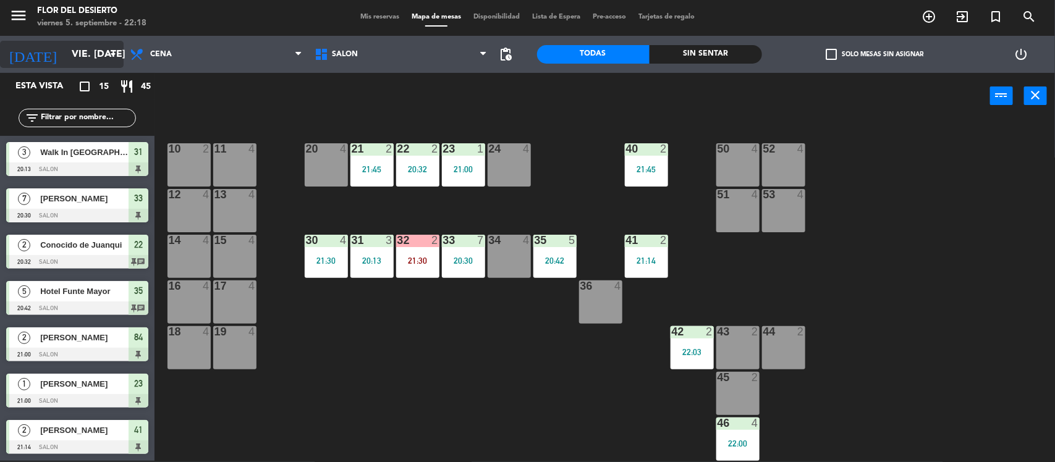
click at [99, 48] on input "vie. [DATE]" at bounding box center [131, 55] width 130 height 24
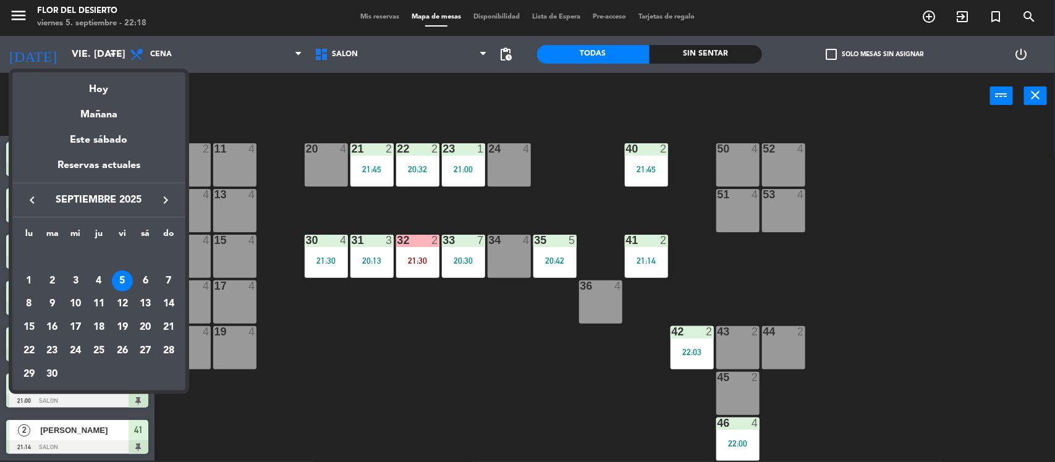
click at [161, 276] on div "7" at bounding box center [168, 281] width 21 height 21
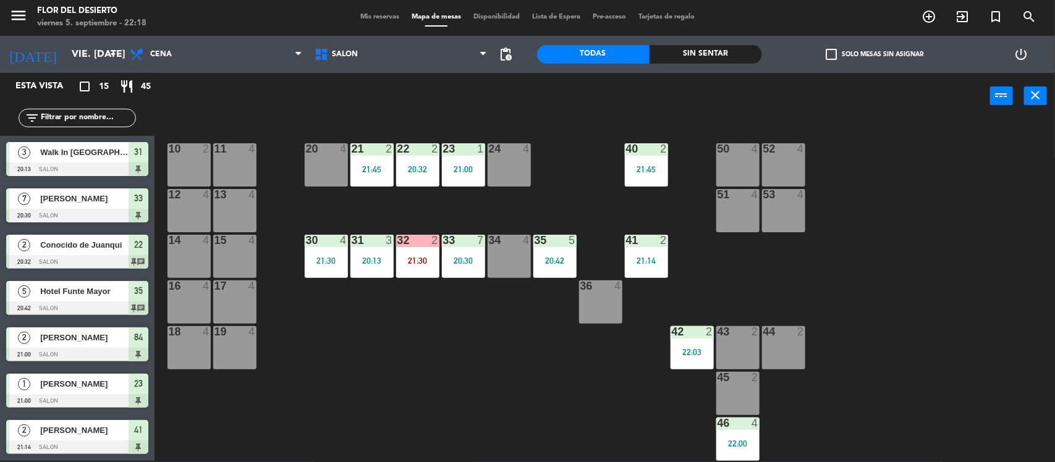
type input "dom. [DATE]"
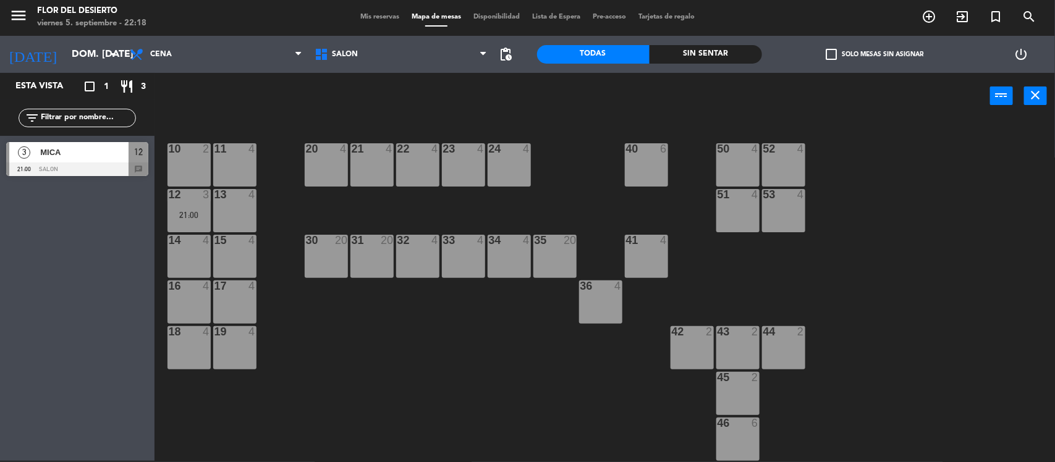
click at [512, 338] on div "10 2 11 4 20 4 21 4 22 4 23 4 24 4 40 6 50 4 52 4 12 3 21:00 13 4 51 4 53 4 14 …" at bounding box center [610, 292] width 890 height 342
click at [412, 255] on div "32 4" at bounding box center [417, 256] width 43 height 43
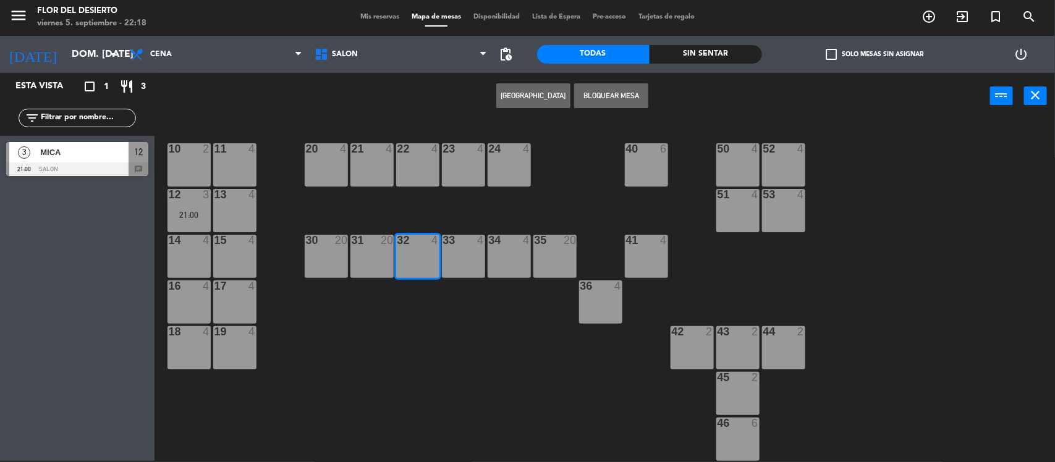
click at [540, 95] on button "[GEOGRAPHIC_DATA]" at bounding box center [533, 95] width 74 height 25
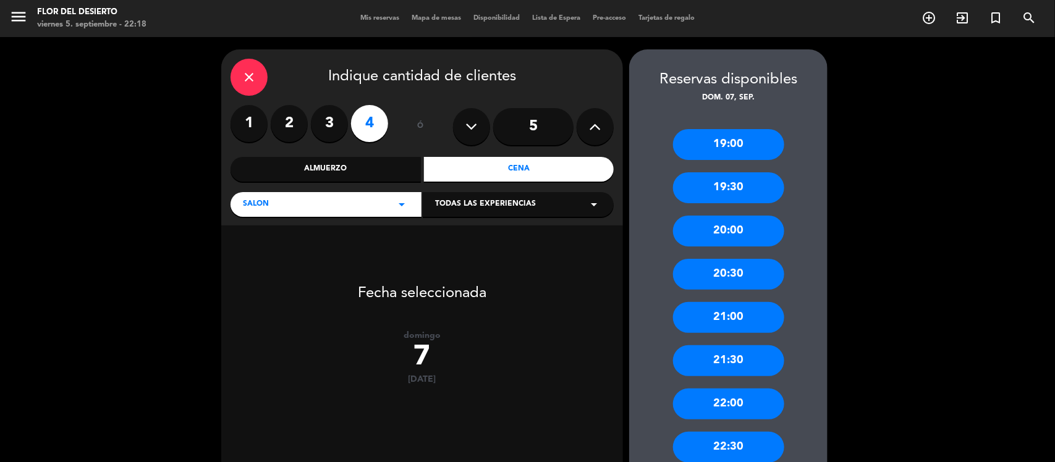
click at [279, 119] on label "2" at bounding box center [289, 123] width 37 height 37
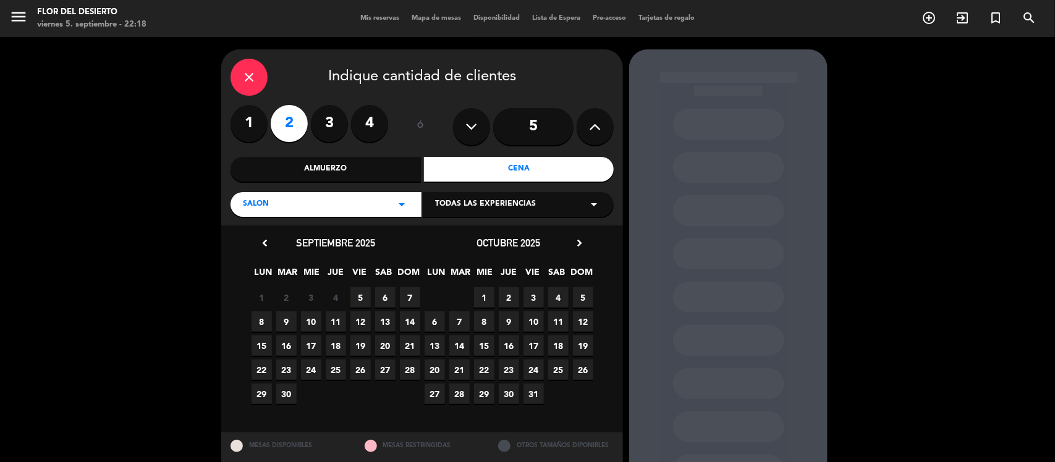
click at [413, 295] on span "7" at bounding box center [410, 297] width 20 height 20
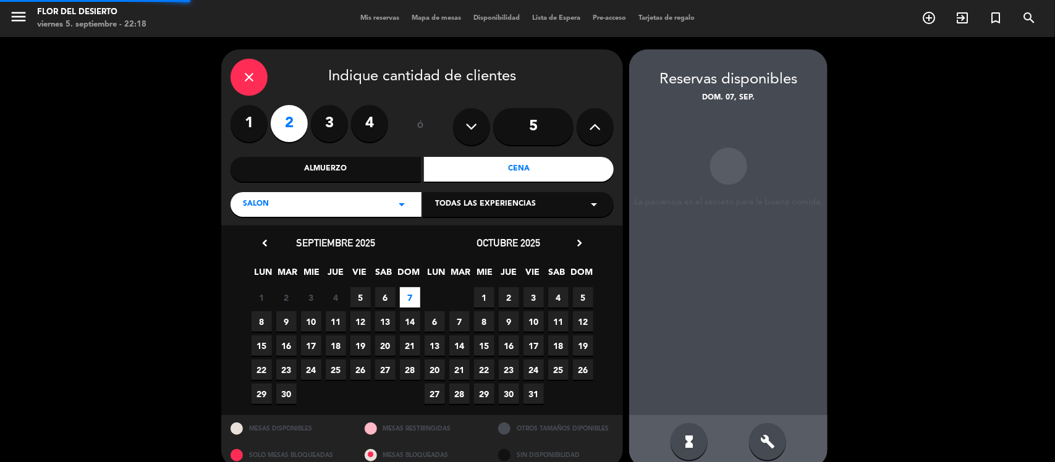
scroll to position [17, 0]
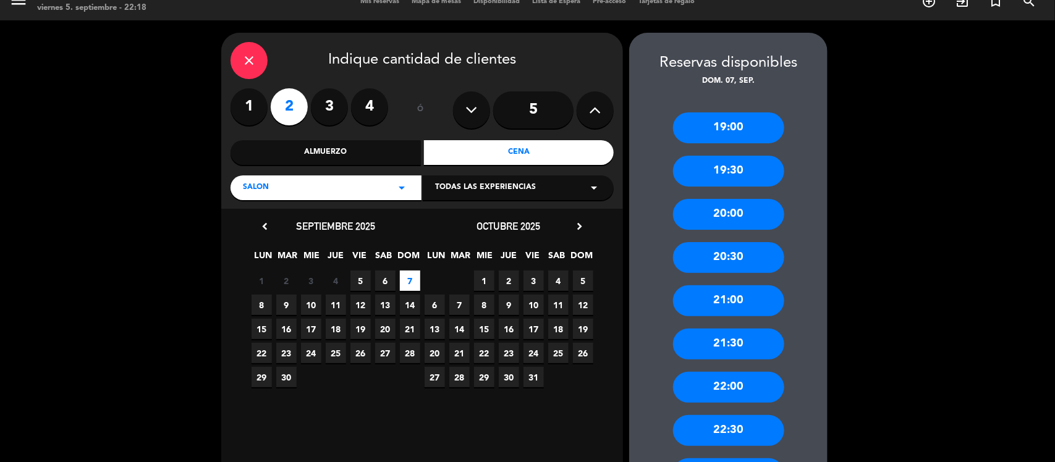
click at [715, 340] on div "21:30" at bounding box center [728, 344] width 111 height 31
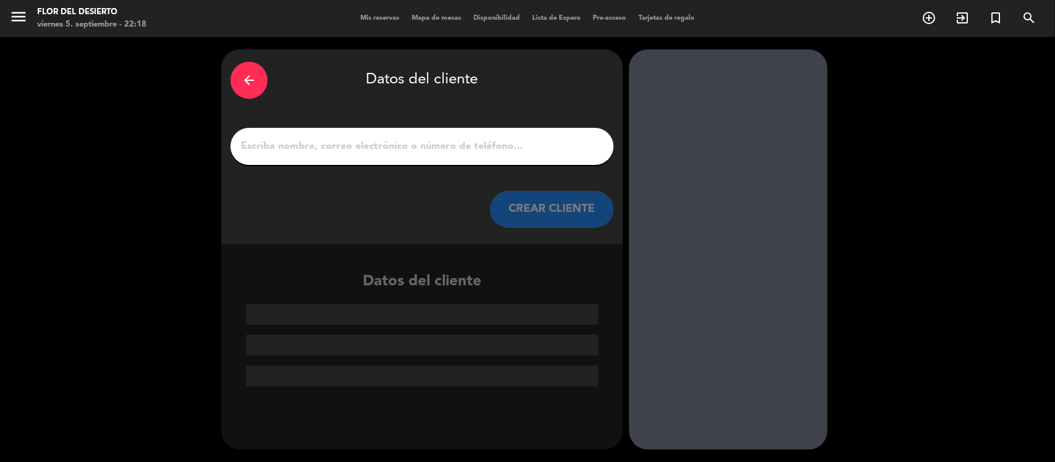
scroll to position [0, 0]
click at [380, 161] on div at bounding box center [422, 146] width 383 height 37
click at [382, 149] on input "1" at bounding box center [422, 146] width 365 height 17
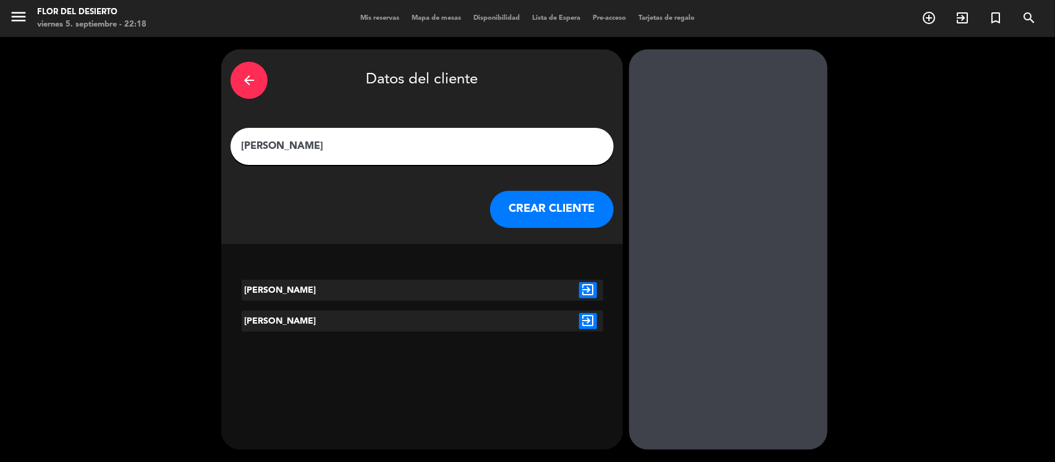
type input "[PERSON_NAME]"
click at [594, 196] on button "CREAR CLIENTE" at bounding box center [552, 209] width 124 height 37
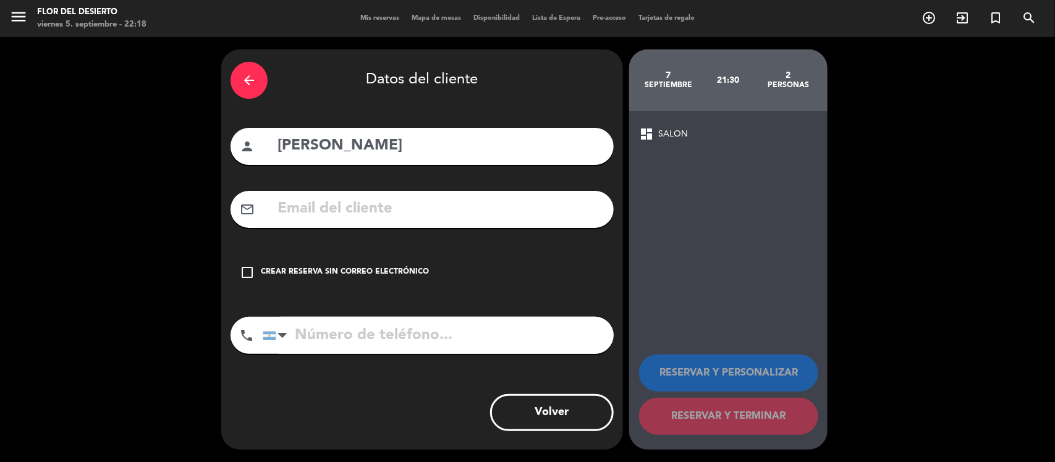
drag, startPoint x: 284, startPoint y: 273, endPoint x: 394, endPoint y: 294, distance: 111.4
click at [286, 273] on div "Crear reserva sin correo electrónico" at bounding box center [345, 272] width 168 height 12
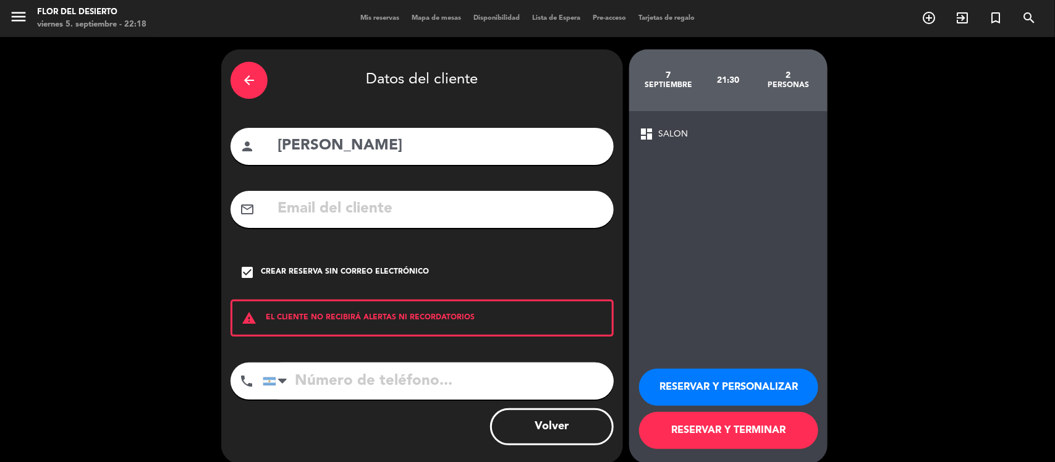
click at [708, 383] on button "RESERVAR Y PERSONALIZAR" at bounding box center [728, 387] width 179 height 37
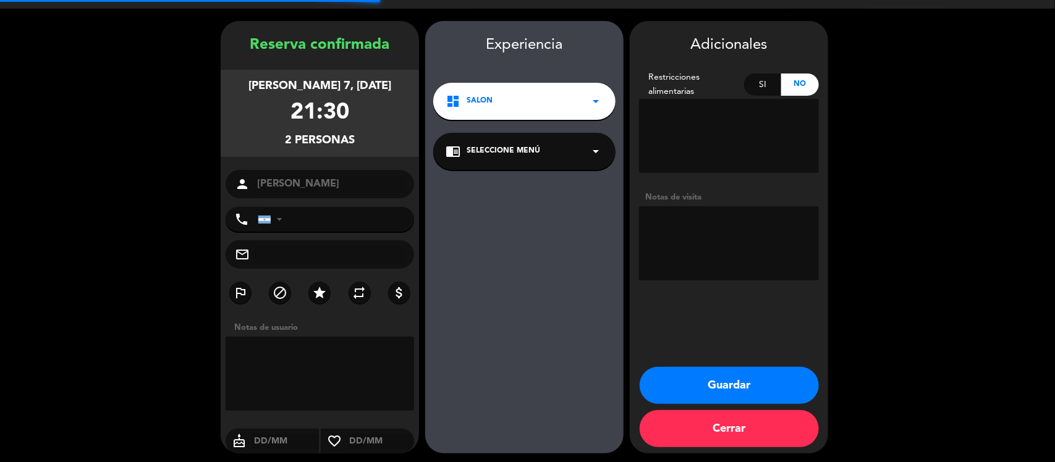
scroll to position [32, 0]
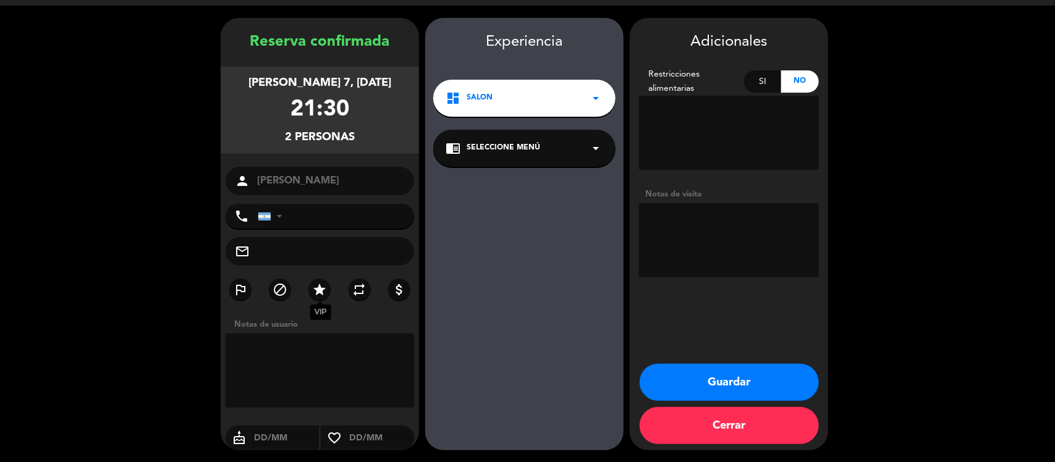
click at [313, 295] on icon "star" at bounding box center [319, 289] width 15 height 15
click at [692, 218] on textarea at bounding box center [729, 240] width 180 height 74
type textarea "M"
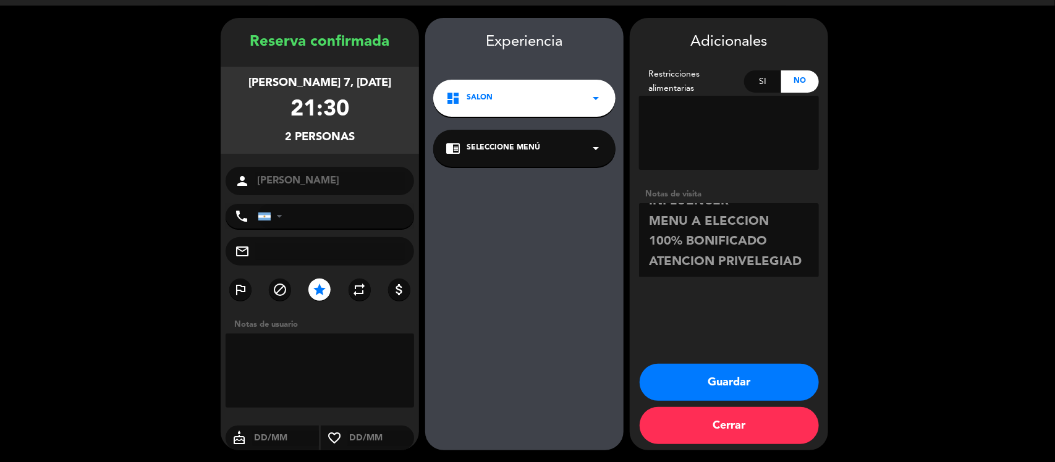
scroll to position [16, 0]
type textarea "INFLUENCER MENU A ELECCION 100% BONIFICADO ATENCION VIP."
click at [726, 374] on button "Guardar" at bounding box center [729, 382] width 179 height 37
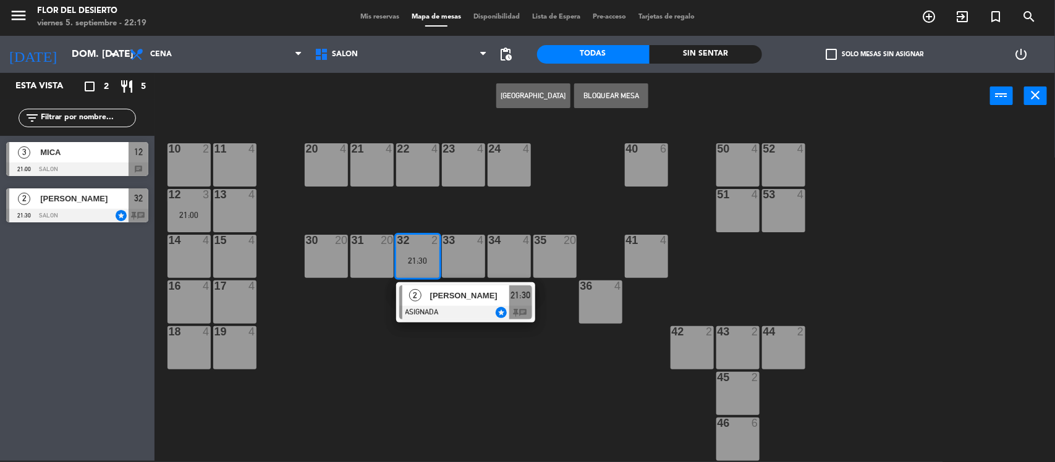
click at [370, 17] on span "Mis reservas" at bounding box center [379, 17] width 51 height 7
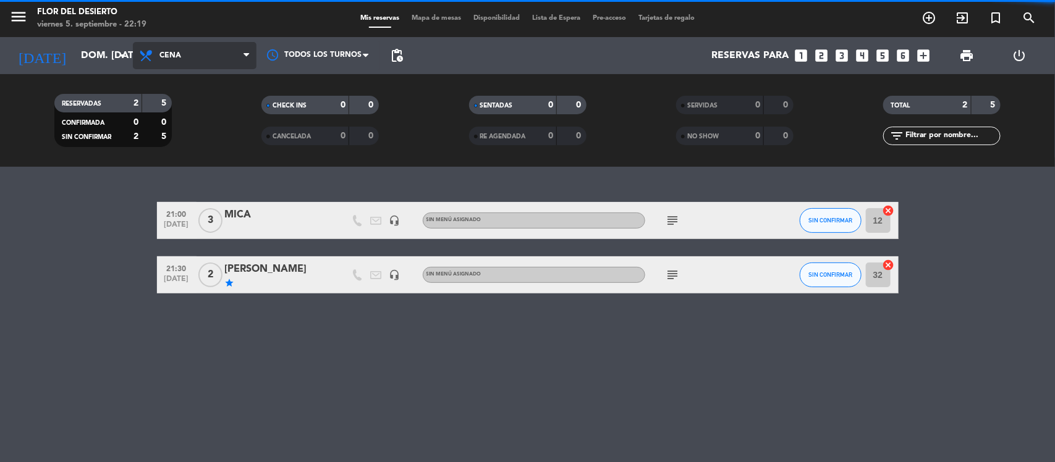
click at [174, 54] on span "Cena" at bounding box center [170, 55] width 22 height 9
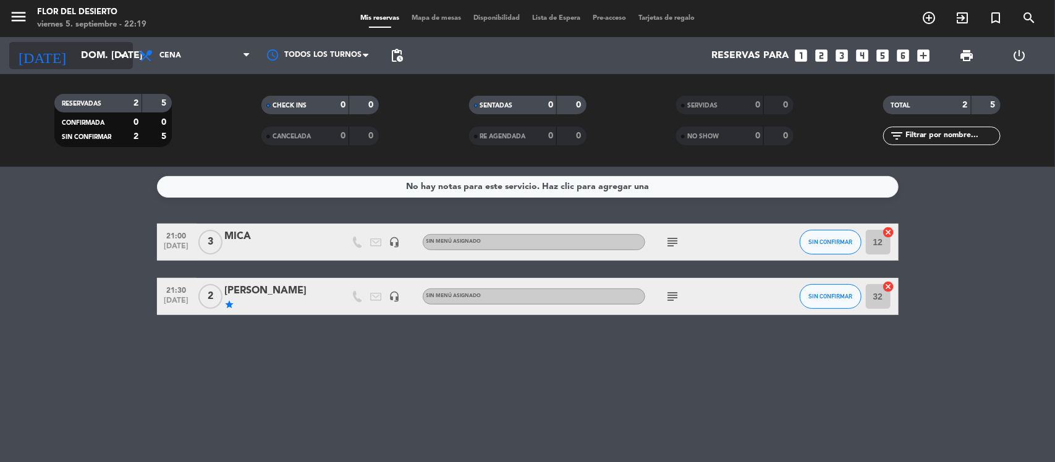
click at [115, 53] on icon "arrow_drop_down" at bounding box center [122, 55] width 15 height 15
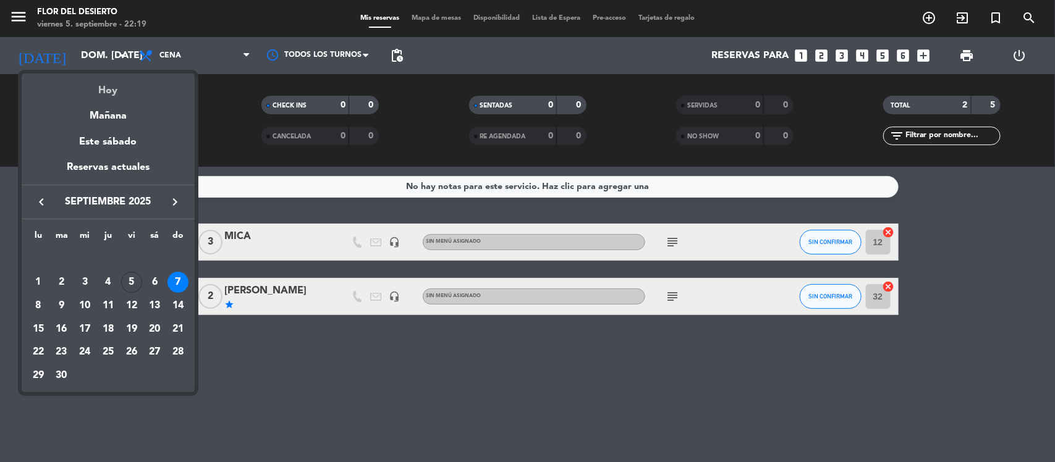
click at [112, 85] on div "Hoy" at bounding box center [108, 86] width 173 height 25
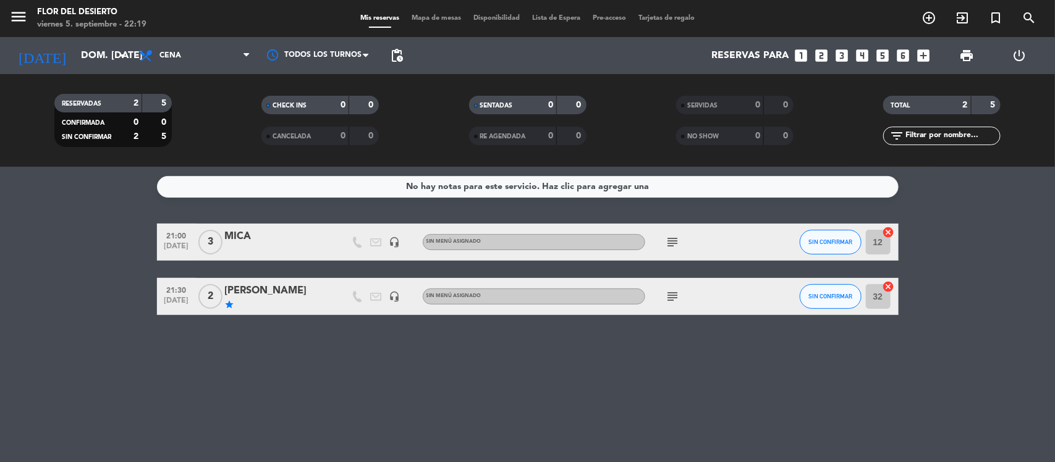
type input "vie. [DATE]"
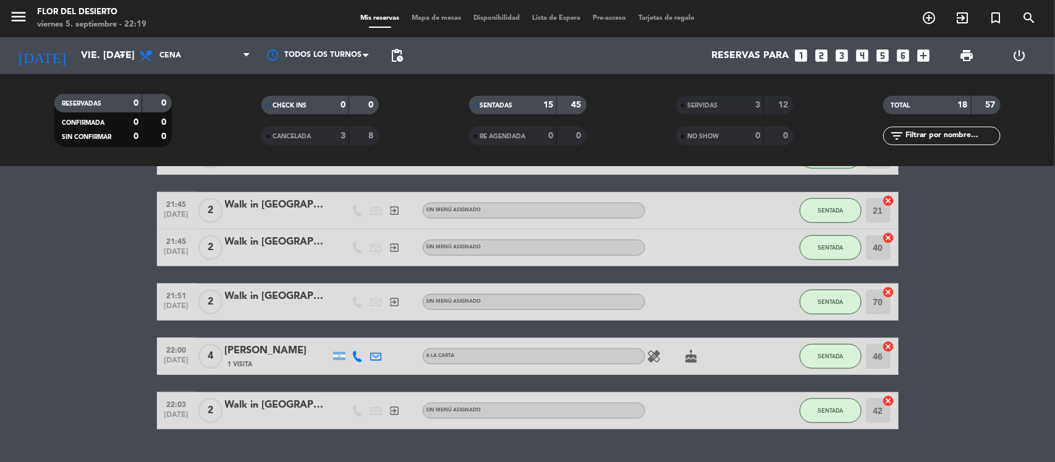
scroll to position [569, 0]
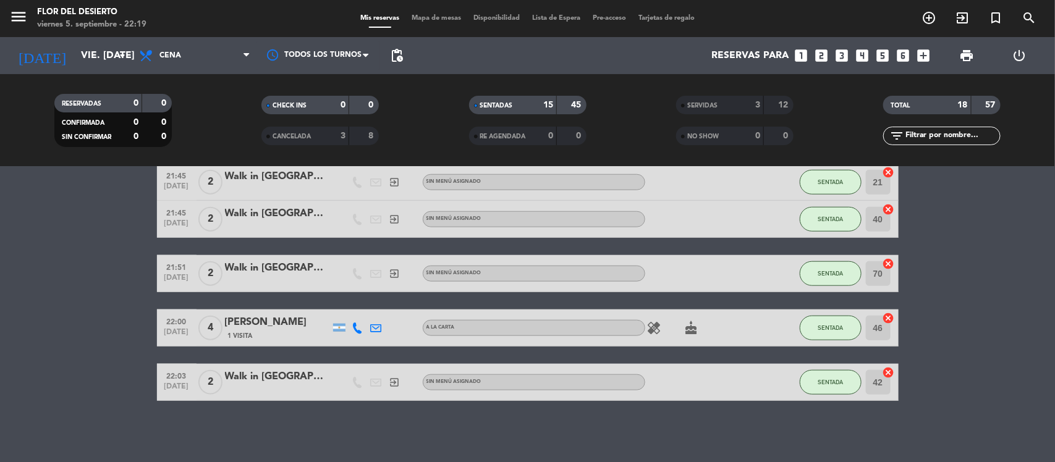
click at [439, 19] on span "Mapa de mesas" at bounding box center [437, 18] width 62 height 7
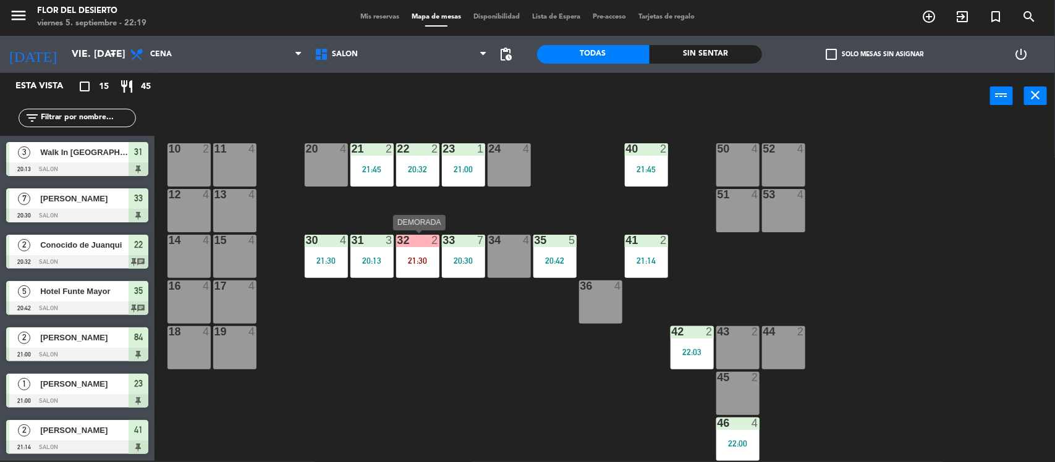
click at [421, 252] on div "32 2 21:30" at bounding box center [417, 256] width 43 height 43
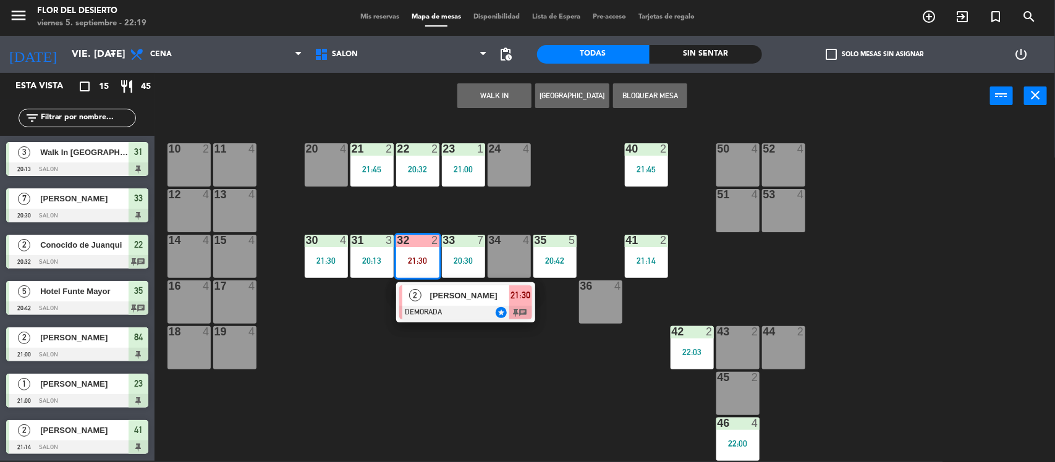
click at [436, 299] on span "[PERSON_NAME]" at bounding box center [469, 295] width 79 height 13
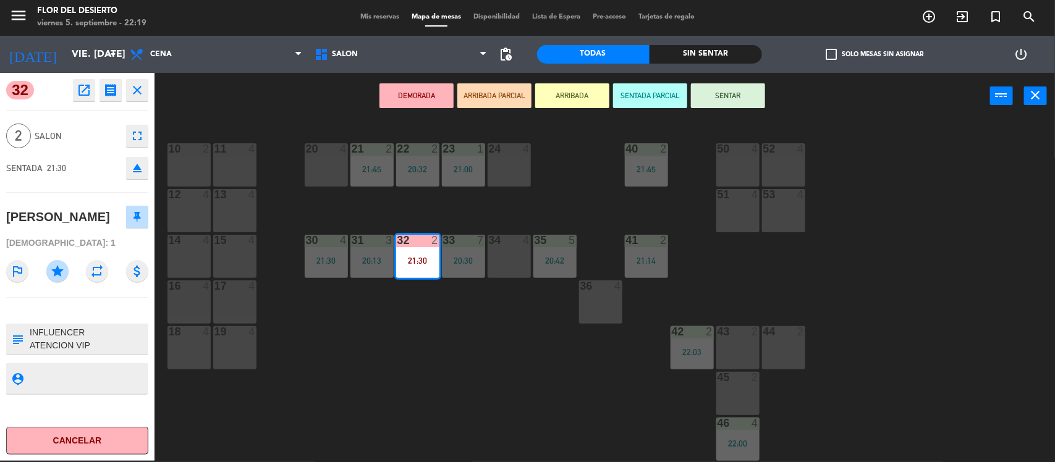
click at [90, 431] on button "Cancelar" at bounding box center [77, 441] width 142 height 28
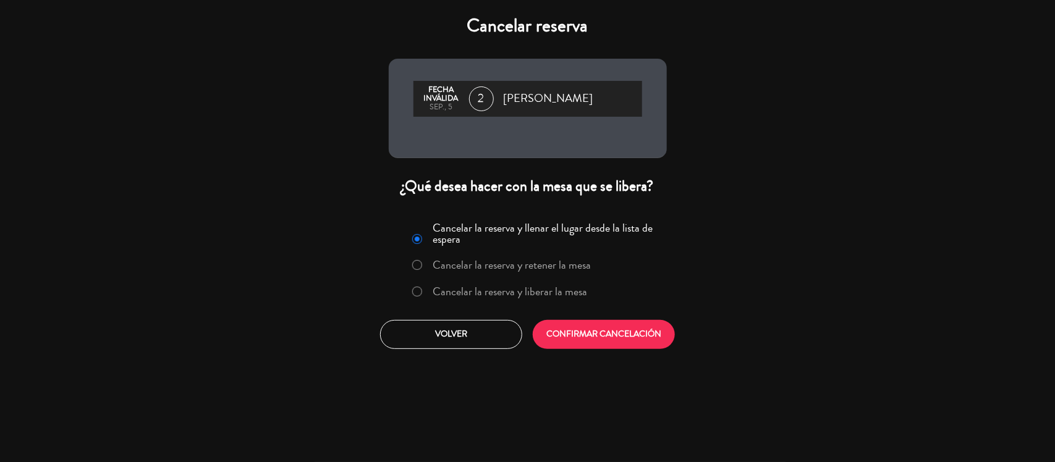
click at [493, 294] on label "Cancelar la reserva y liberar la mesa" at bounding box center [510, 291] width 155 height 11
click at [593, 334] on button "CONFIRMAR CANCELACIÓN" at bounding box center [604, 334] width 142 height 29
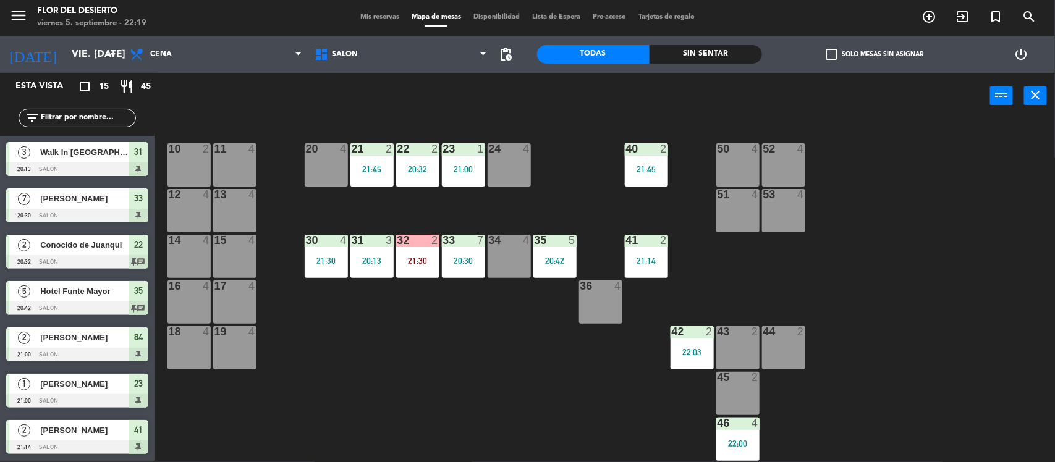
scroll to position [1, 0]
click at [102, 346] on div "[PERSON_NAME]" at bounding box center [84, 338] width 90 height 20
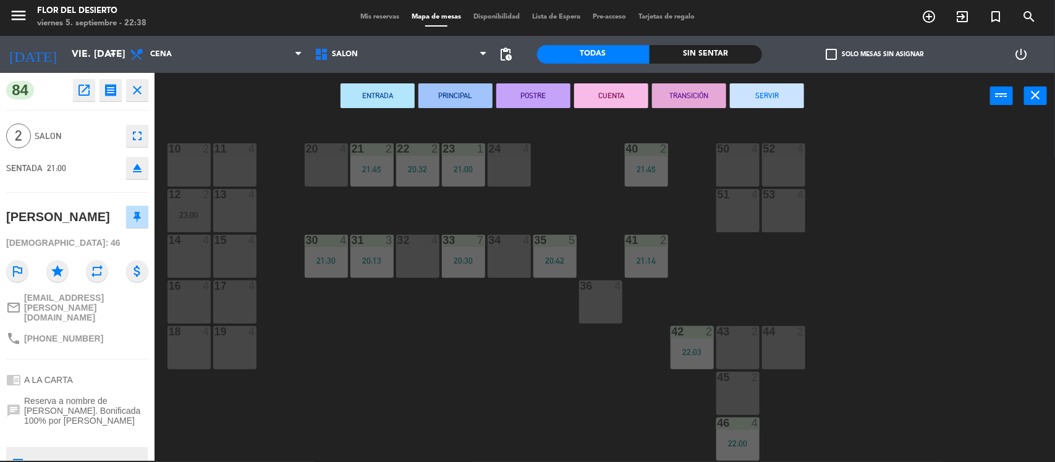
click at [404, 334] on div "10 2 11 4 20 4 21 2 21:45 22 2 20:32 23 1 21:00 24 4 40 2 21:45 50 4 52 4 12 2 …" at bounding box center [610, 292] width 890 height 342
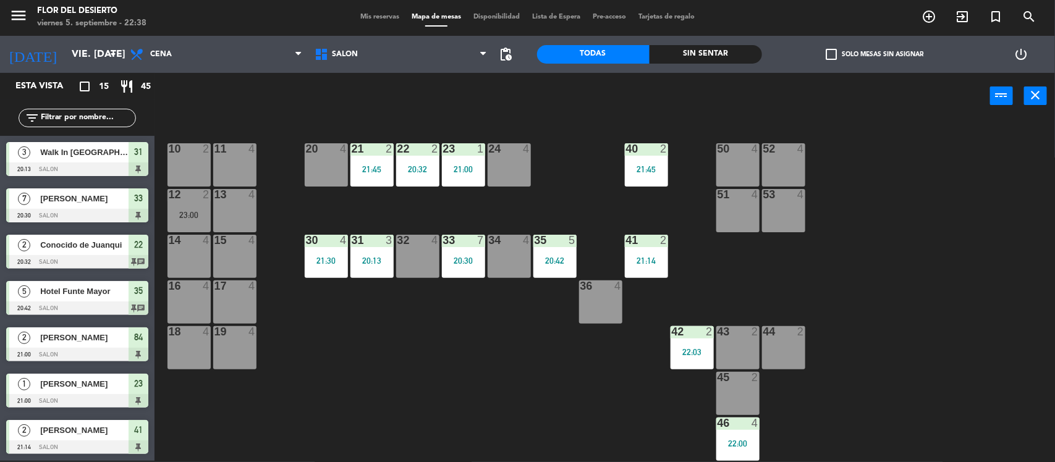
click at [415, 264] on div "32 4" at bounding box center [417, 256] width 43 height 43
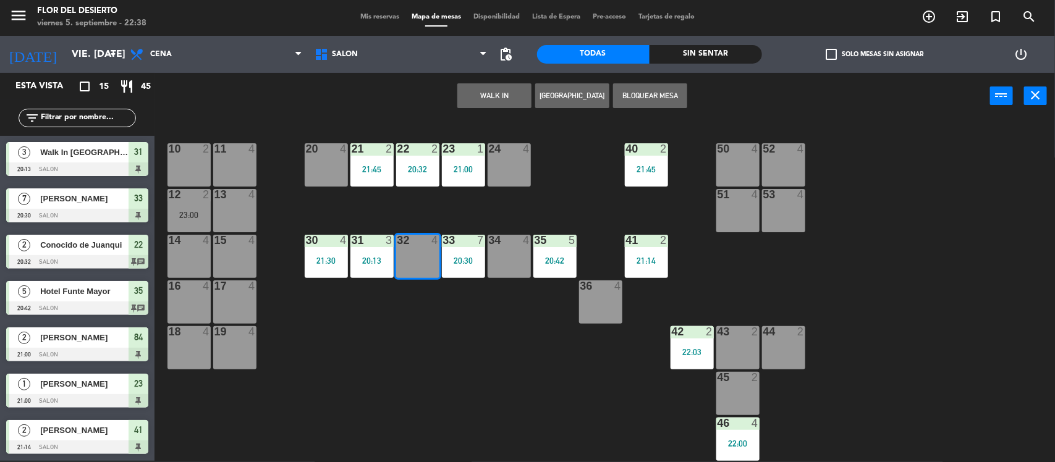
click at [496, 85] on button "WALK IN" at bounding box center [494, 95] width 74 height 25
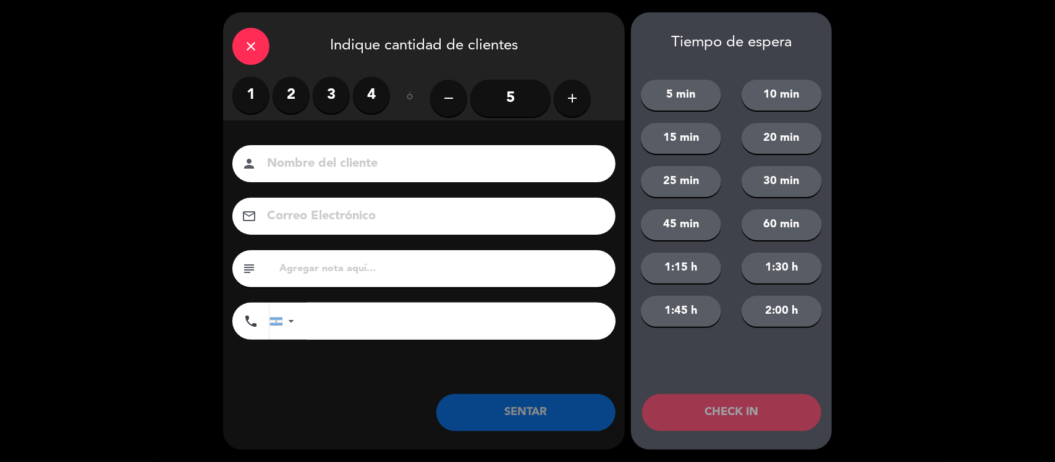
click at [247, 94] on label "1" at bounding box center [250, 95] width 37 height 37
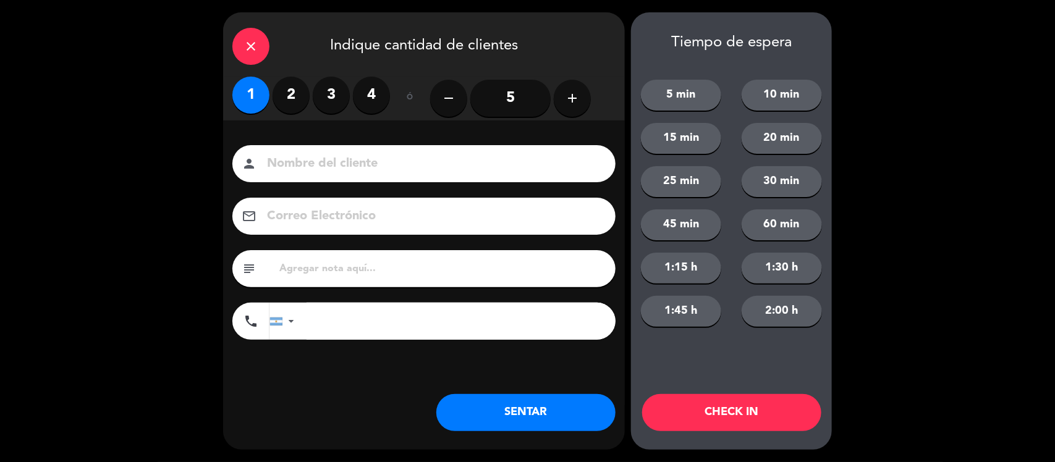
click at [314, 155] on input at bounding box center [433, 164] width 334 height 22
type input "w"
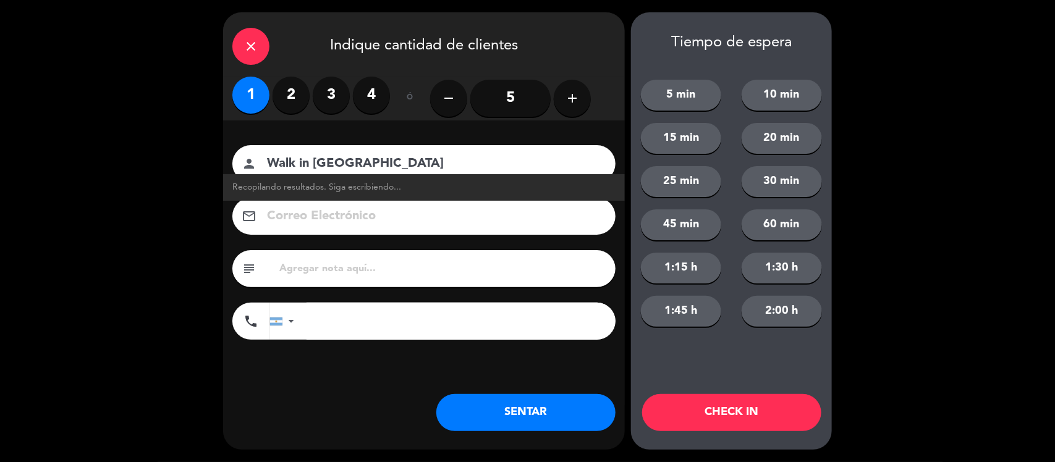
type input "Walk in [GEOGRAPHIC_DATA]"
click at [502, 412] on button "SENTAR" at bounding box center [525, 412] width 179 height 37
